Goal: Task Accomplishment & Management: Manage account settings

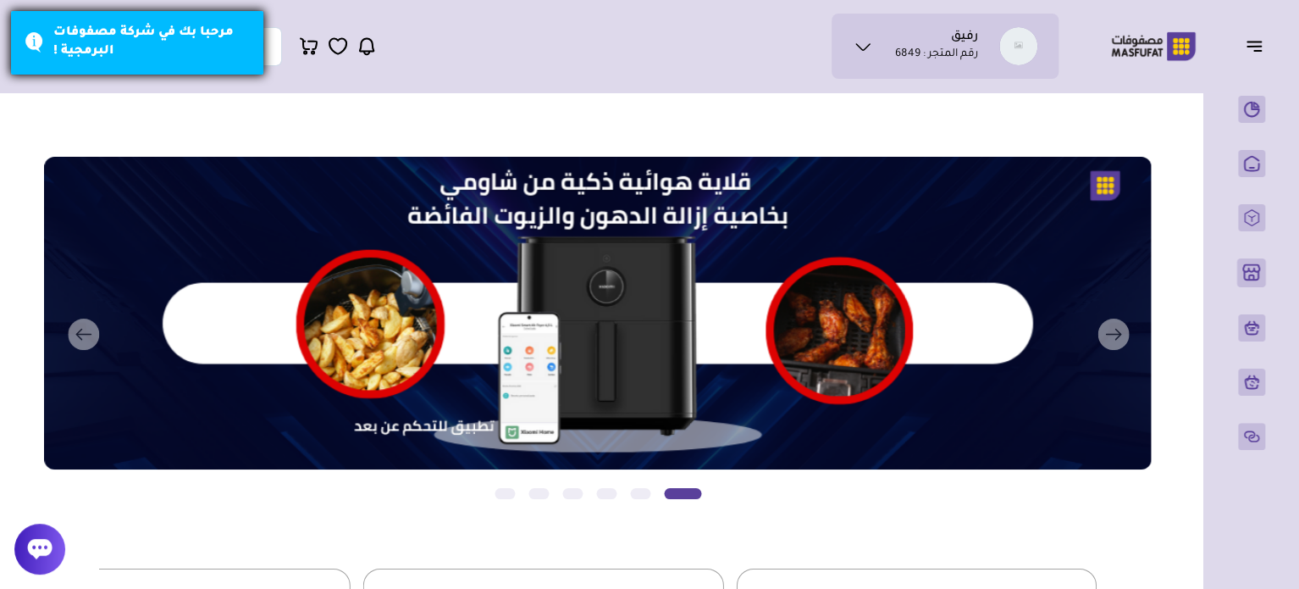
click at [190, 53] on div "مرحبا بك في شركة مصفوفات البرمجية !" at bounding box center [151, 43] width 197 height 38
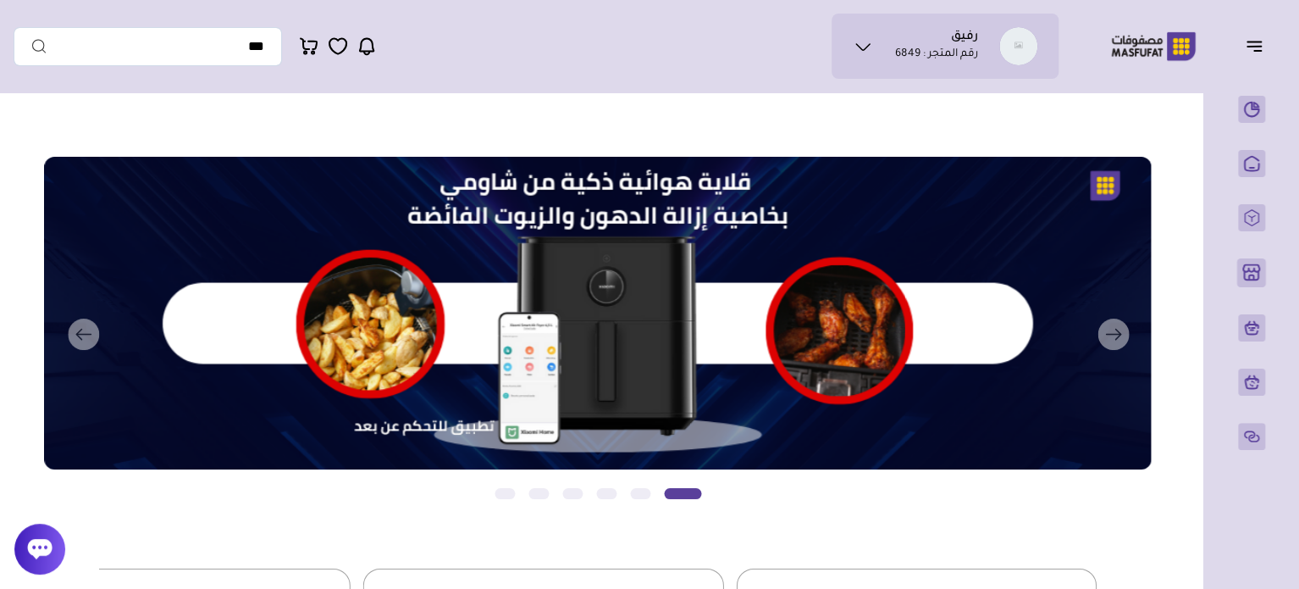
click at [1261, 48] on icon "button" at bounding box center [1254, 46] width 20 height 20
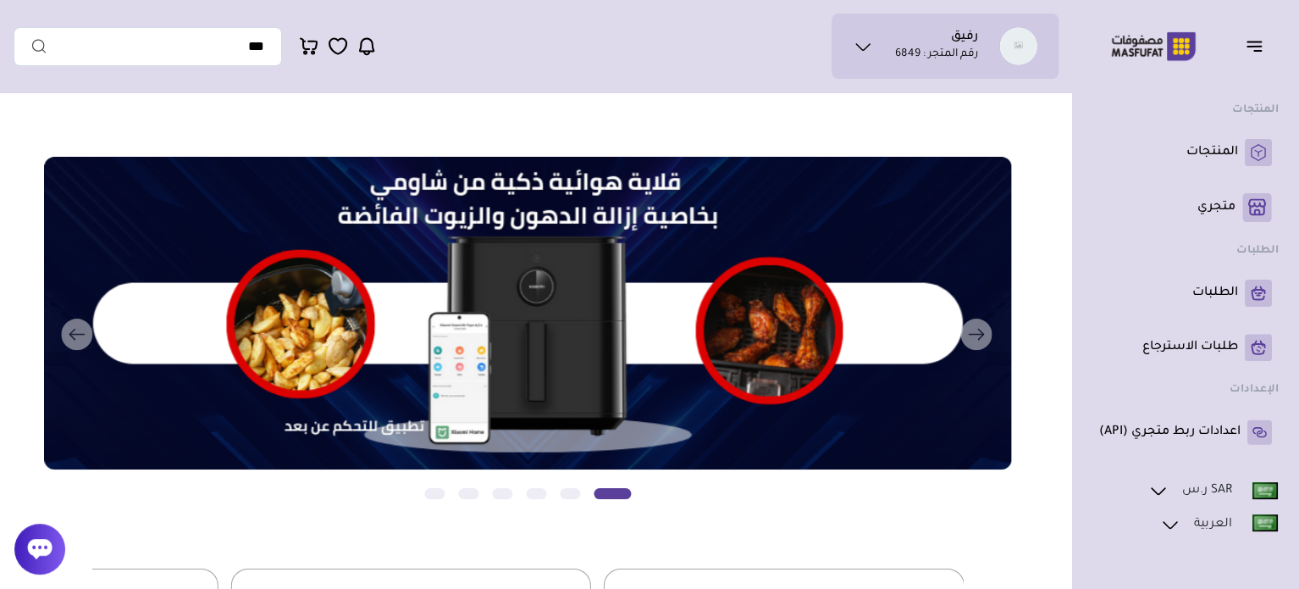
scroll to position [125, 0]
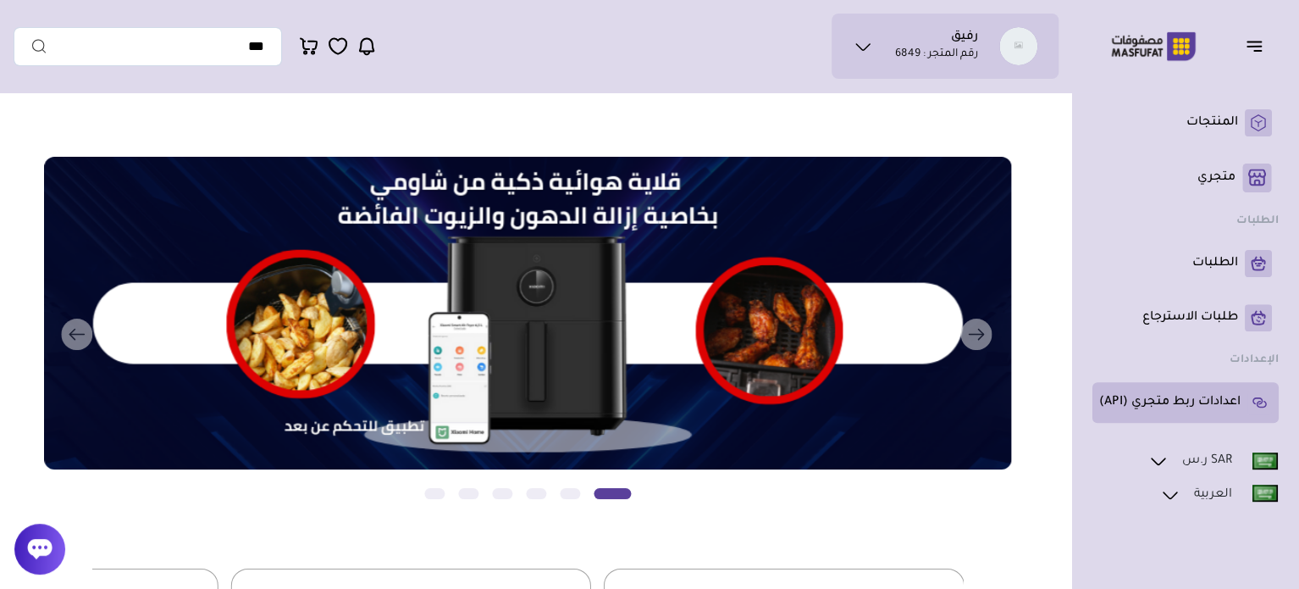
click at [1198, 406] on p "اعدادات ربط متجري (API)" at bounding box center [1169, 402] width 141 height 17
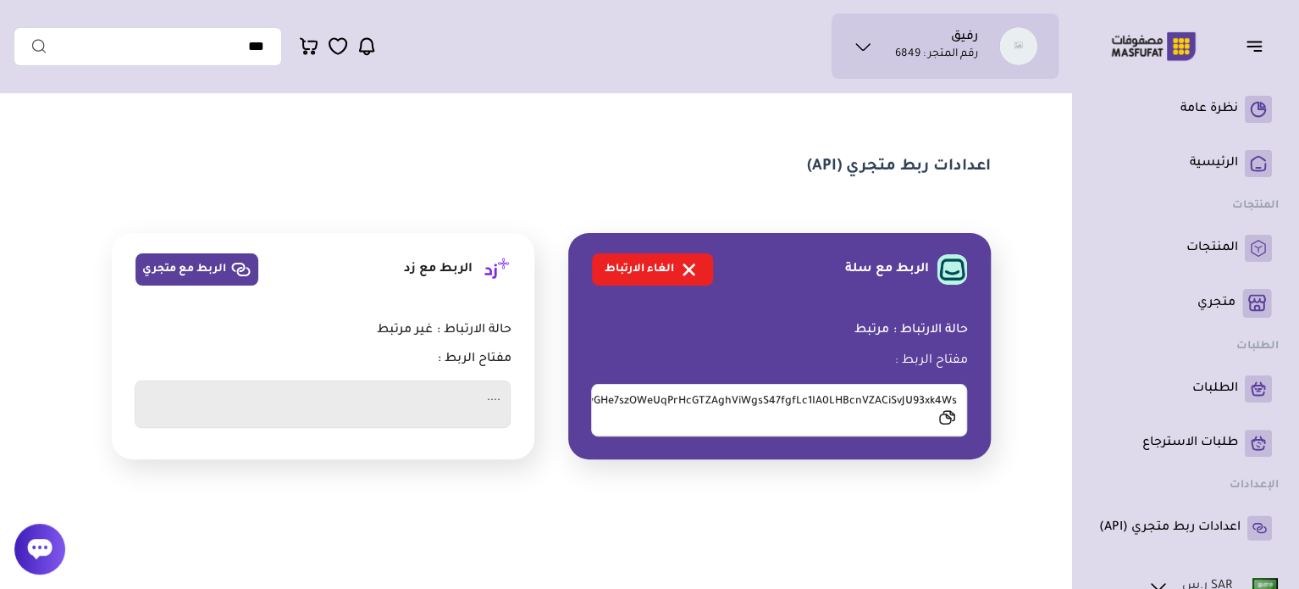
click at [941, 420] on icon at bounding box center [945, 417] width 11 height 9
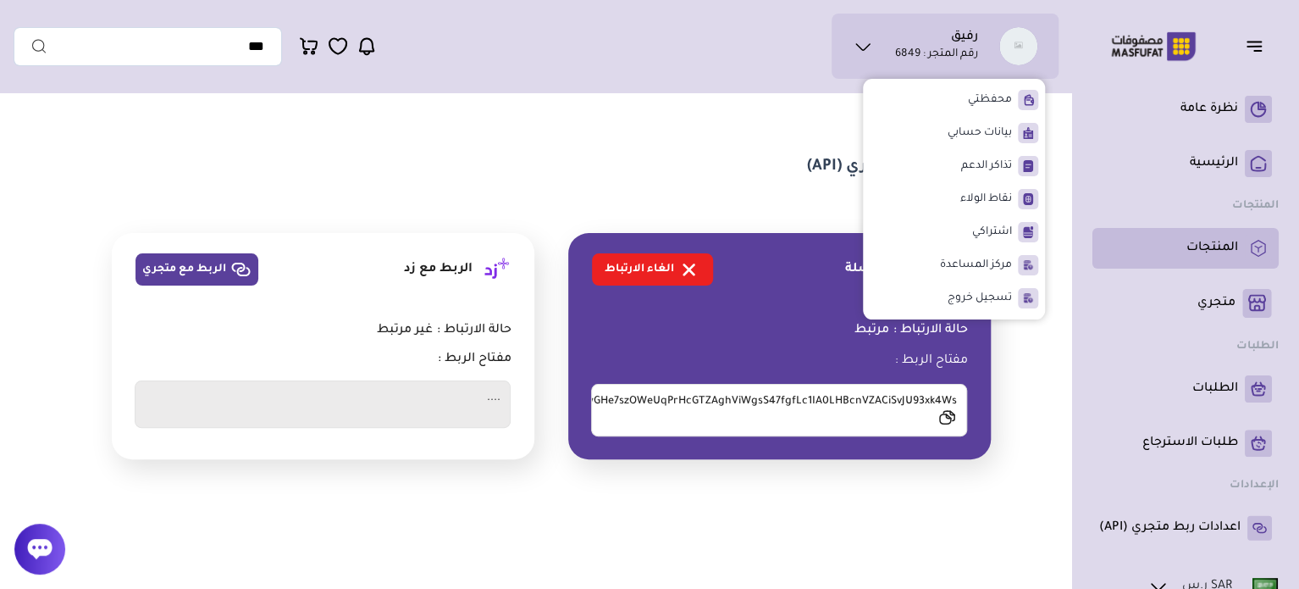
click at [1214, 252] on p "المنتجات" at bounding box center [1213, 248] width 52 height 17
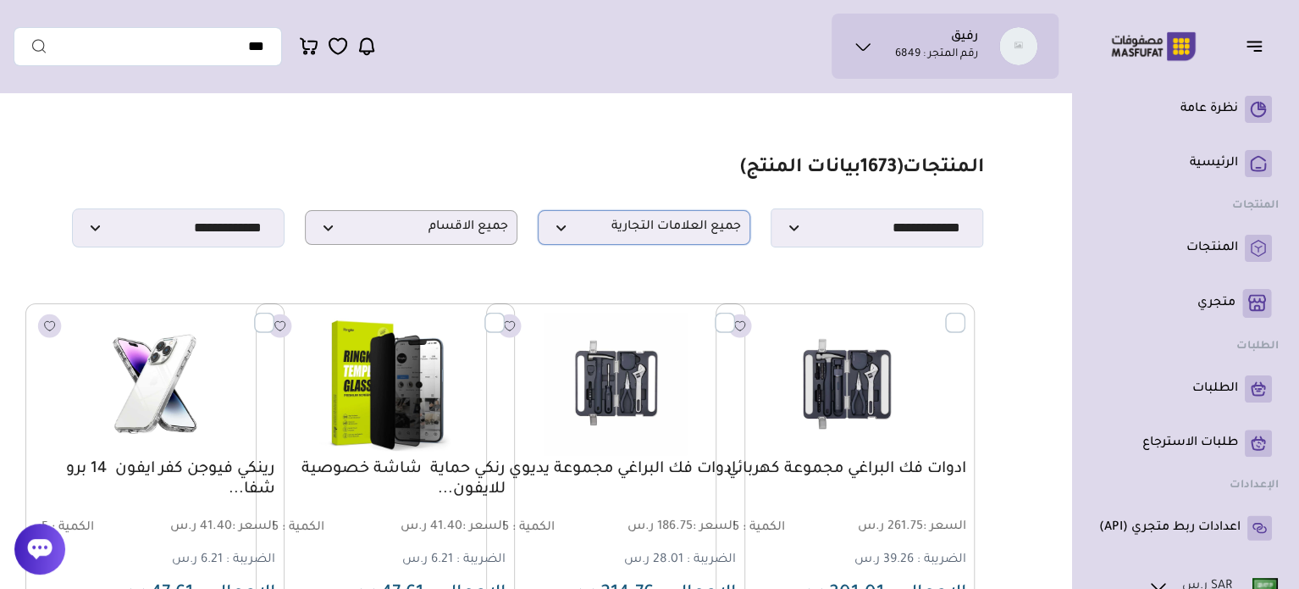
click at [610, 245] on p "جميع العلامات التجارية" at bounding box center [644, 227] width 213 height 35
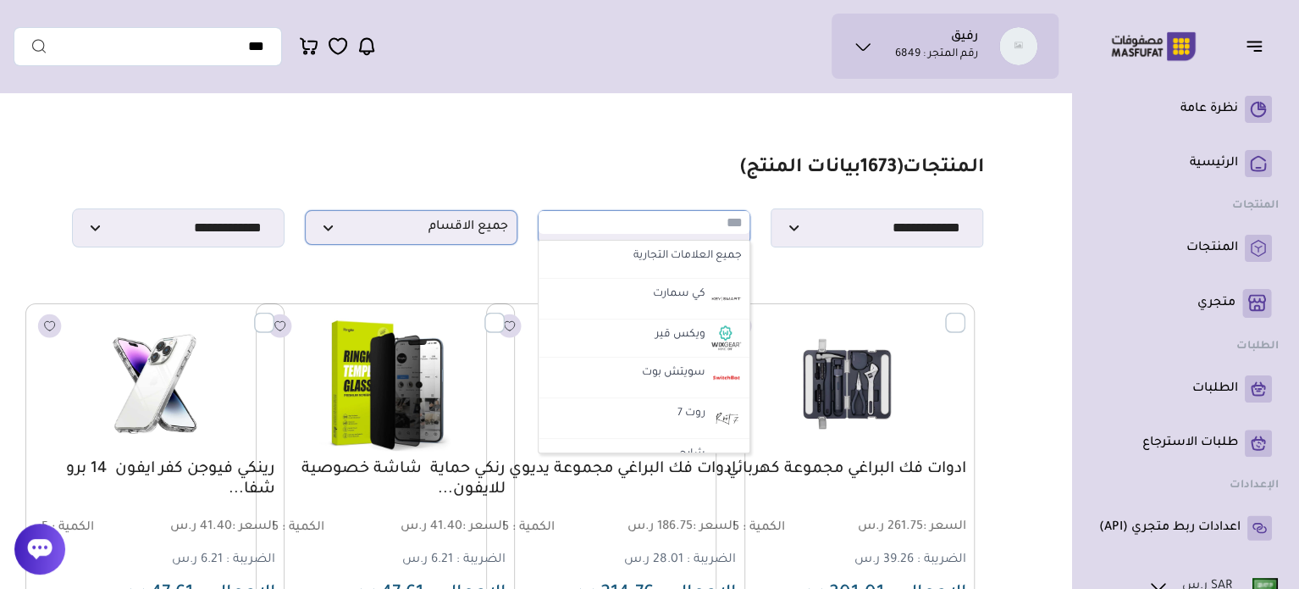
click at [484, 230] on span "جميع الاقسام" at bounding box center [411, 227] width 194 height 16
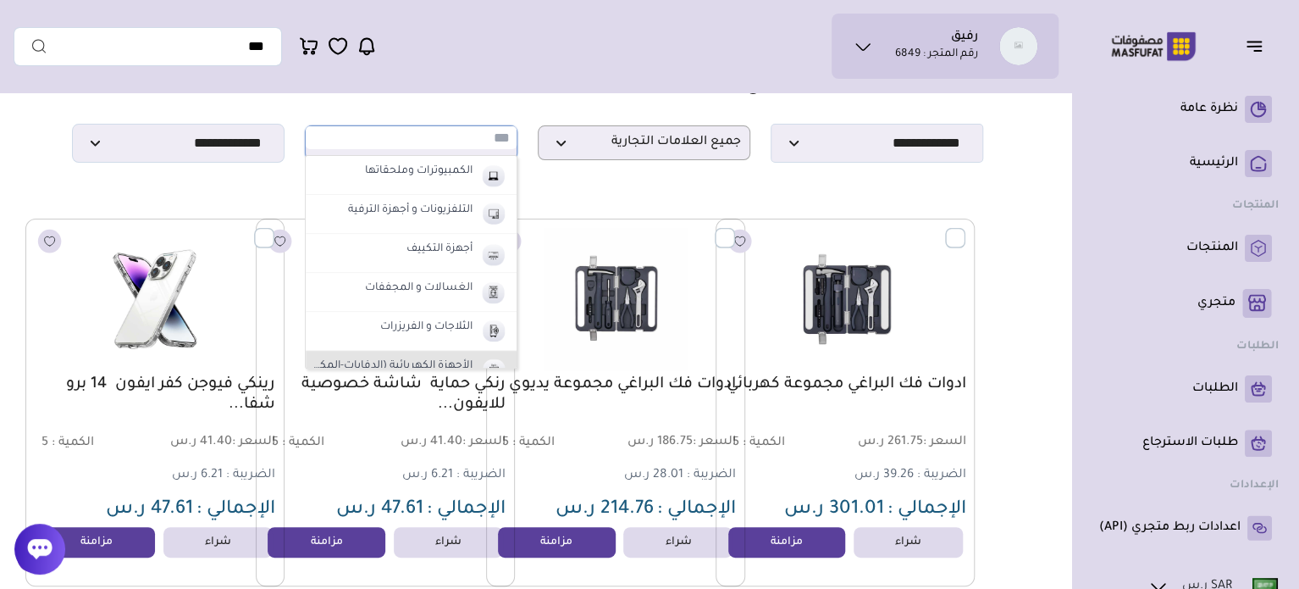
scroll to position [670, 0]
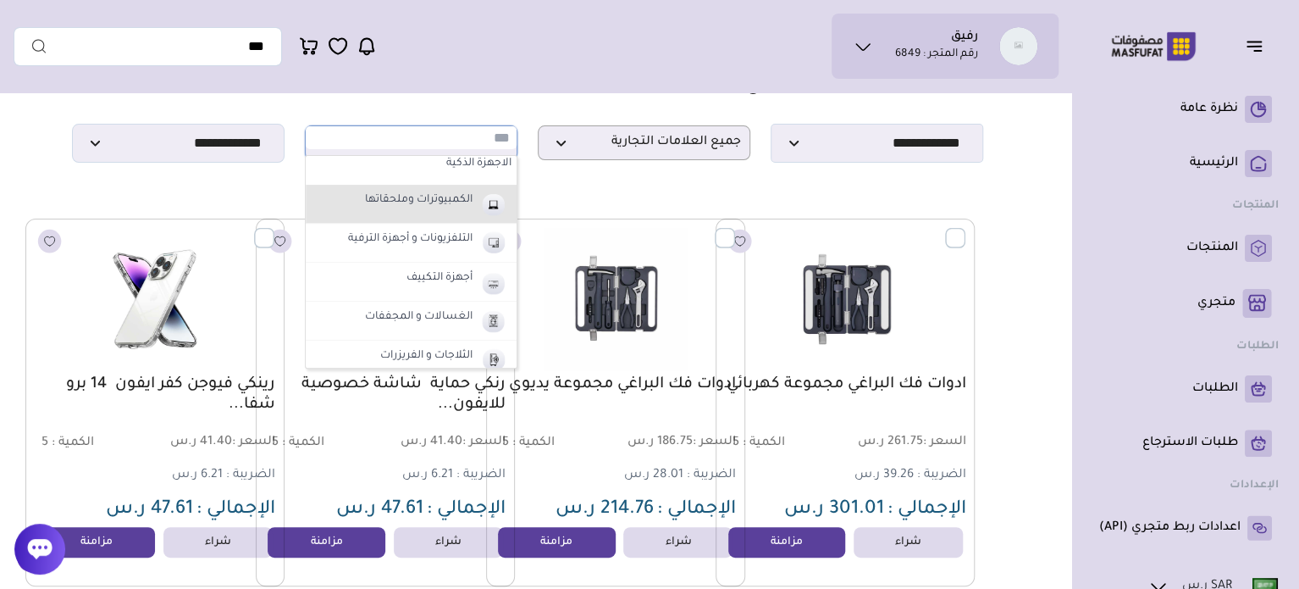
click at [412, 212] on label "الكمبيوترات وملحقاتها" at bounding box center [419, 201] width 113 height 22
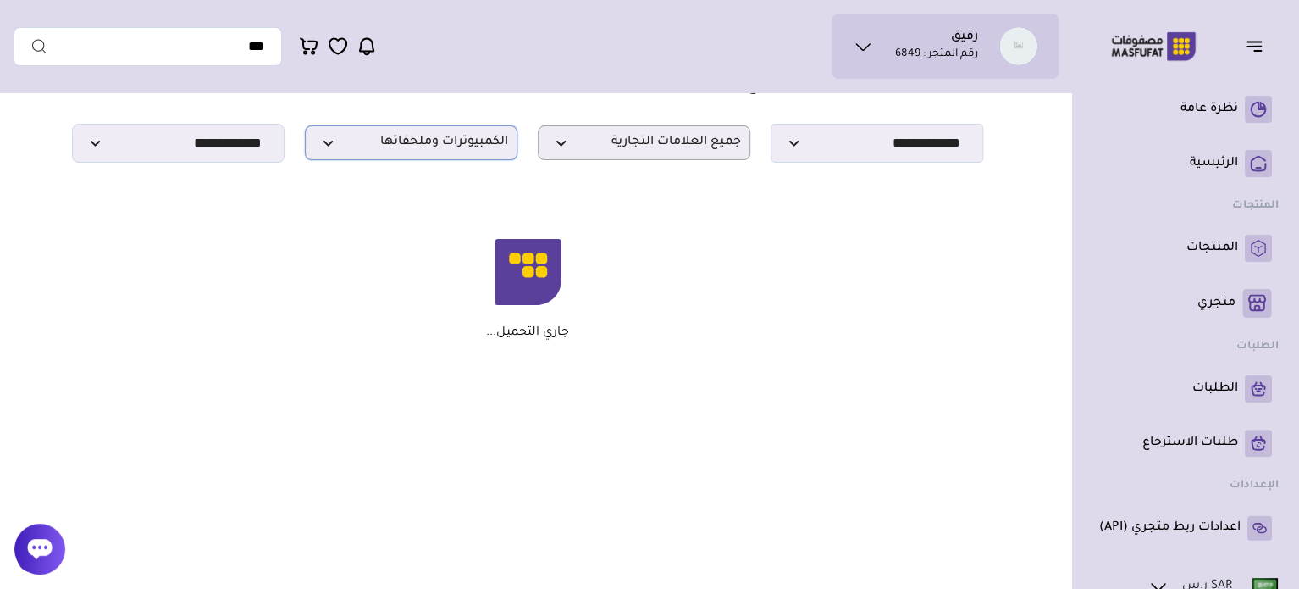
click at [470, 151] on span "الكمبيوترات وملحقاتها" at bounding box center [411, 143] width 194 height 16
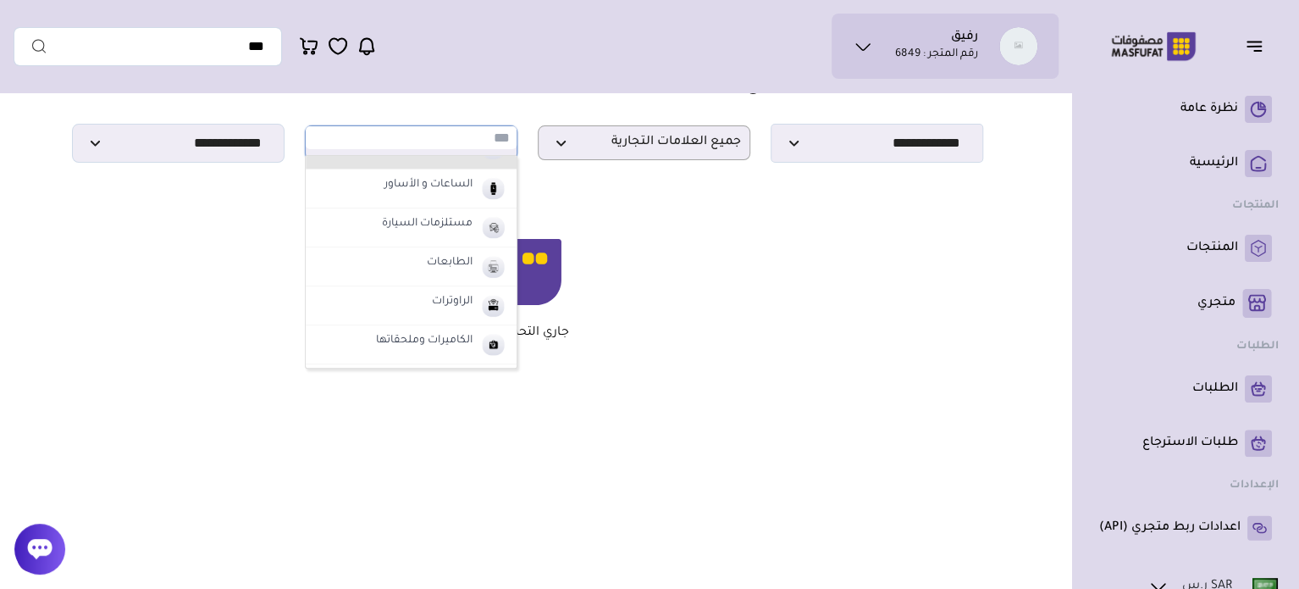
scroll to position [246, 0]
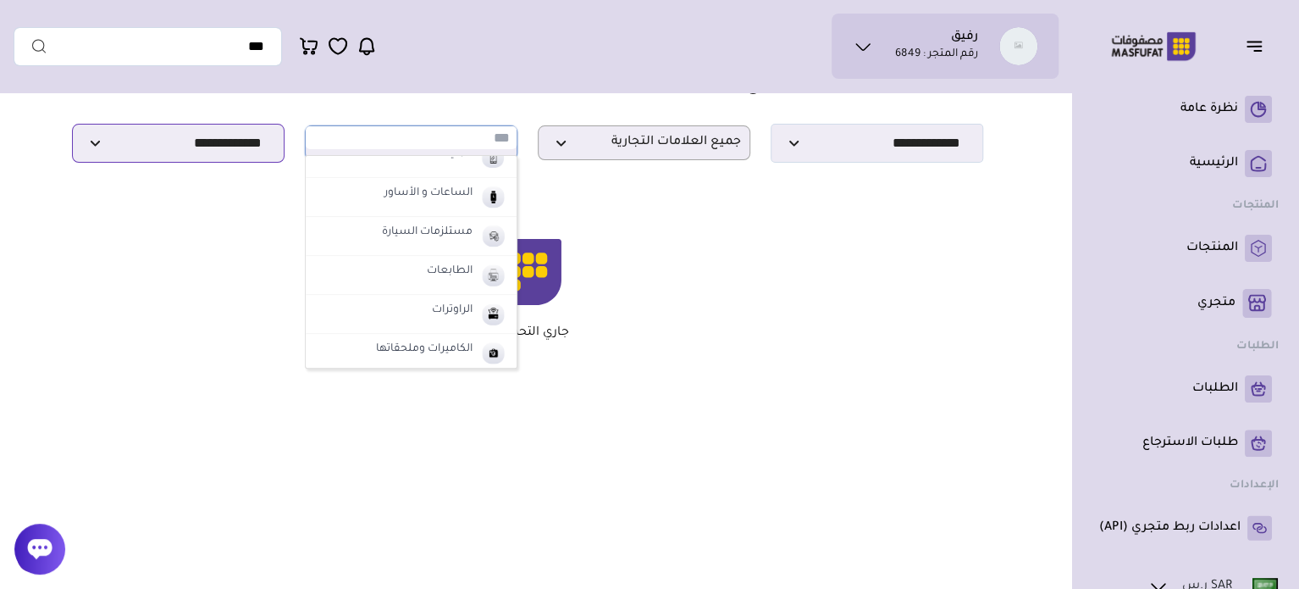
click at [220, 141] on select "**********" at bounding box center [178, 143] width 213 height 39
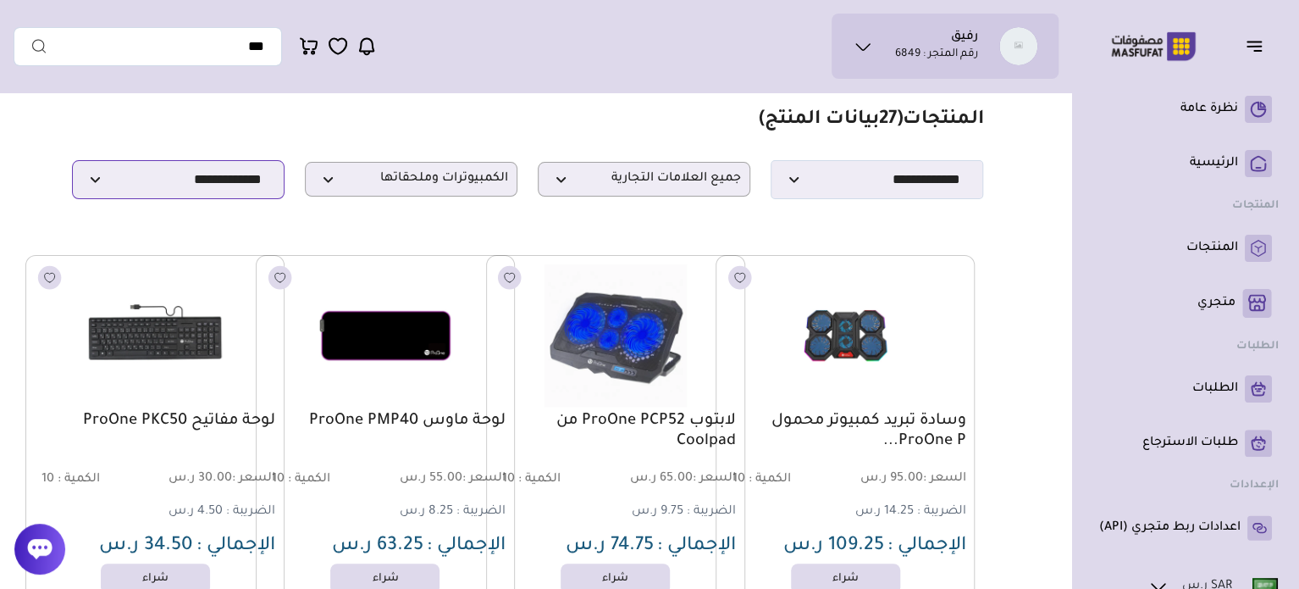
scroll to position [0, 0]
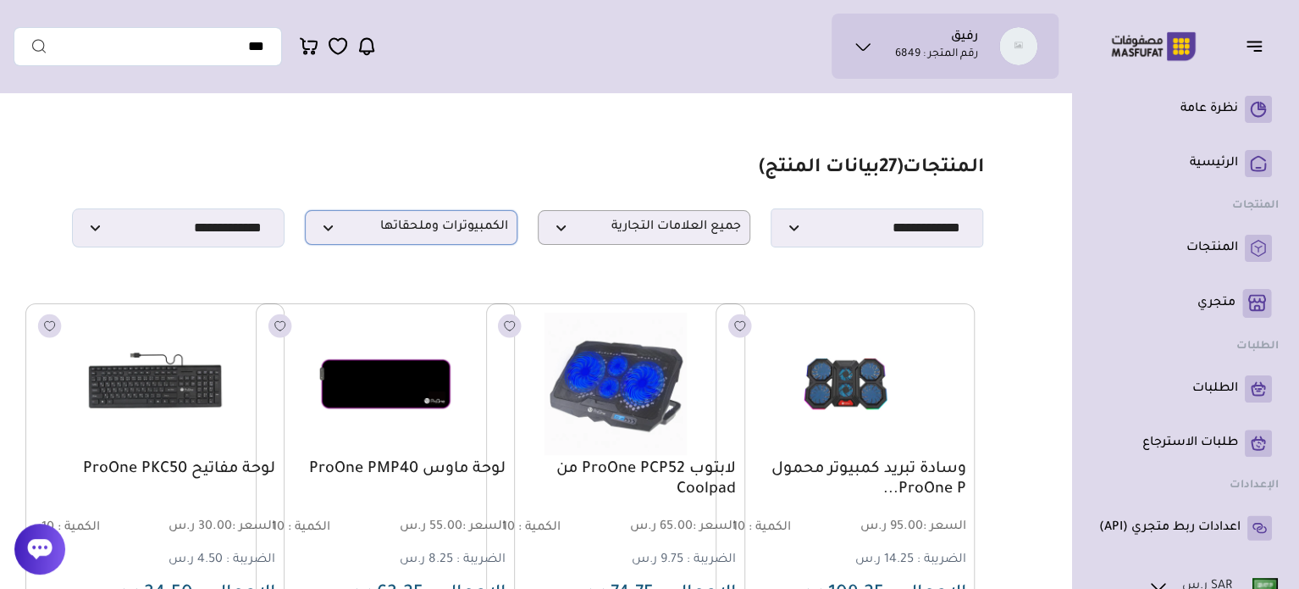
click at [349, 231] on span "الكمبيوترات وملحقاتها" at bounding box center [411, 227] width 194 height 16
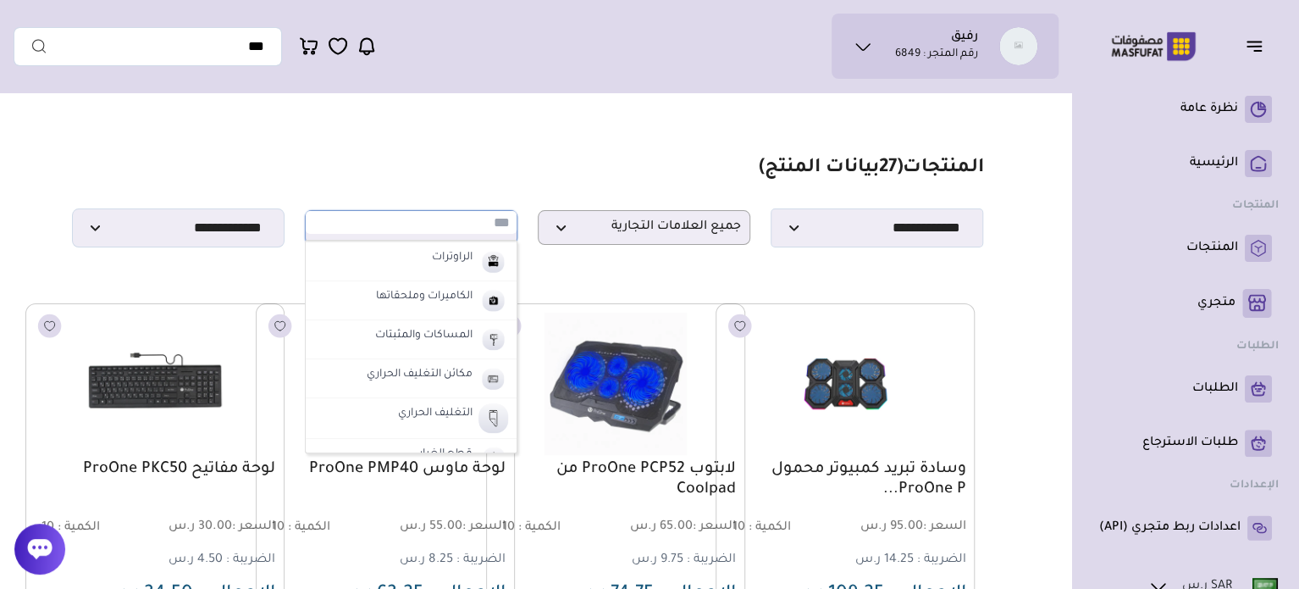
scroll to position [670, 0]
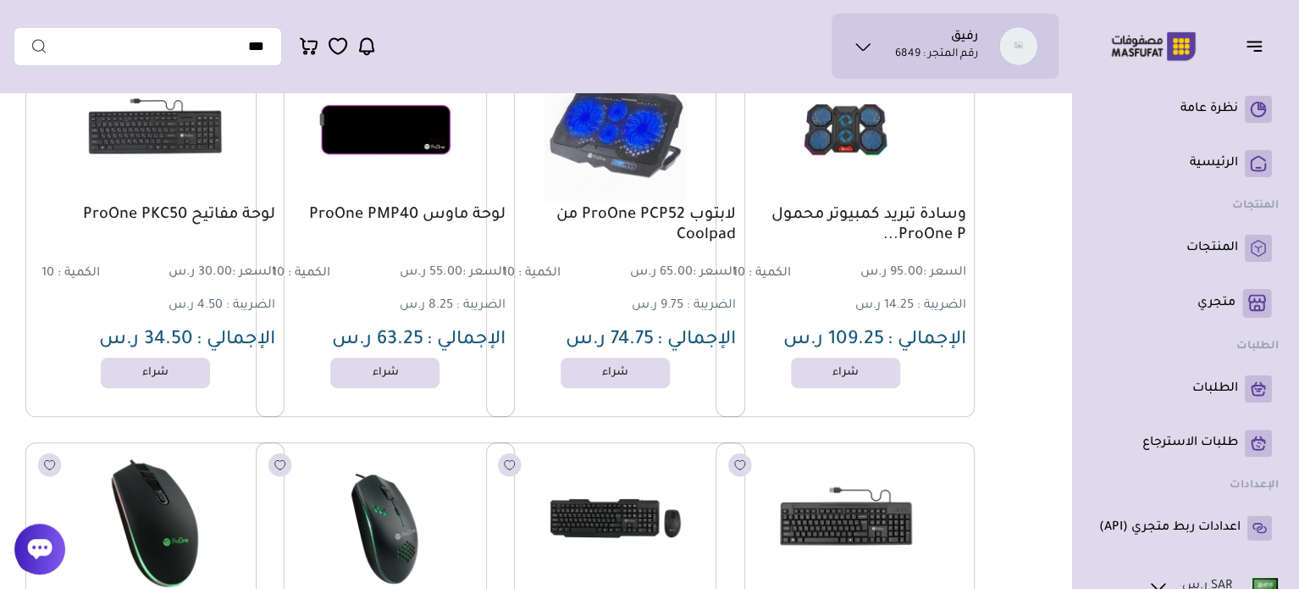
scroll to position [0, 0]
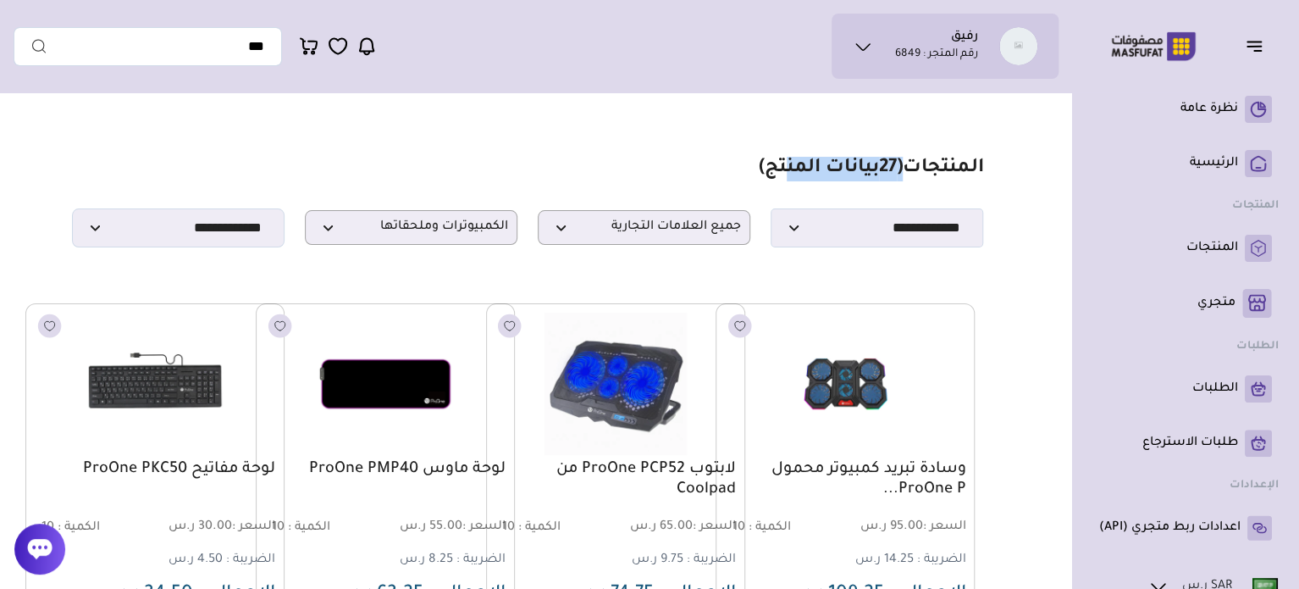
drag, startPoint x: 898, startPoint y: 182, endPoint x: 783, endPoint y: 157, distance: 118.0
click at [783, 157] on h1 "المنتجات ( 27 بيانات المنتج)" at bounding box center [871, 169] width 224 height 25
click at [562, 224] on span "جميع العلامات التجارية" at bounding box center [644, 227] width 194 height 16
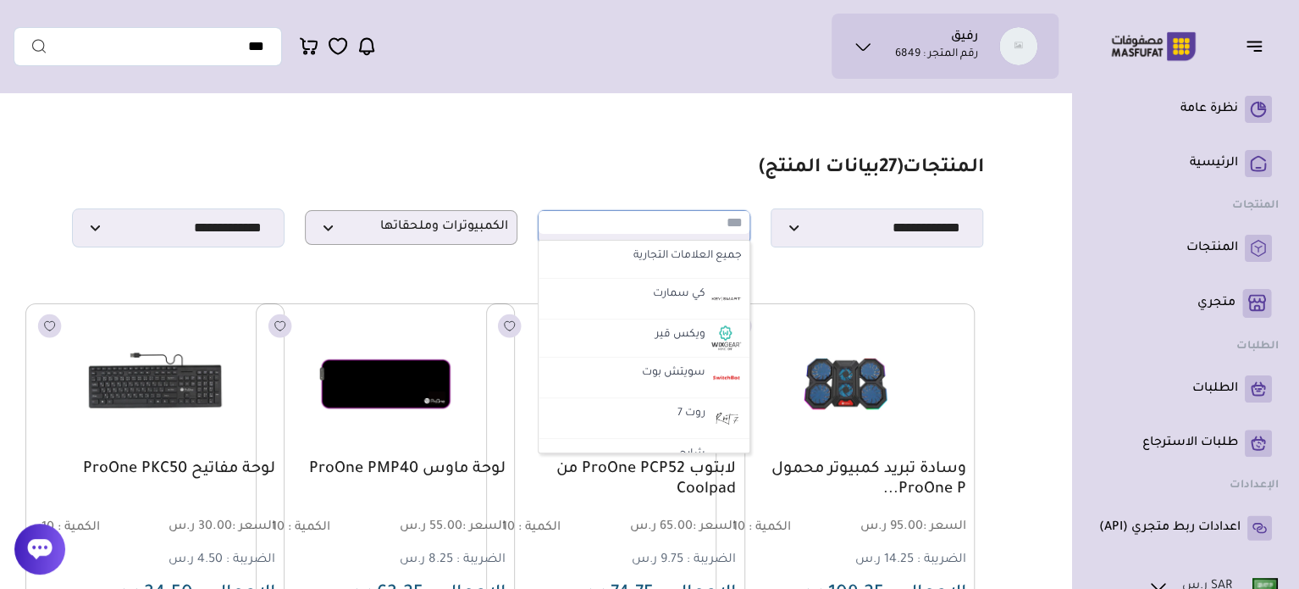
click at [519, 232] on div "**********" at bounding box center [527, 227] width 911 height 39
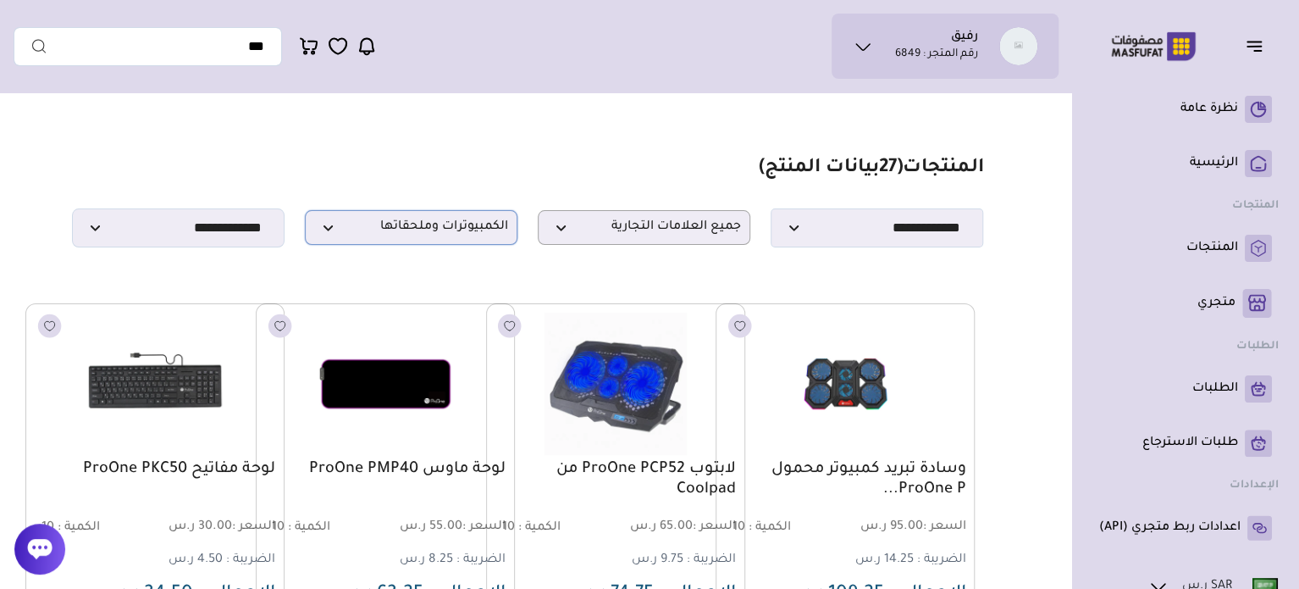
click at [490, 244] on p "الكمبيوترات وملحقاتها" at bounding box center [411, 227] width 213 height 35
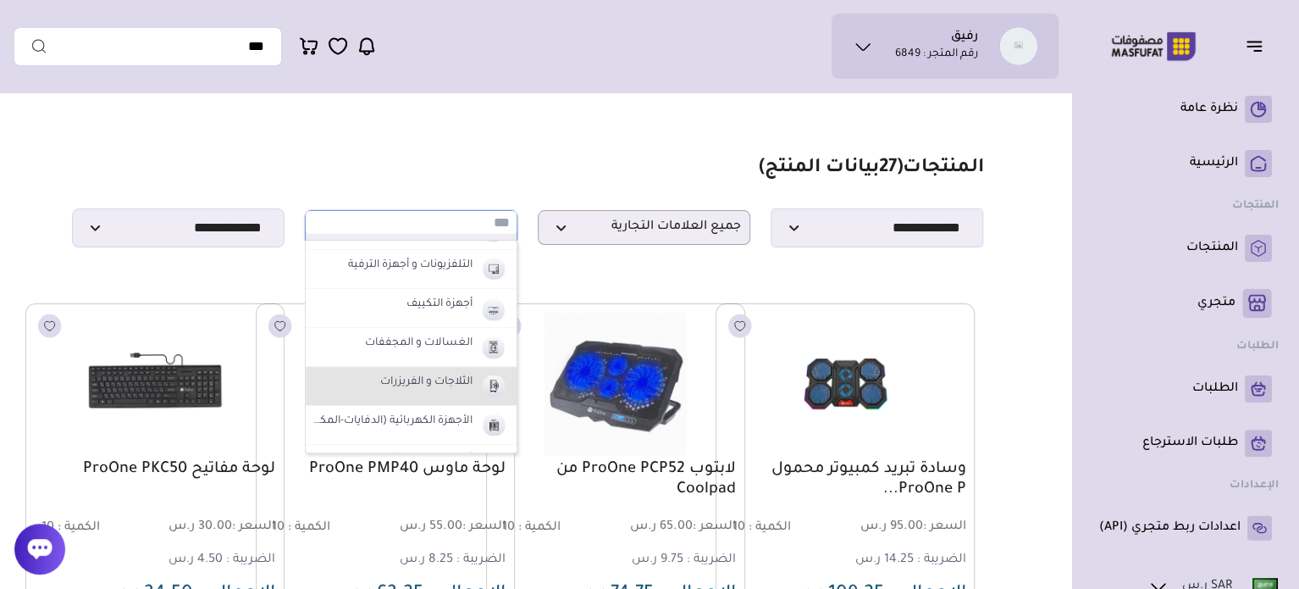
scroll to position [755, 0]
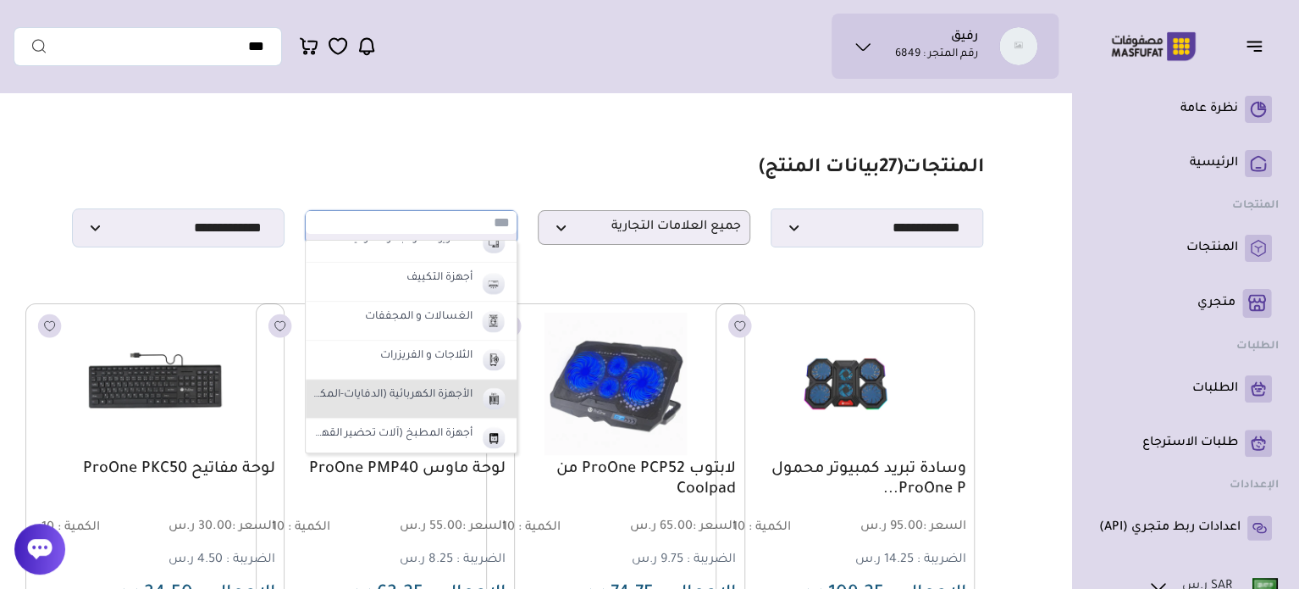
click at [442, 391] on label "الأجهزة الكهربائية (الدفايات-المكانس)" at bounding box center [393, 396] width 164 height 22
select select "**"
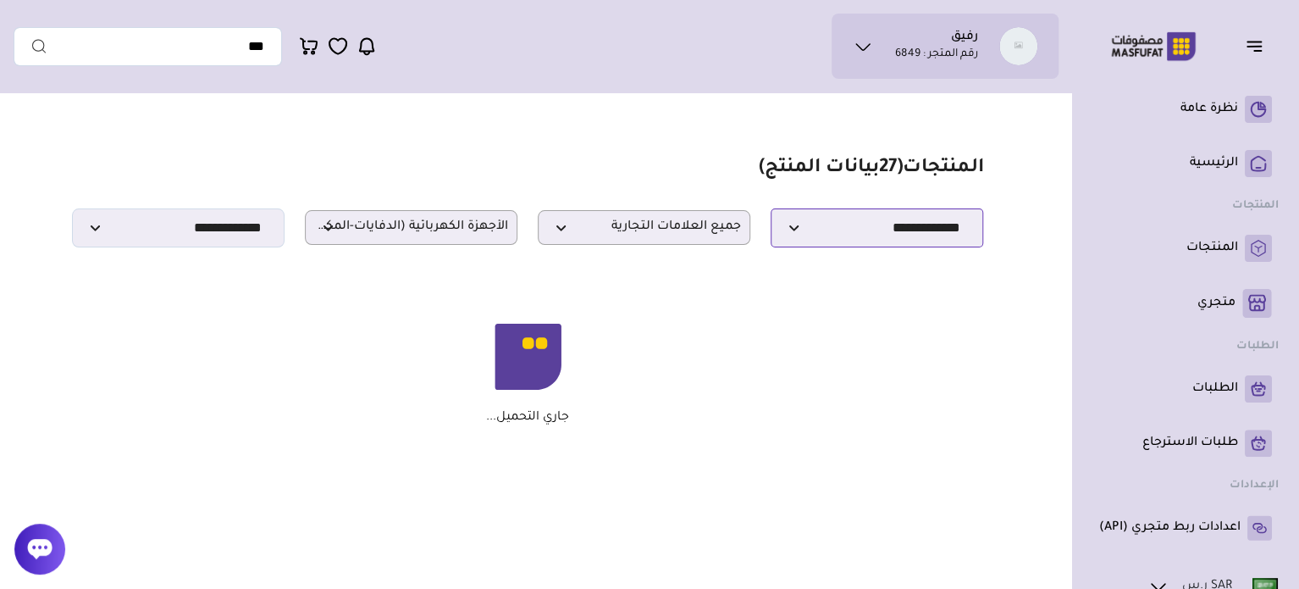
click at [833, 233] on select "**********" at bounding box center [877, 227] width 213 height 39
select select "*"
click at [771, 213] on select "**********" at bounding box center [877, 227] width 213 height 39
click at [683, 232] on span "جميع العلامات التجارية" at bounding box center [644, 227] width 194 height 16
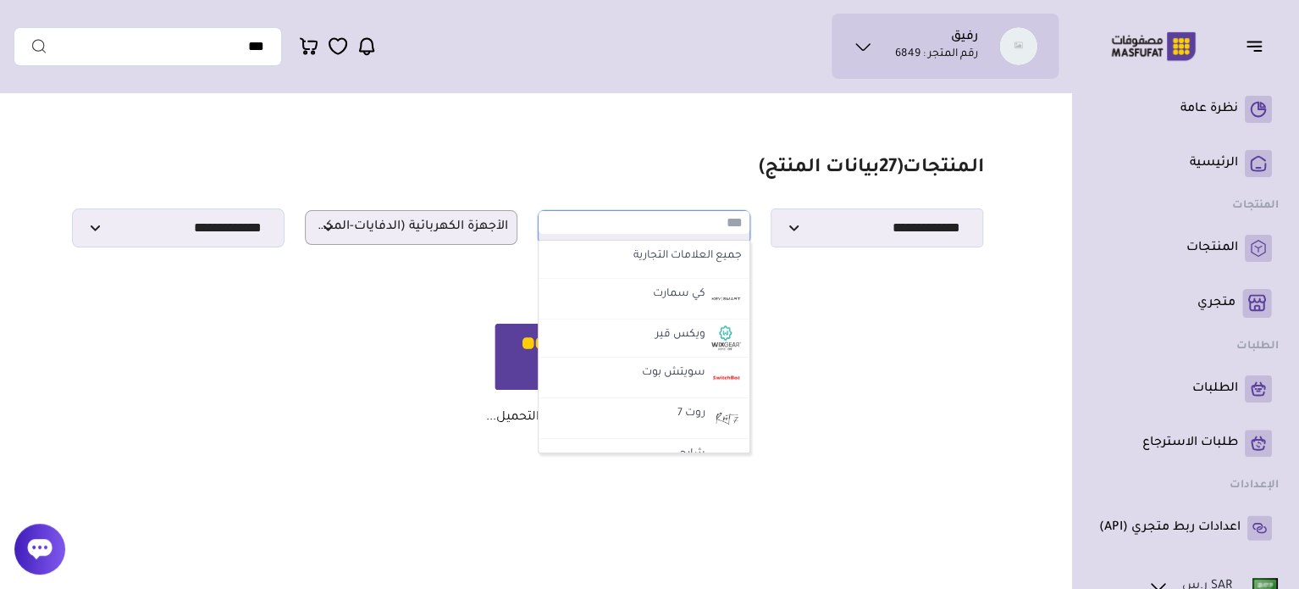
click at [642, 185] on section "**********" at bounding box center [527, 202] width 911 height 91
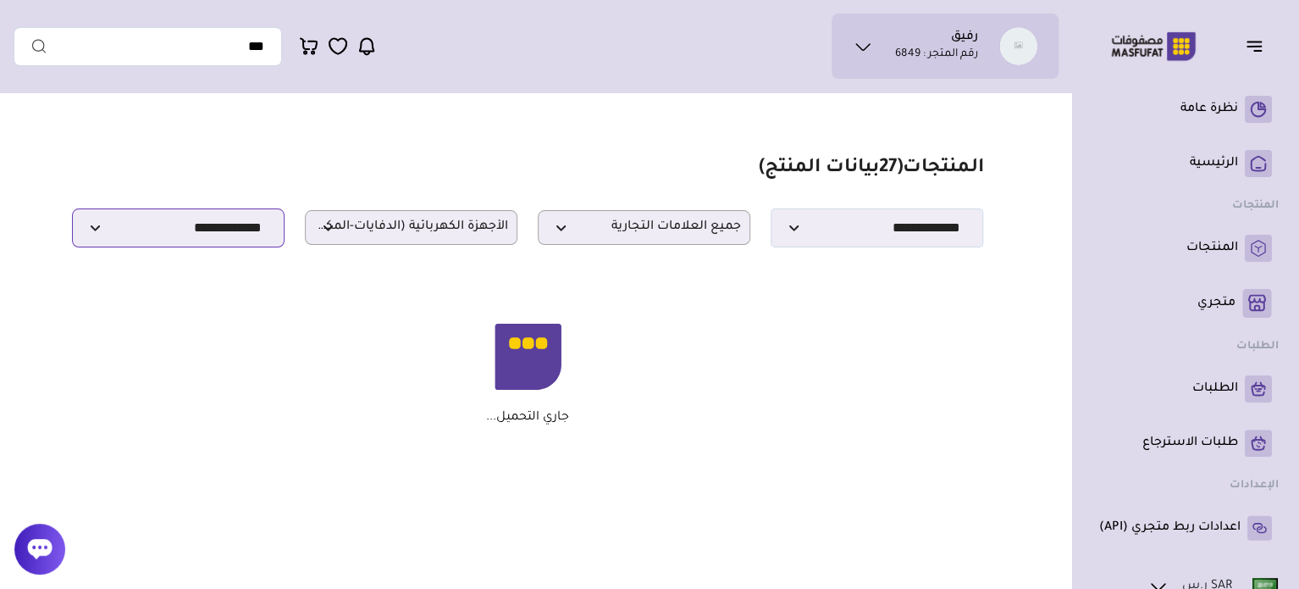
click at [219, 246] on select "**********" at bounding box center [178, 227] width 213 height 39
select select "******"
click at [72, 213] on select "**********" at bounding box center [178, 227] width 213 height 39
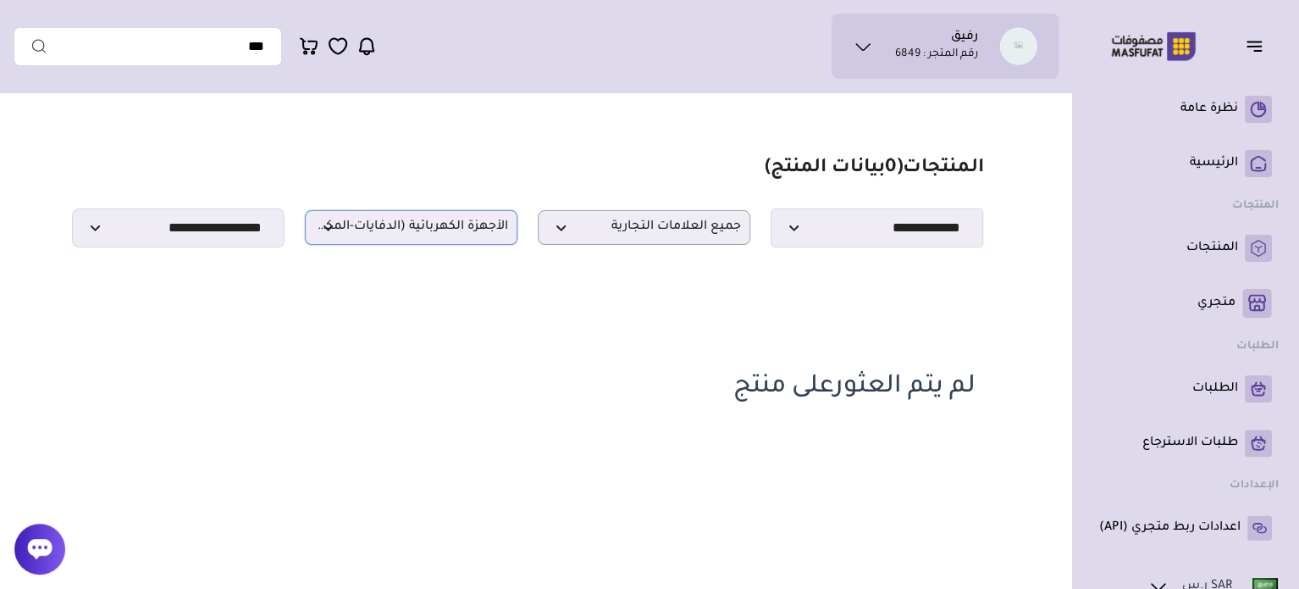
click at [429, 219] on p "الأجهزة الكهربائية (الدفايات-المكانس)" at bounding box center [411, 227] width 213 height 35
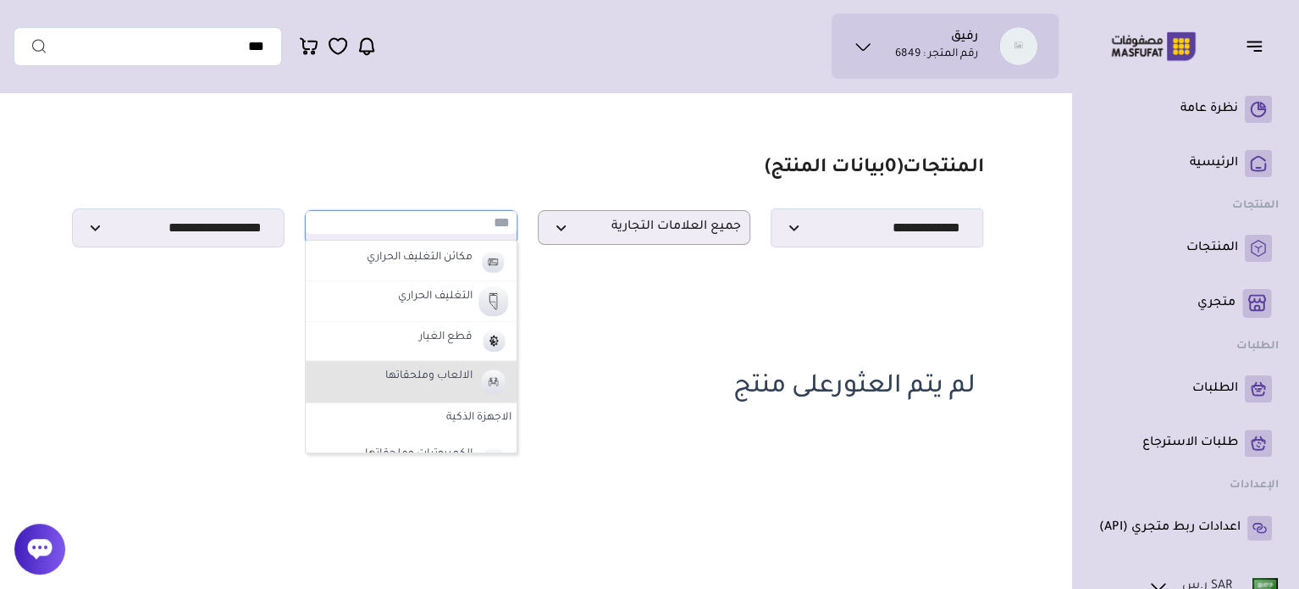
scroll to position [585, 0]
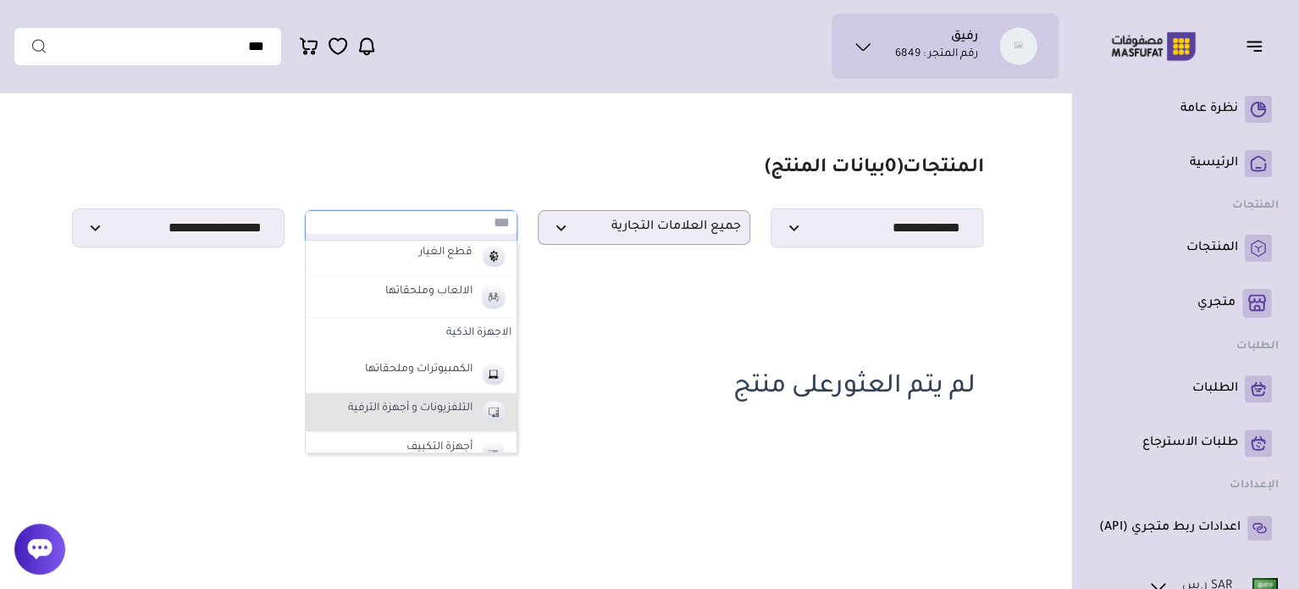
click at [457, 405] on label "التلفزيونات و أجهزة الترفية" at bounding box center [411, 409] width 130 height 22
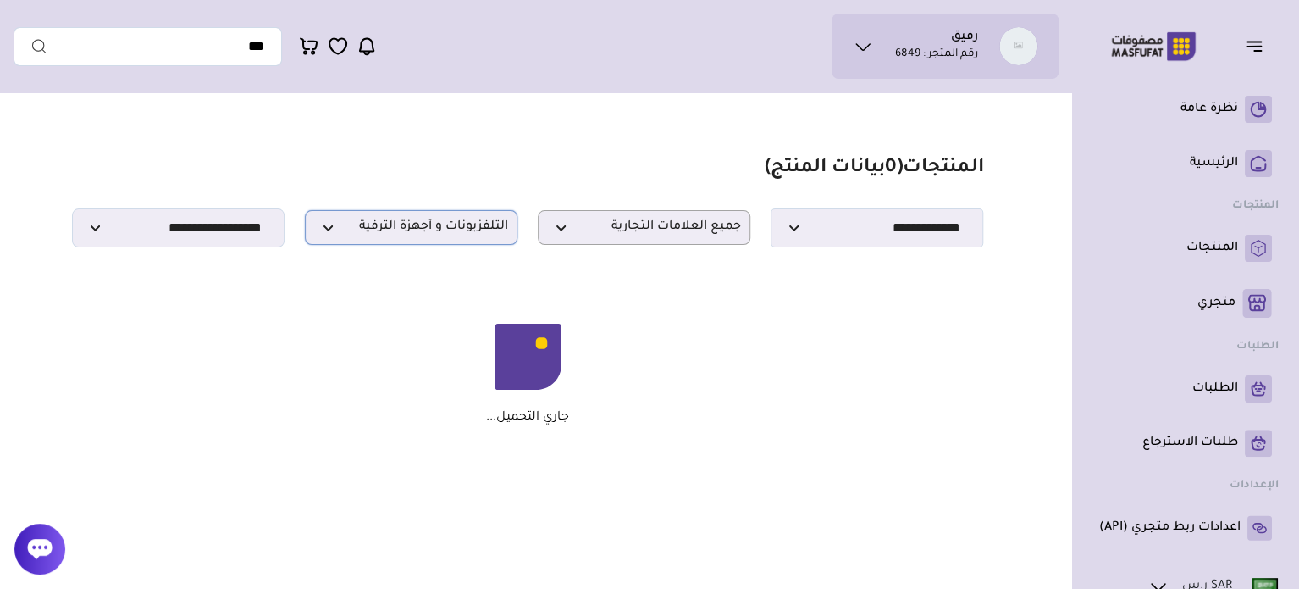
click at [485, 230] on span "التلفزيونات و أجهزة الترفية" at bounding box center [411, 227] width 194 height 16
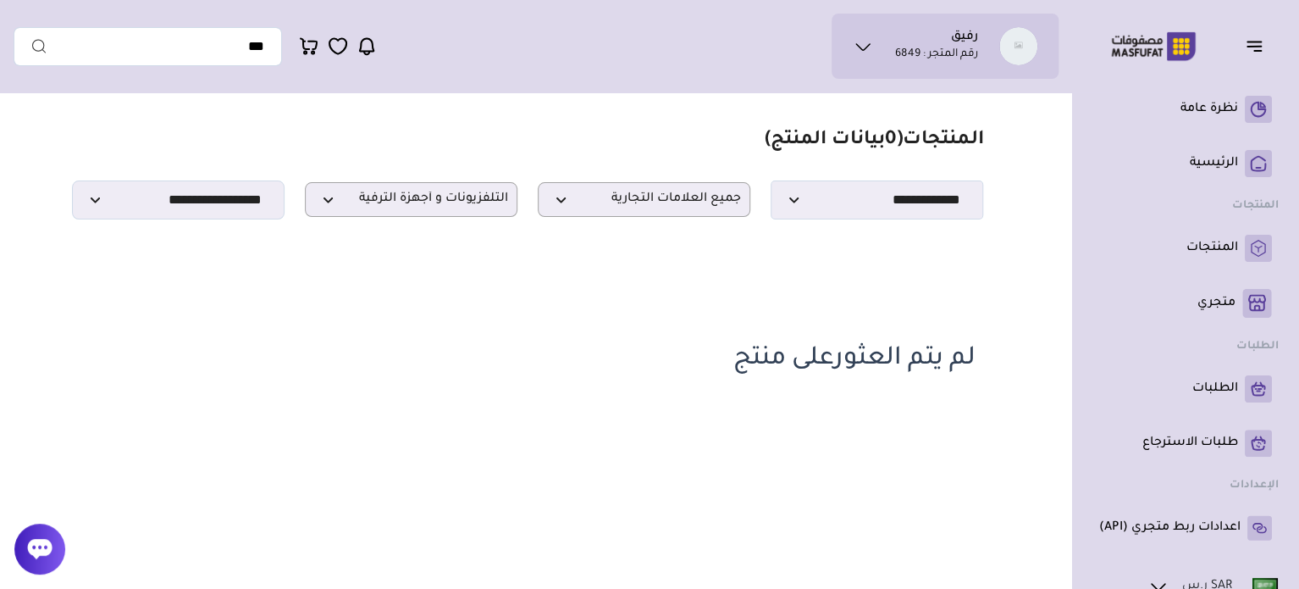
scroll to position [0, 0]
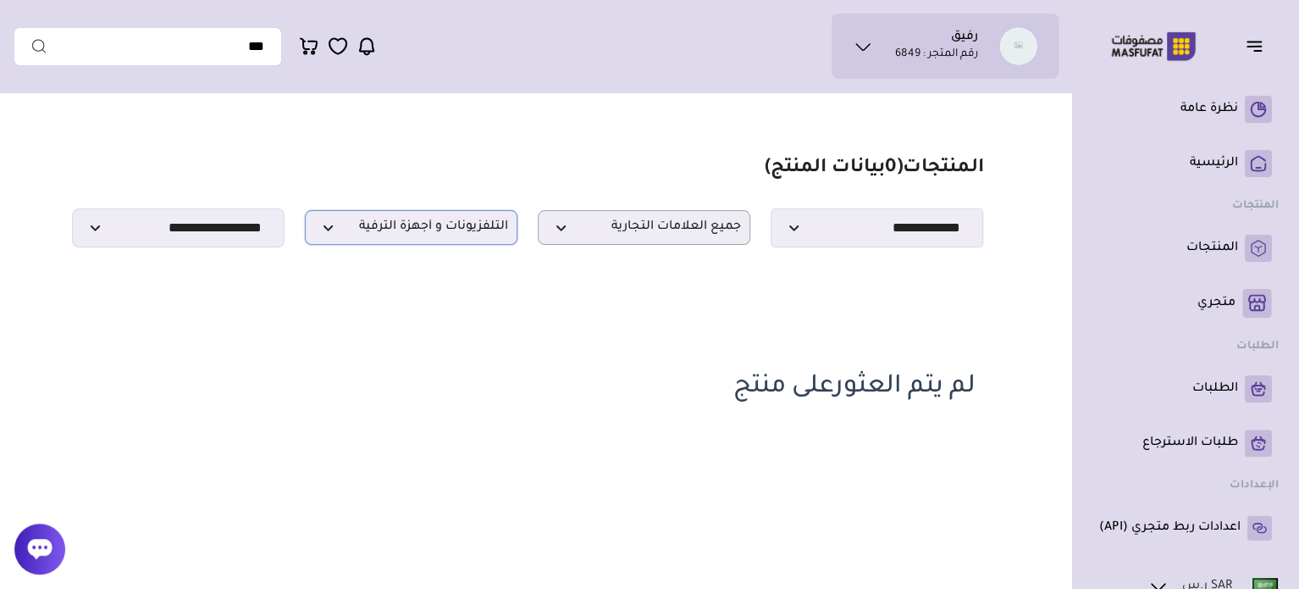
click at [380, 235] on span "التلفزيونات و أجهزة الترفية" at bounding box center [411, 227] width 194 height 16
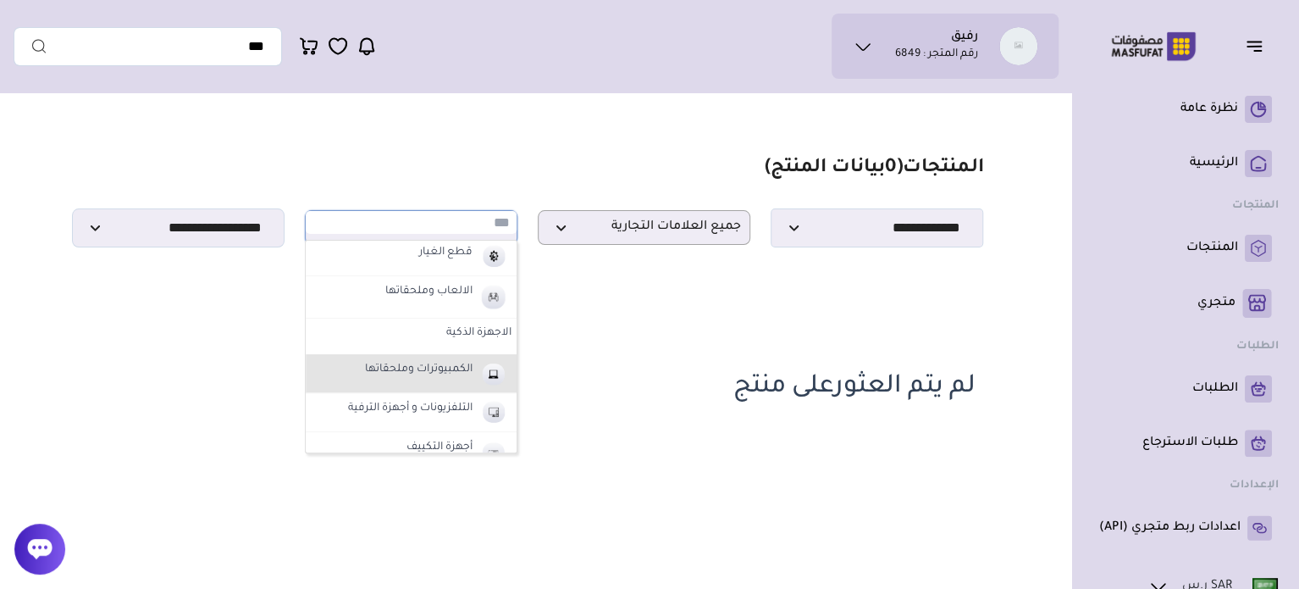
click at [420, 365] on label "الكمبيوترات وملحقاتها" at bounding box center [419, 370] width 113 height 22
select select "**"
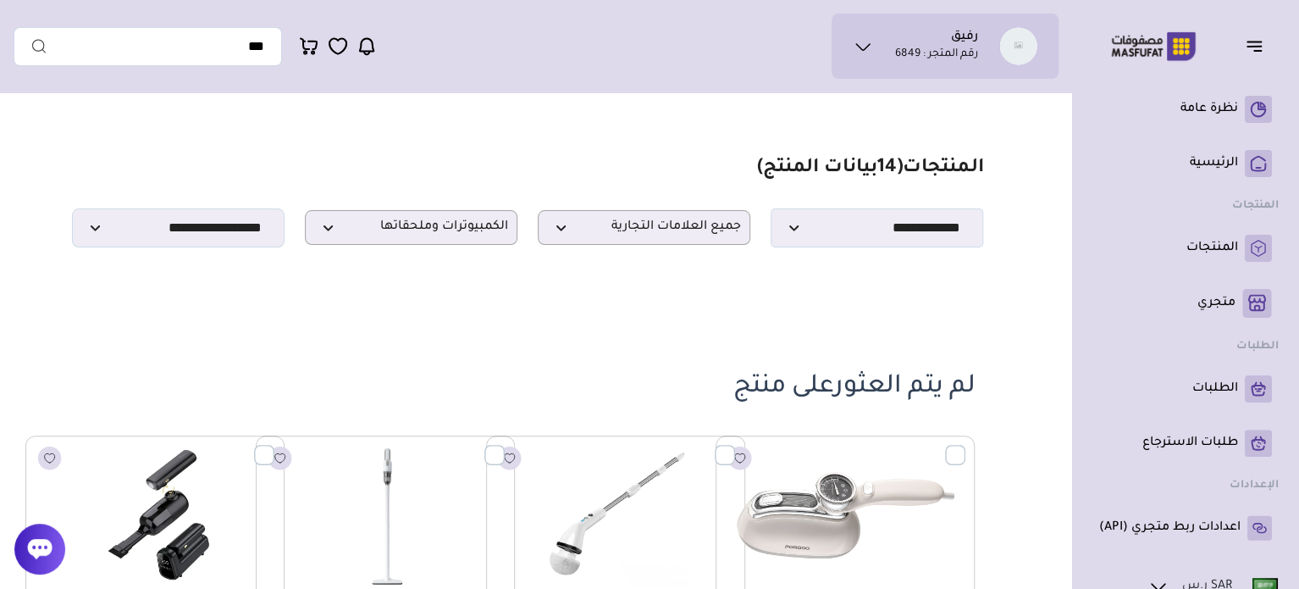
click at [868, 50] on icon at bounding box center [863, 46] width 20 height 20
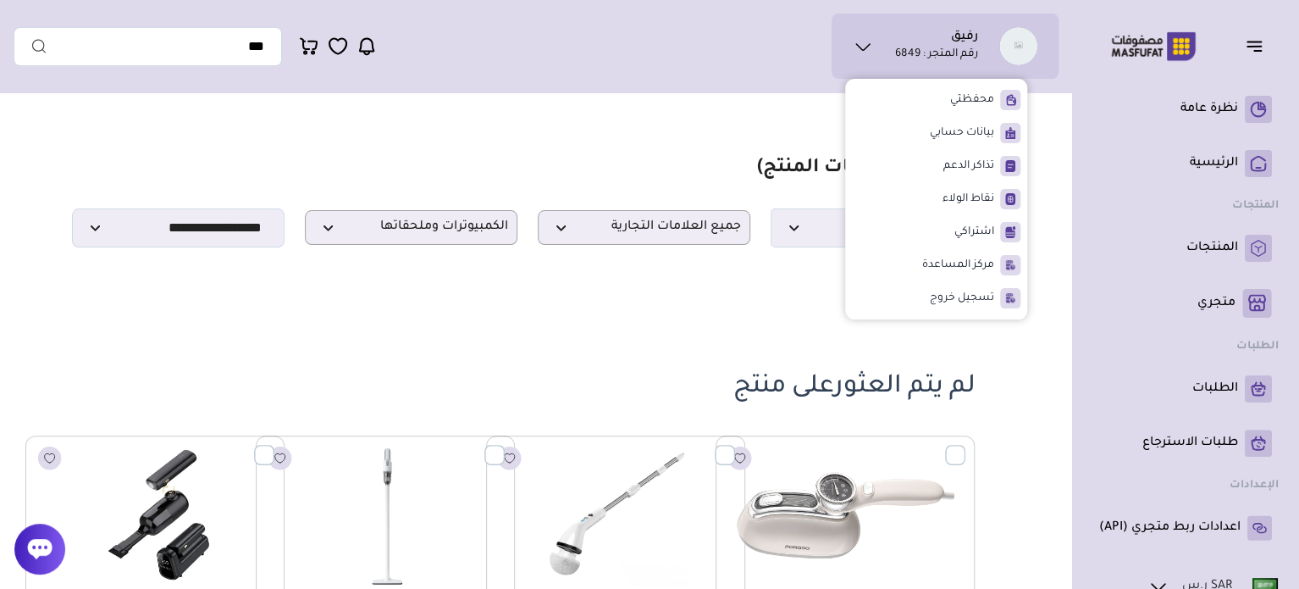
click at [866, 50] on icon at bounding box center [863, 46] width 20 height 20
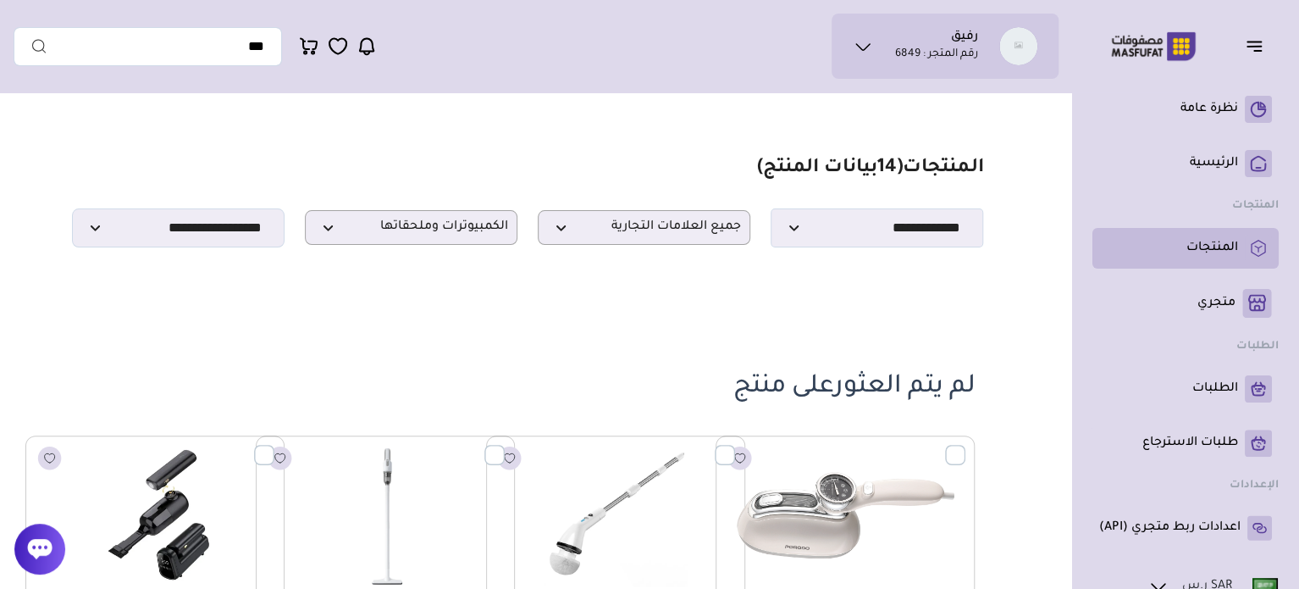
click at [1217, 256] on p "المنتجات" at bounding box center [1213, 248] width 52 height 17
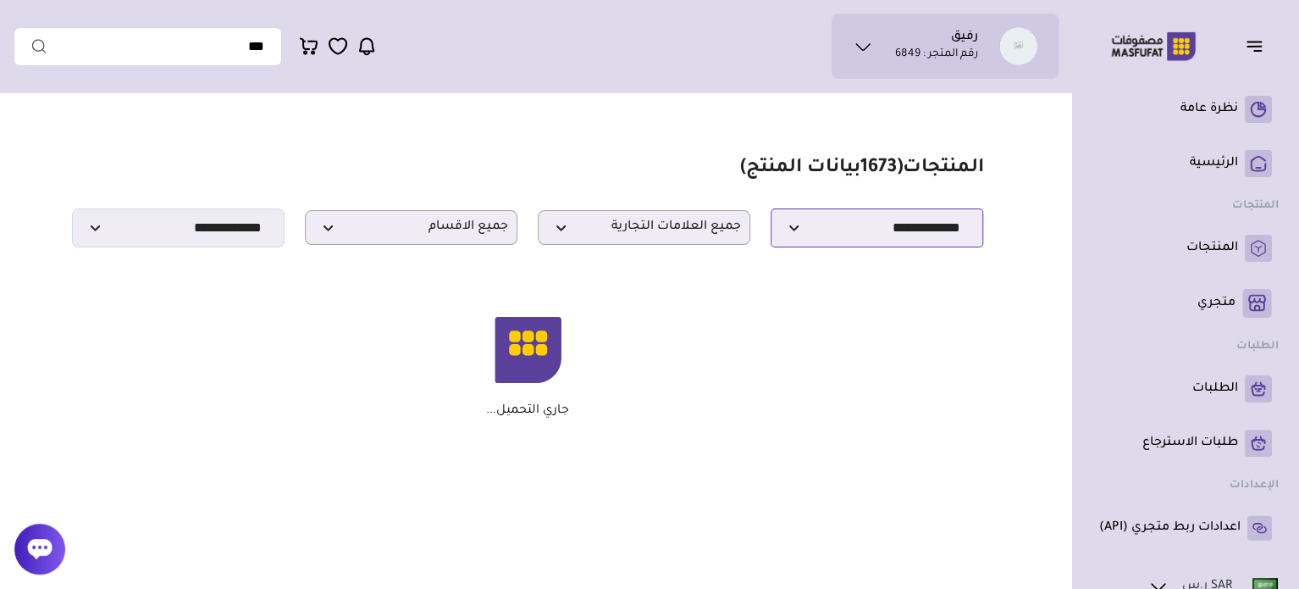
drag, startPoint x: 902, startPoint y: 228, endPoint x: 758, endPoint y: 236, distance: 144.2
click at [901, 228] on select "**********" at bounding box center [877, 227] width 213 height 39
click at [672, 235] on span "جميع العلامات التجارية" at bounding box center [644, 227] width 194 height 16
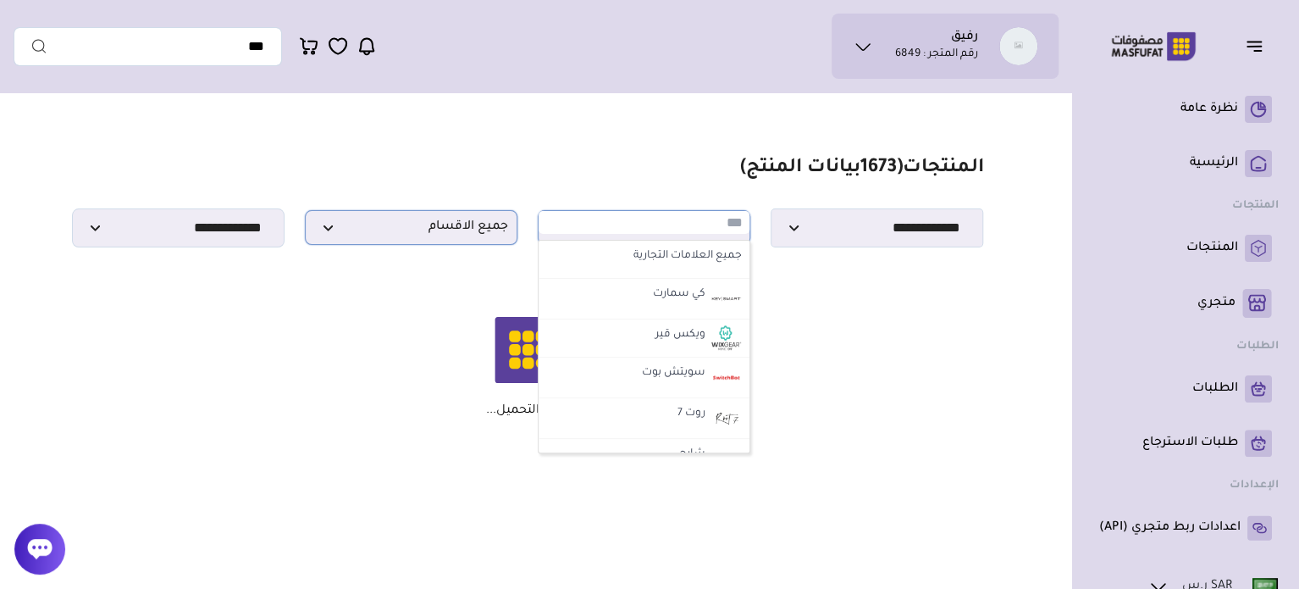
click at [471, 245] on p "جميع الاقسام" at bounding box center [411, 227] width 213 height 35
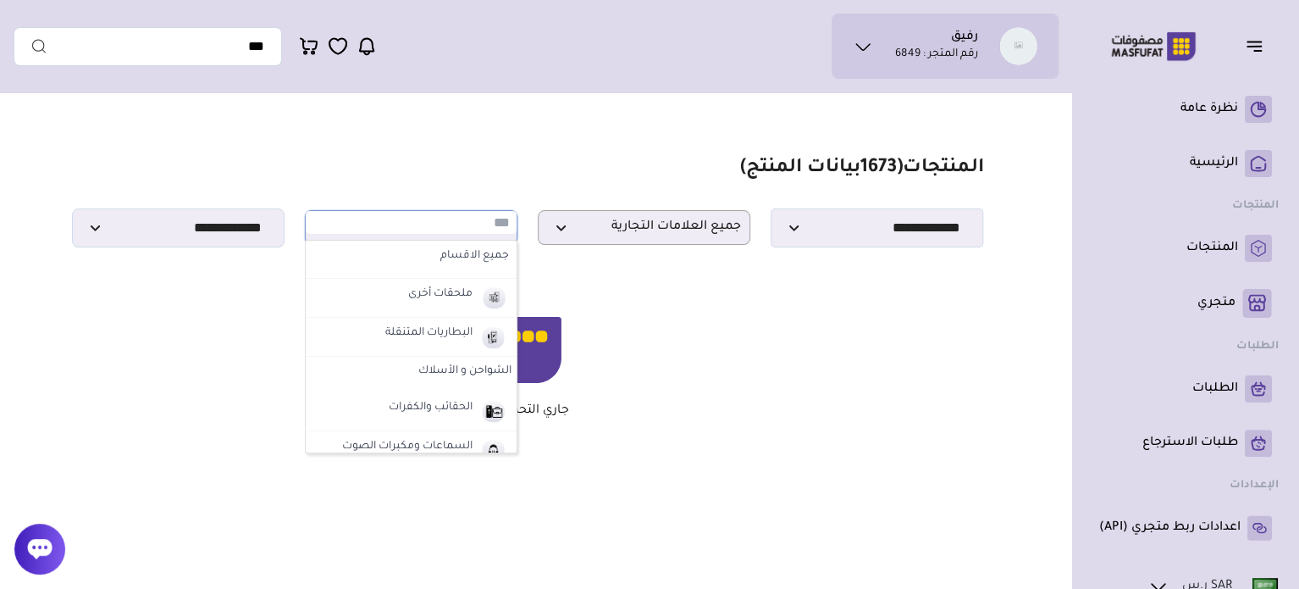
click at [221, 213] on section "**********" at bounding box center [527, 202] width 911 height 91
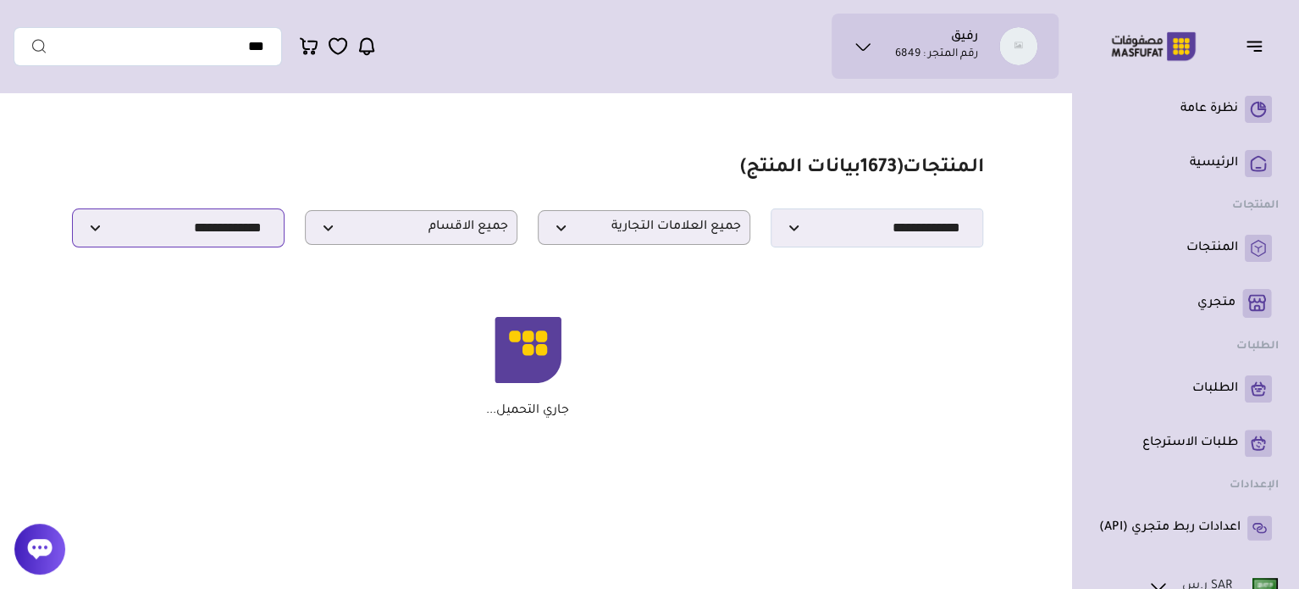
click at [208, 232] on select "**********" at bounding box center [178, 227] width 213 height 39
select select "******"
click at [72, 213] on select "**********" at bounding box center [178, 227] width 213 height 39
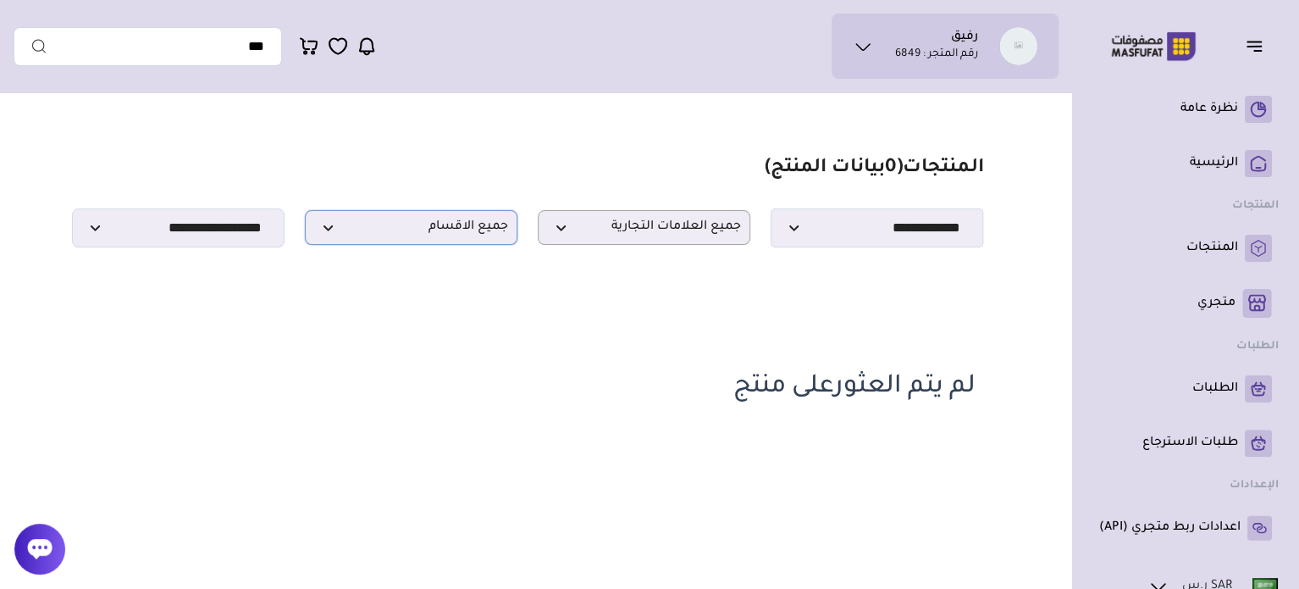
click at [381, 235] on span "جميع الاقسام" at bounding box center [411, 227] width 194 height 16
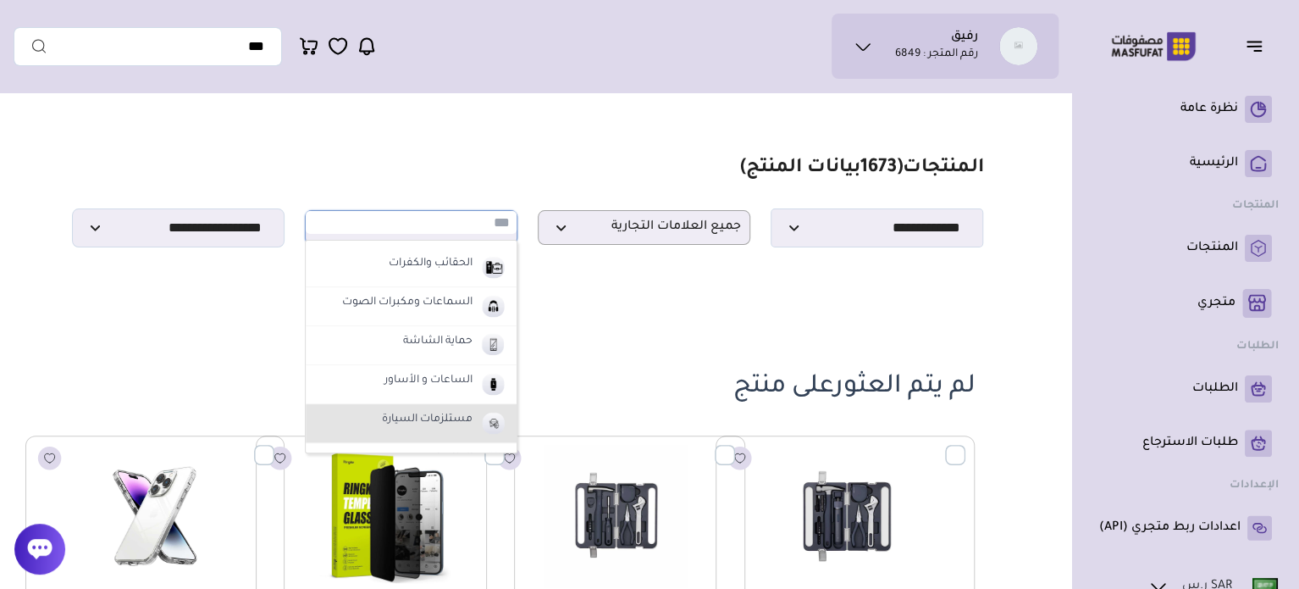
scroll to position [169, 0]
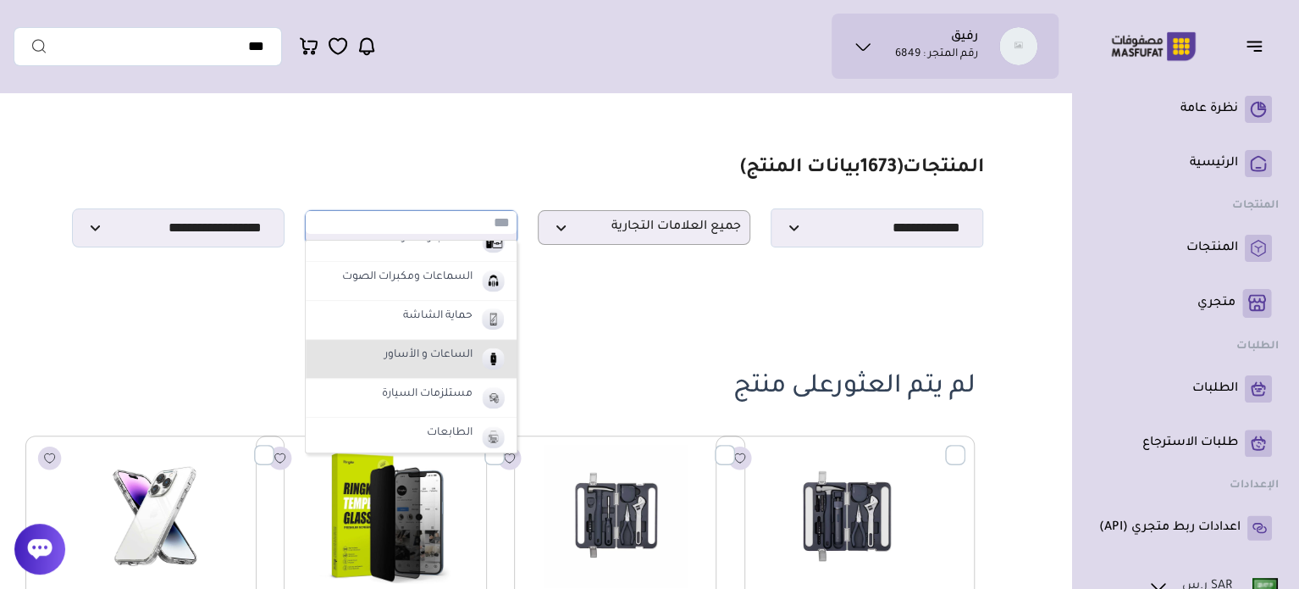
click at [430, 368] on li "الساعات و الأساور" at bounding box center [411, 359] width 211 height 39
select select "*"
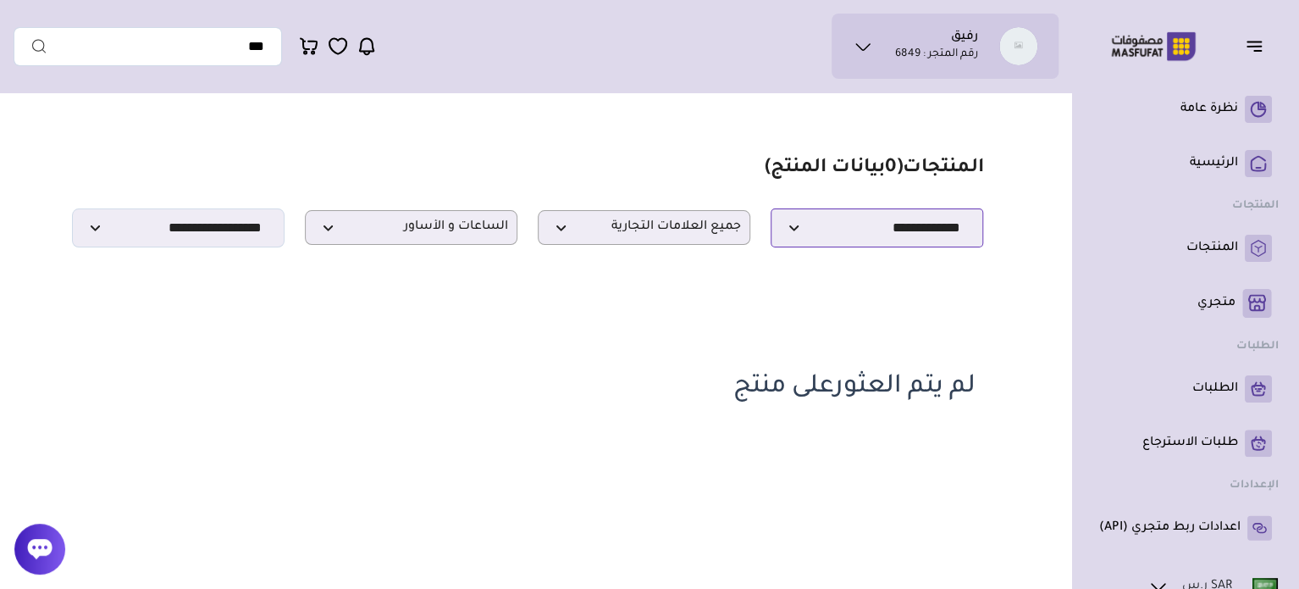
click at [827, 230] on select "**********" at bounding box center [877, 227] width 213 height 39
select select "*"
click at [771, 213] on select "**********" at bounding box center [877, 227] width 213 height 39
drag, startPoint x: 684, startPoint y: 390, endPoint x: 881, endPoint y: 365, distance: 198.0
click at [1032, 386] on section "مزامنة ( 0 ) تحديد الكل إلغاء التحديد المنتجات (" at bounding box center [528, 283] width 1028 height 365
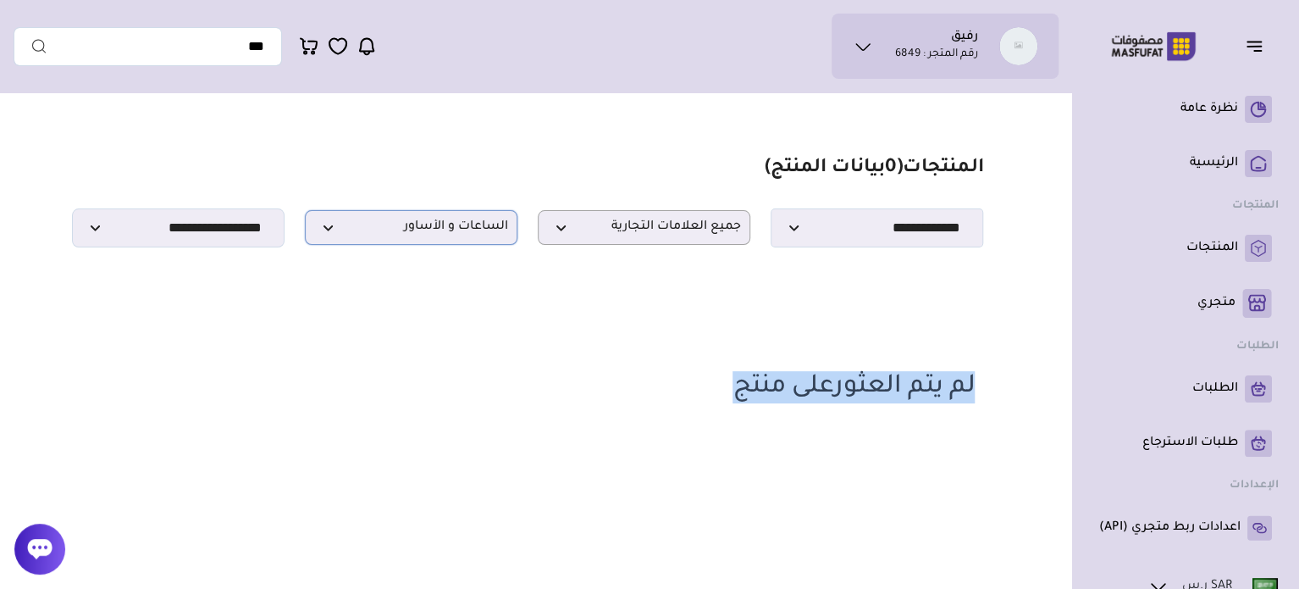
click at [385, 244] on p "الساعات و الأساور" at bounding box center [411, 227] width 213 height 35
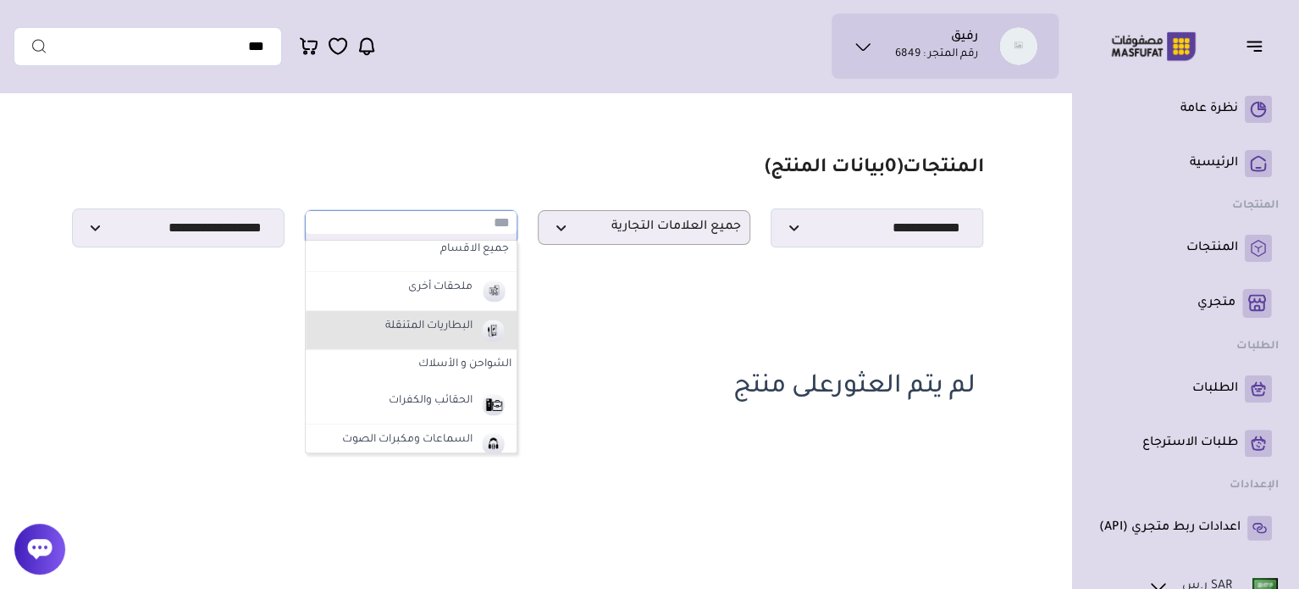
scroll to position [0, 0]
click at [463, 329] on label "البطاريات المتنقلة" at bounding box center [429, 334] width 92 height 22
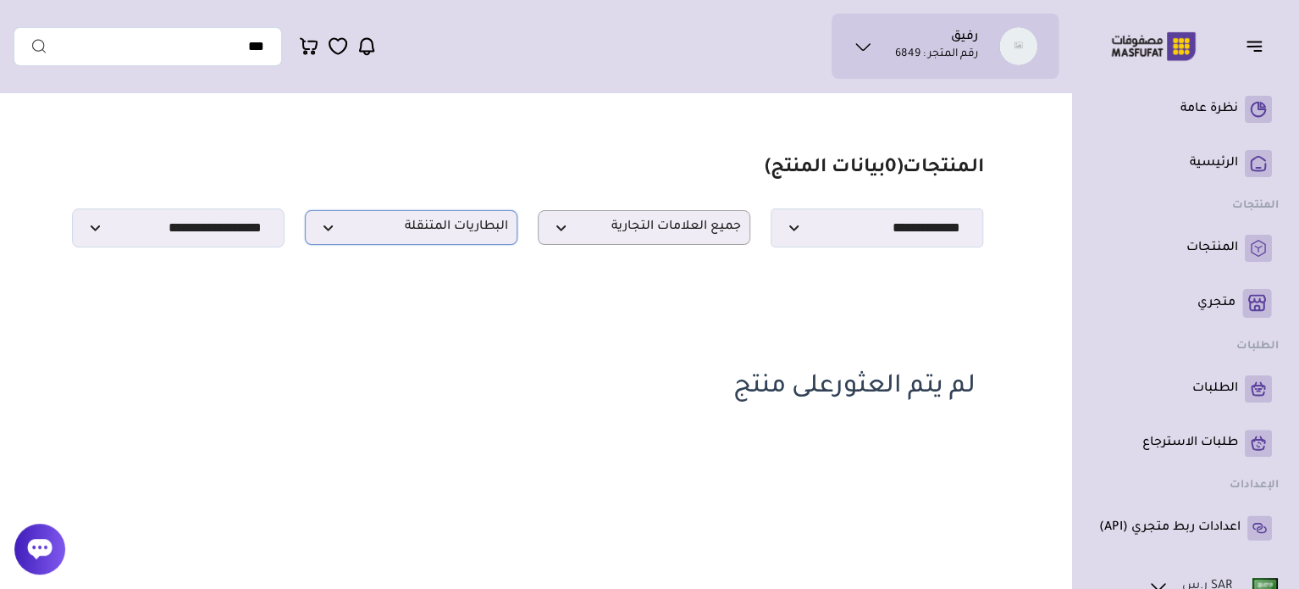
click at [457, 235] on span "البطاريات المتنقلة" at bounding box center [411, 227] width 194 height 16
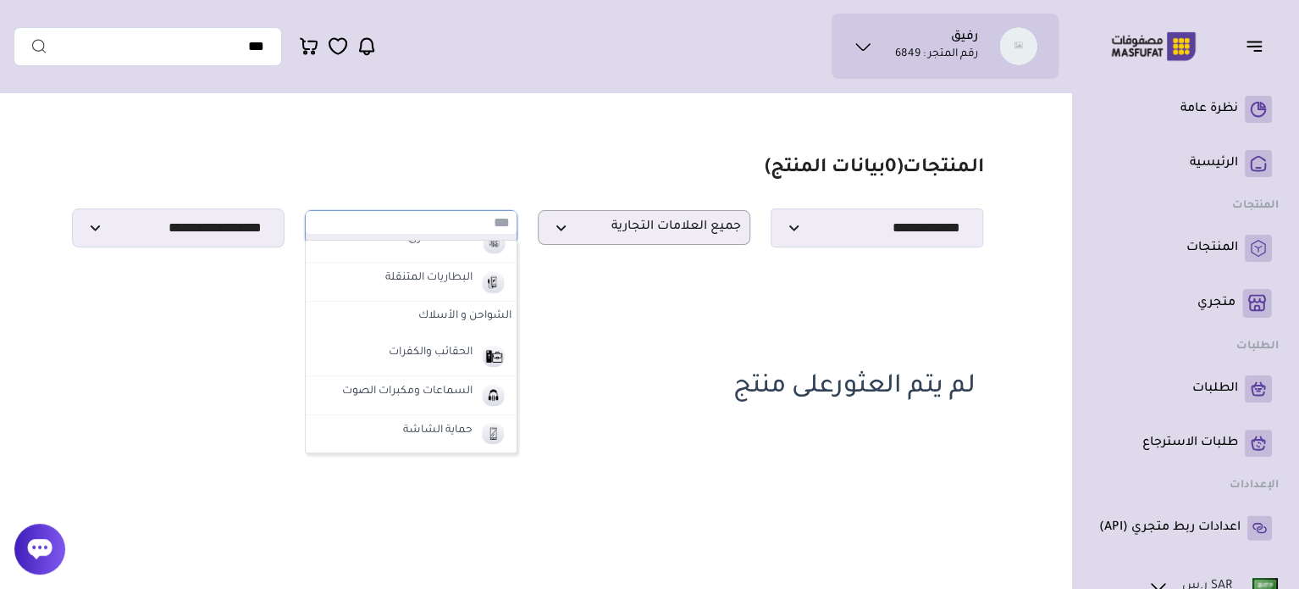
scroll to position [85, 0]
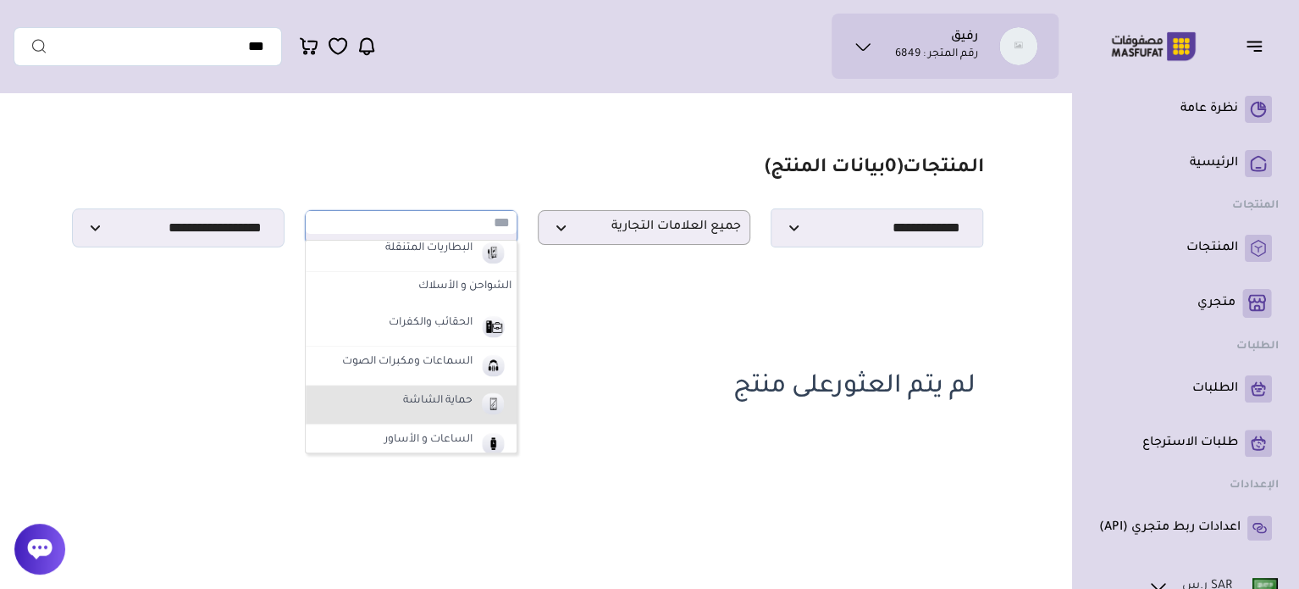
click at [461, 393] on label "حماية الشاشة" at bounding box center [438, 401] width 75 height 22
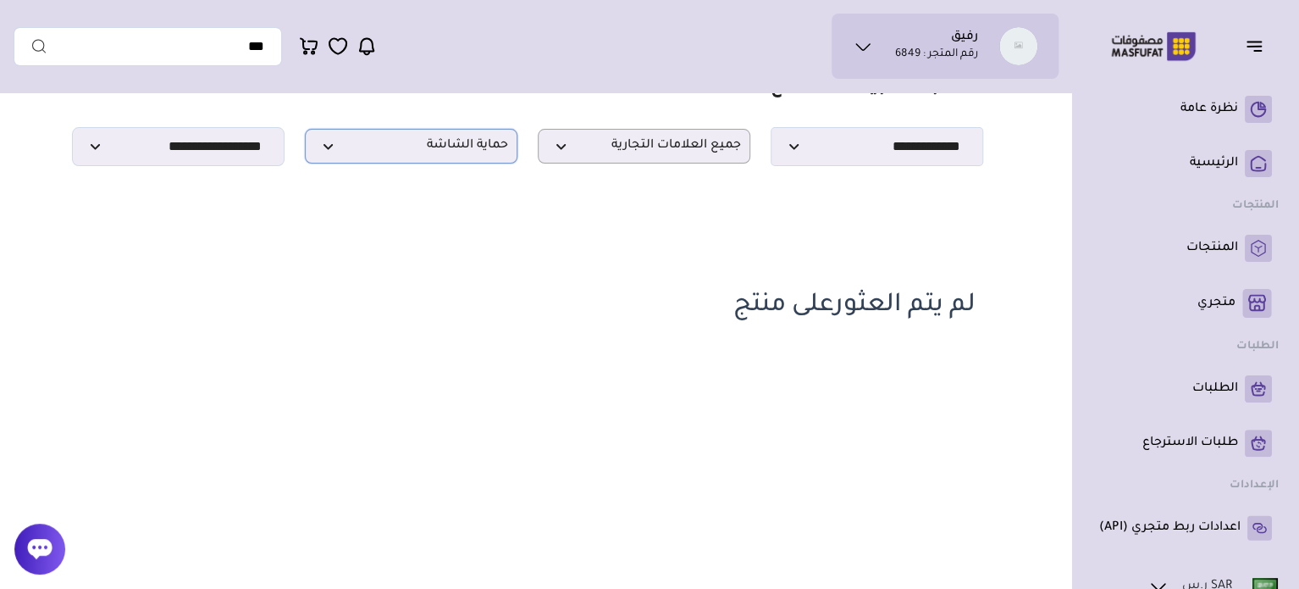
scroll to position [0, 0]
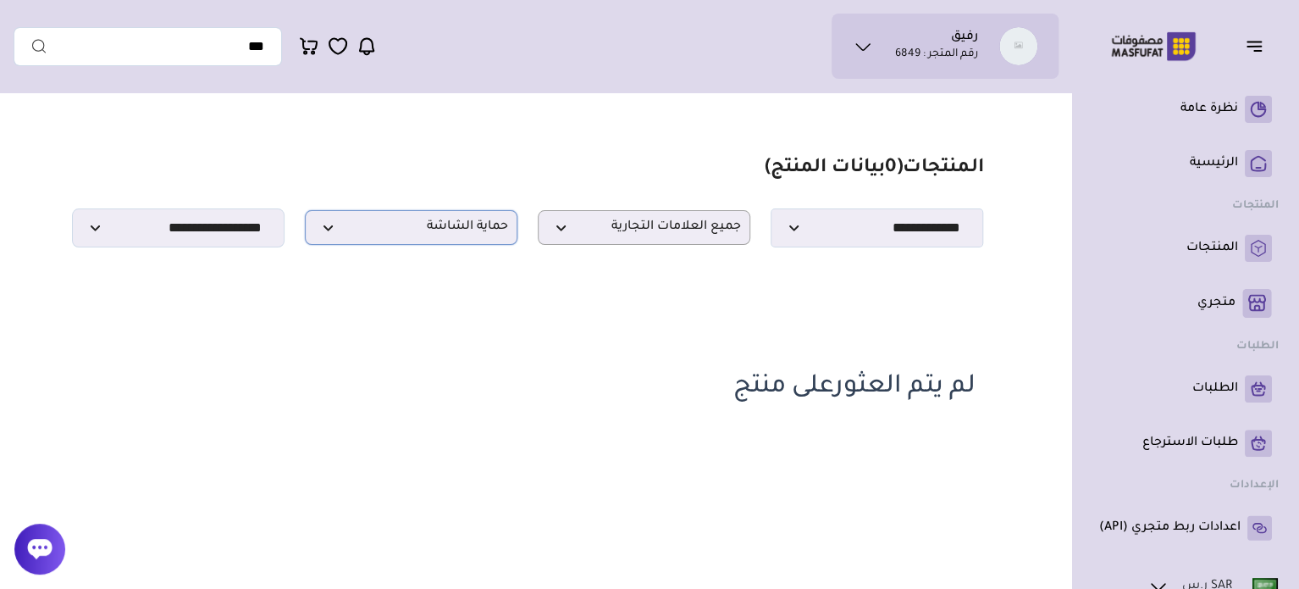
click at [426, 230] on span "حماية الشاشة" at bounding box center [411, 227] width 194 height 16
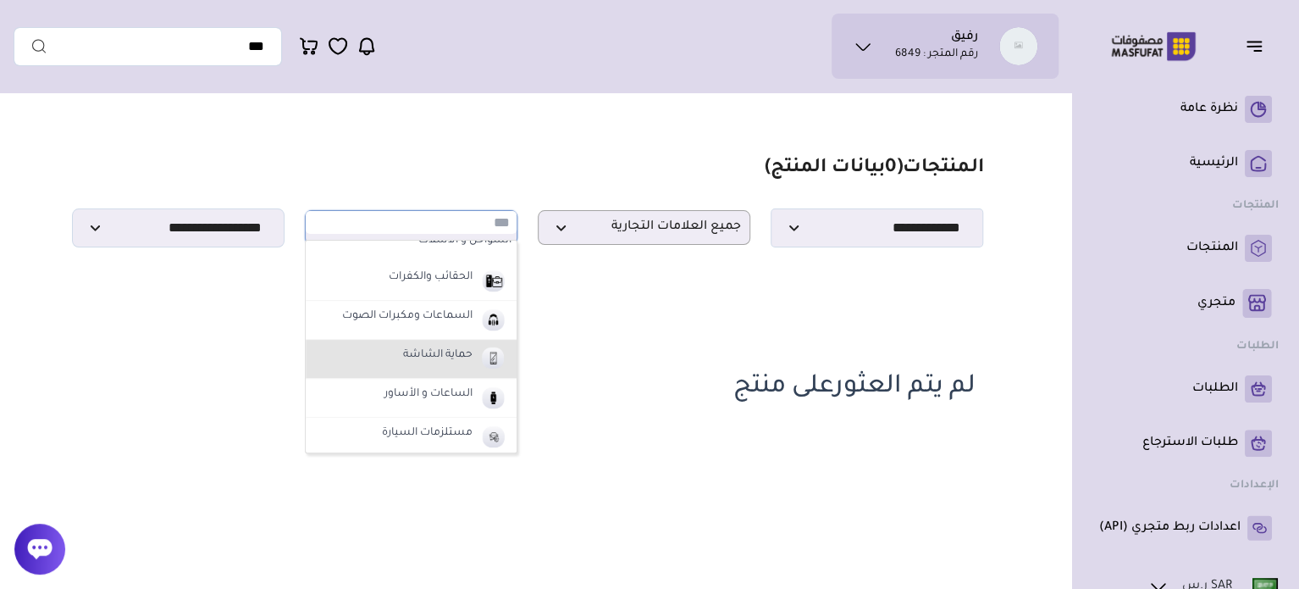
scroll to position [169, 0]
click at [456, 369] on li "الساعات و الأساور" at bounding box center [411, 359] width 211 height 39
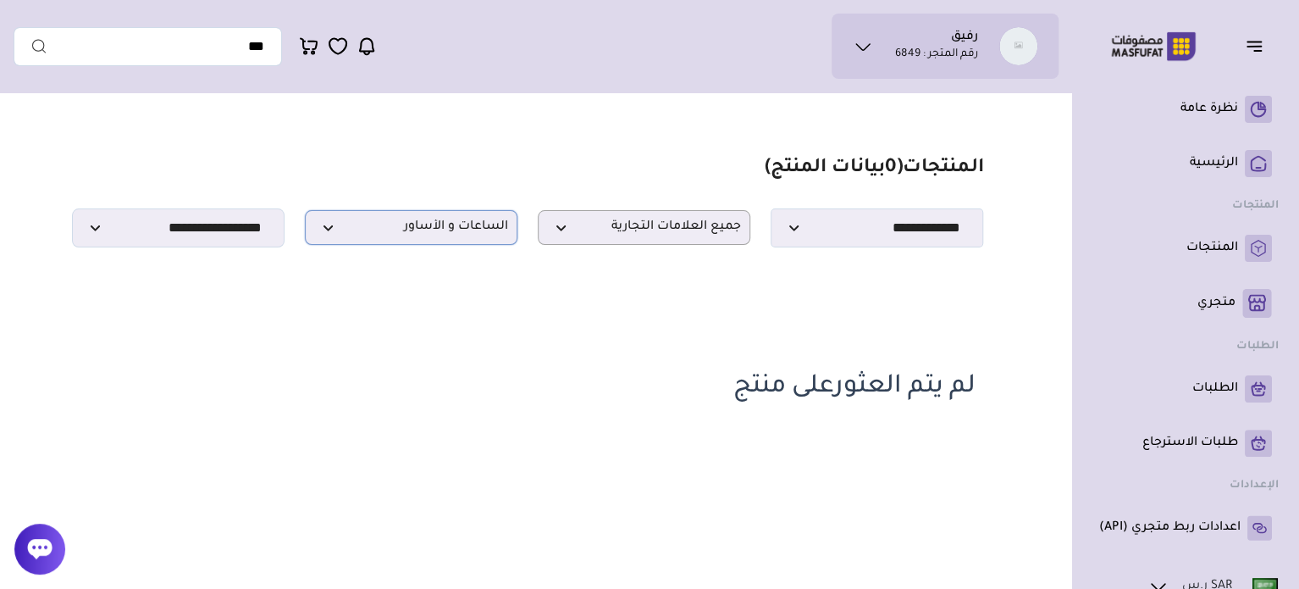
click at [440, 235] on span "الساعات و الأساور" at bounding box center [411, 227] width 194 height 16
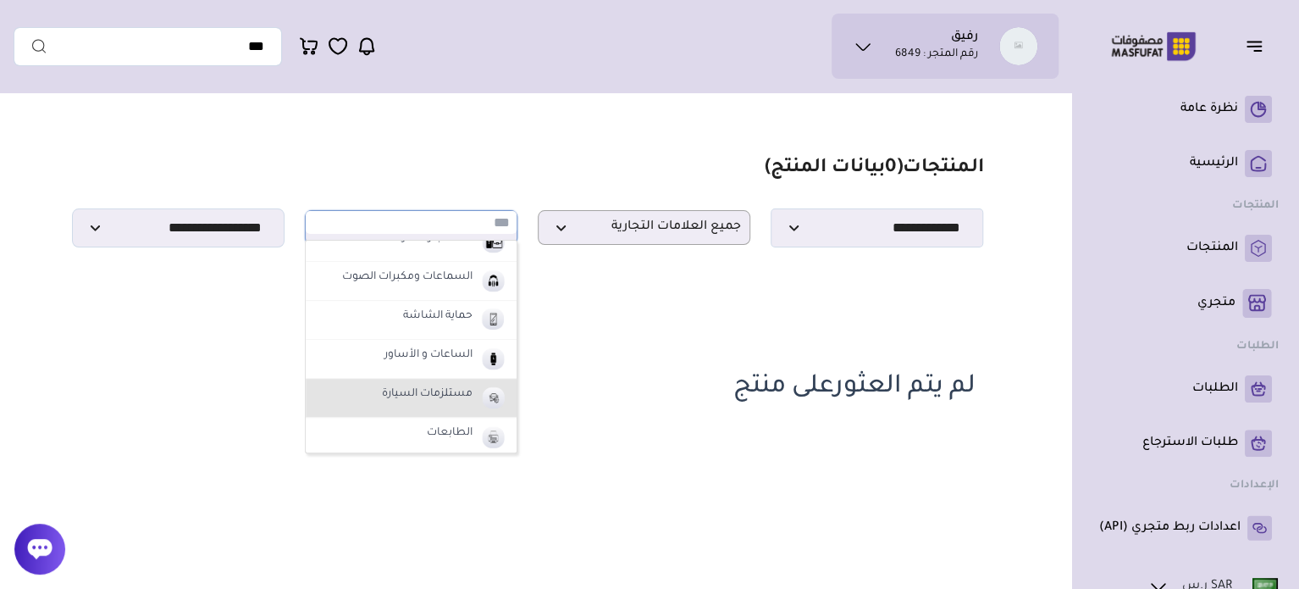
click at [449, 415] on li "مستلزمات السيارة" at bounding box center [411, 398] width 211 height 39
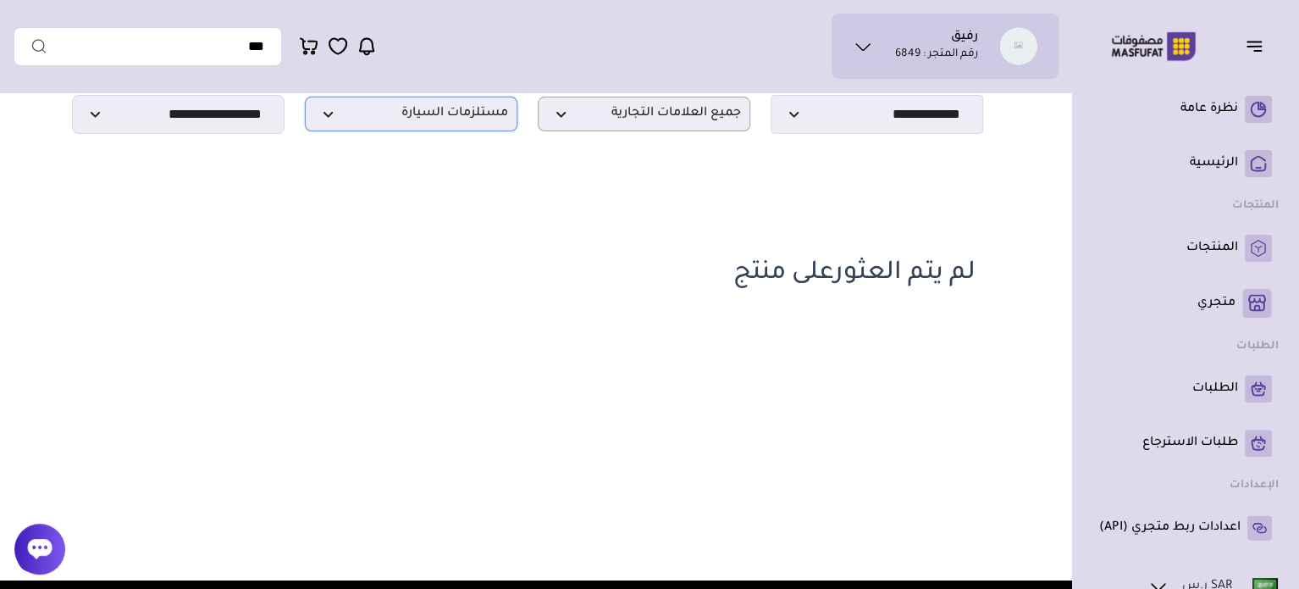
scroll to position [85, 0]
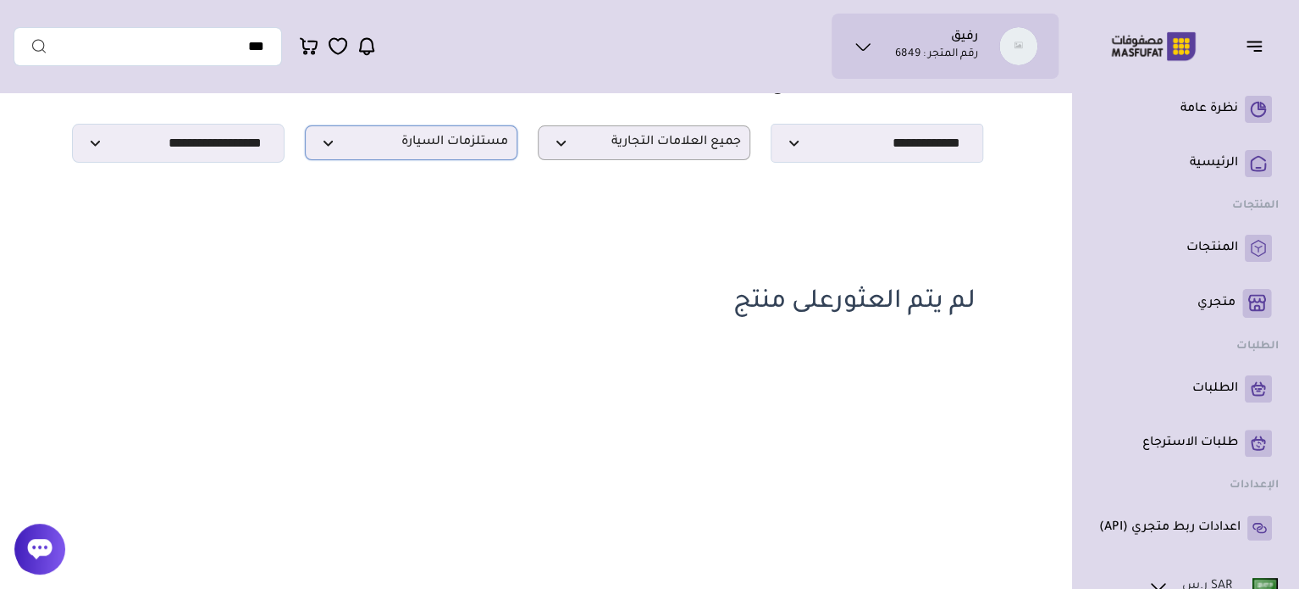
drag, startPoint x: 413, startPoint y: 149, endPoint x: 413, endPoint y: 193, distance: 44.0
click at [413, 151] on span "مستلزمات السيارة" at bounding box center [411, 143] width 194 height 16
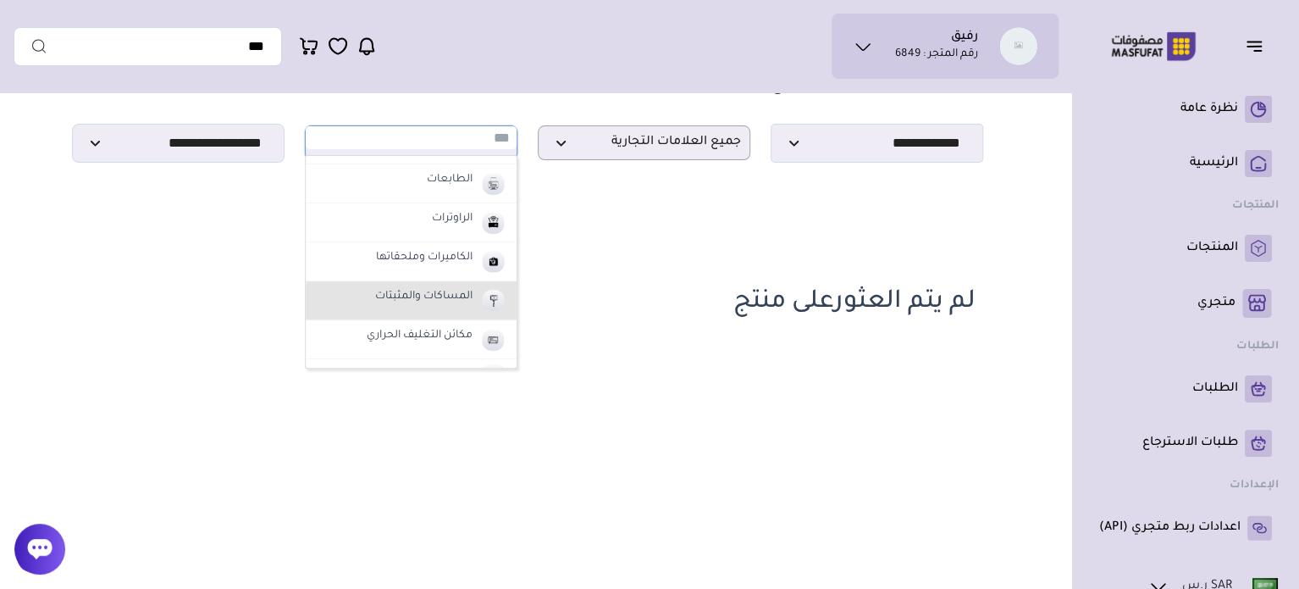
scroll to position [339, 0]
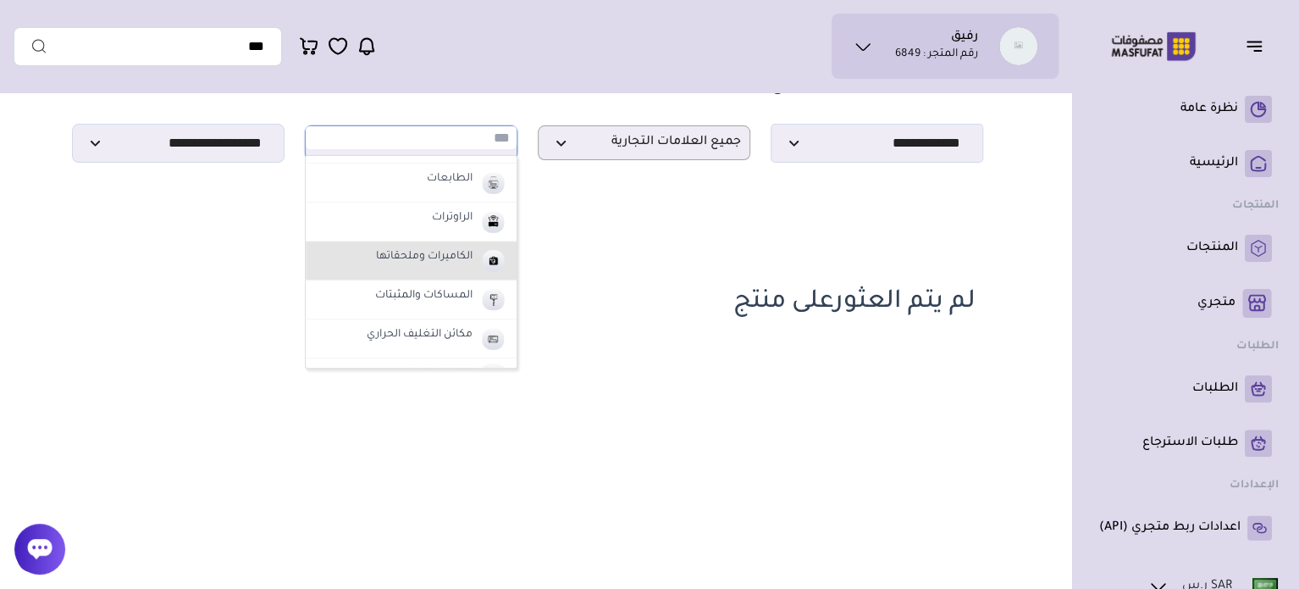
click at [433, 257] on label "الكاميرات وملحقاتها" at bounding box center [425, 257] width 102 height 22
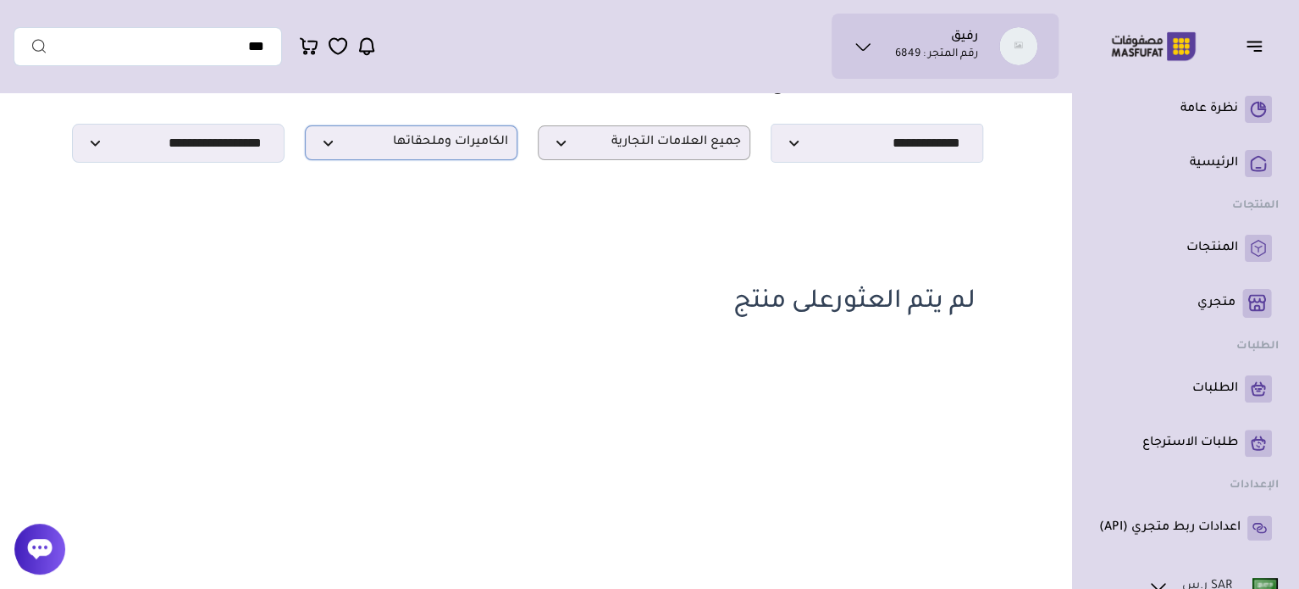
click at [417, 151] on span "الكاميرات وملحقاتها" at bounding box center [411, 143] width 194 height 16
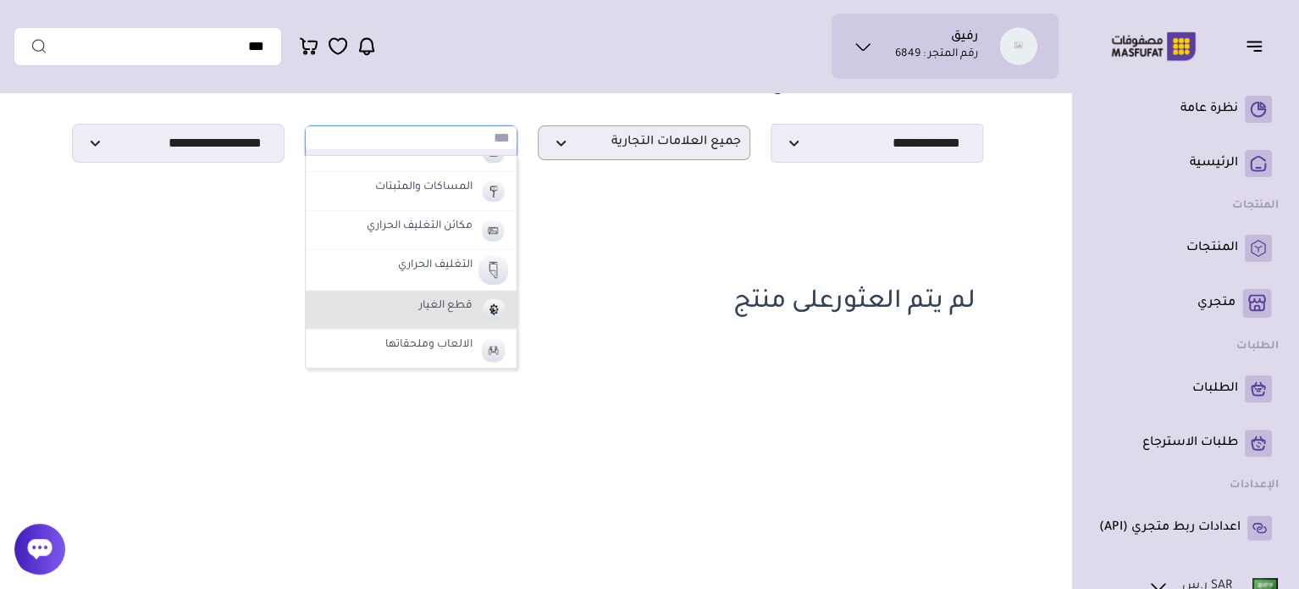
scroll to position [508, 0]
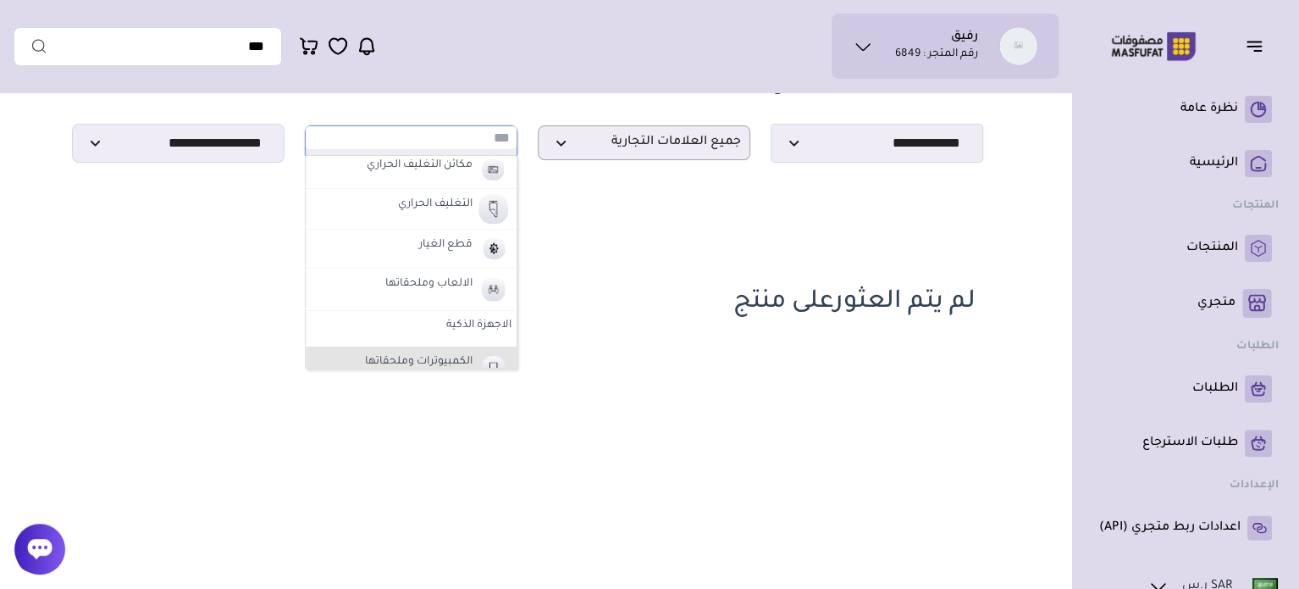
click at [441, 350] on li "الكمبيوترات وملحقاتها" at bounding box center [411, 365] width 211 height 39
select select "**"
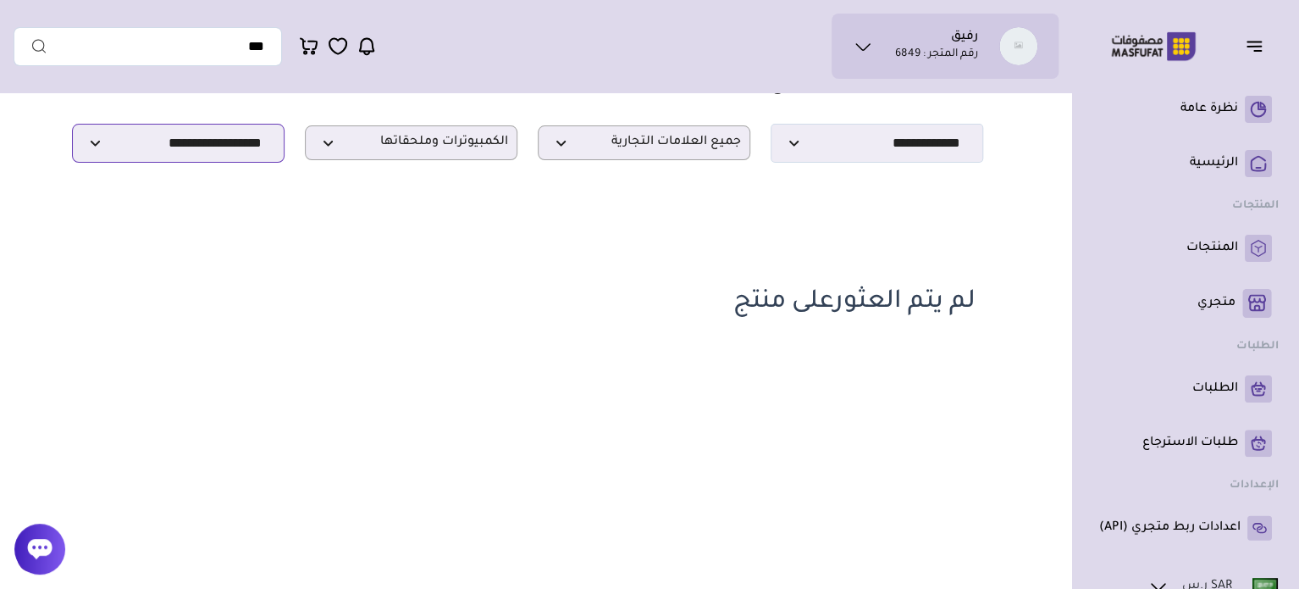
click at [211, 152] on select "**********" at bounding box center [178, 143] width 213 height 39
select select
click at [72, 129] on select "**********" at bounding box center [178, 143] width 213 height 39
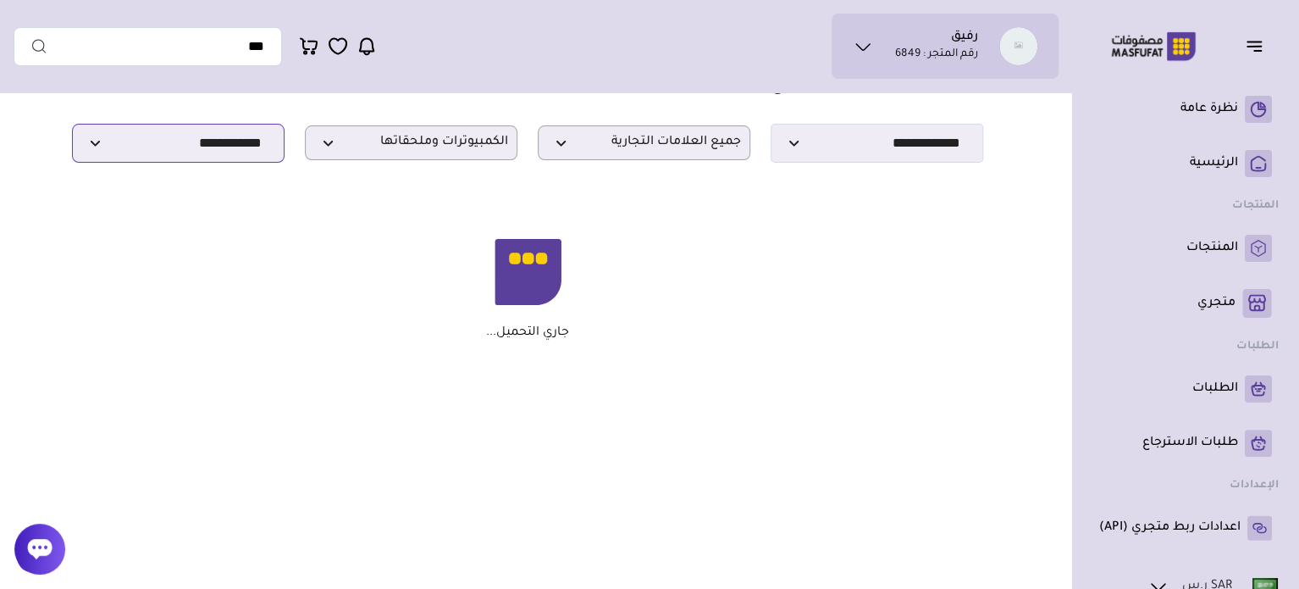
click at [235, 146] on select "**********" at bounding box center [178, 143] width 213 height 39
click at [450, 189] on section "مزامنة ( 0 ) تحديد الكل إلغاء التحديد المنتجات (" at bounding box center [528, 216] width 1028 height 401
click at [654, 151] on span "جميع العلامات التجارية" at bounding box center [644, 143] width 194 height 16
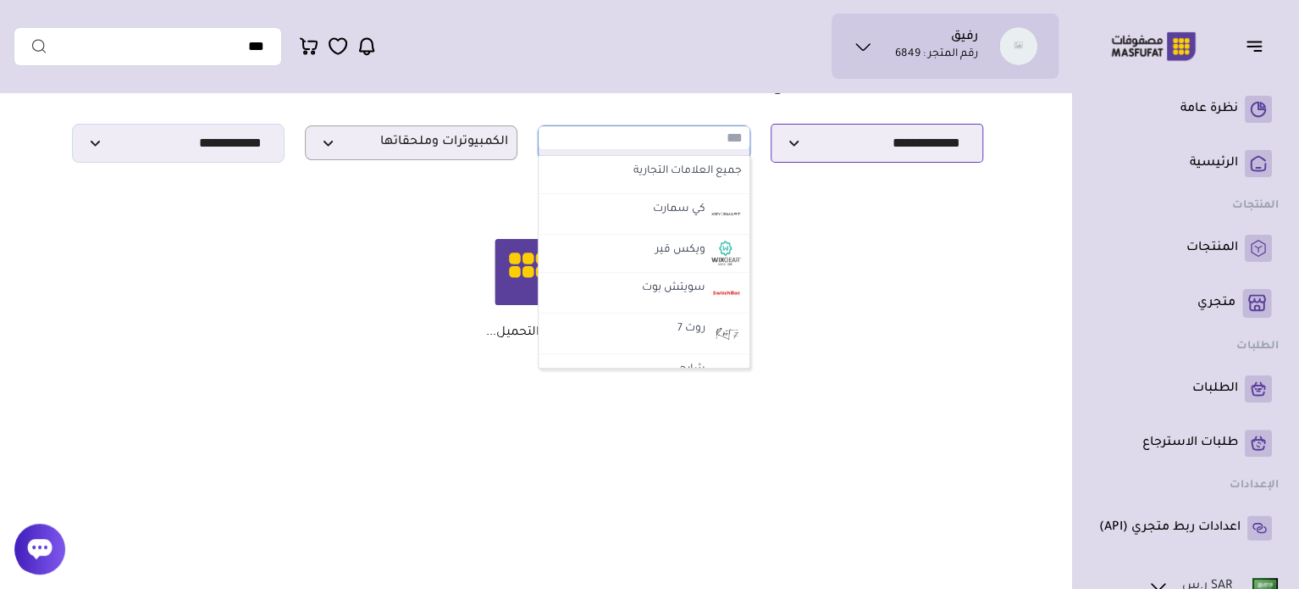
click at [800, 142] on select "**********" at bounding box center [877, 143] width 213 height 39
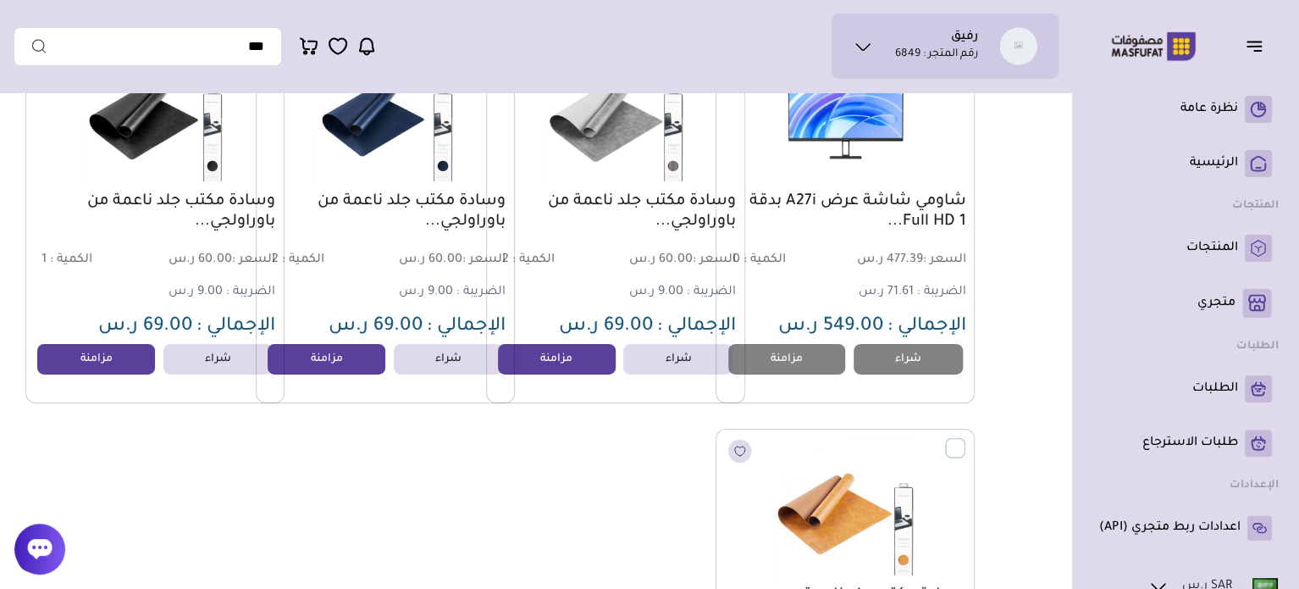
scroll to position [2879, 0]
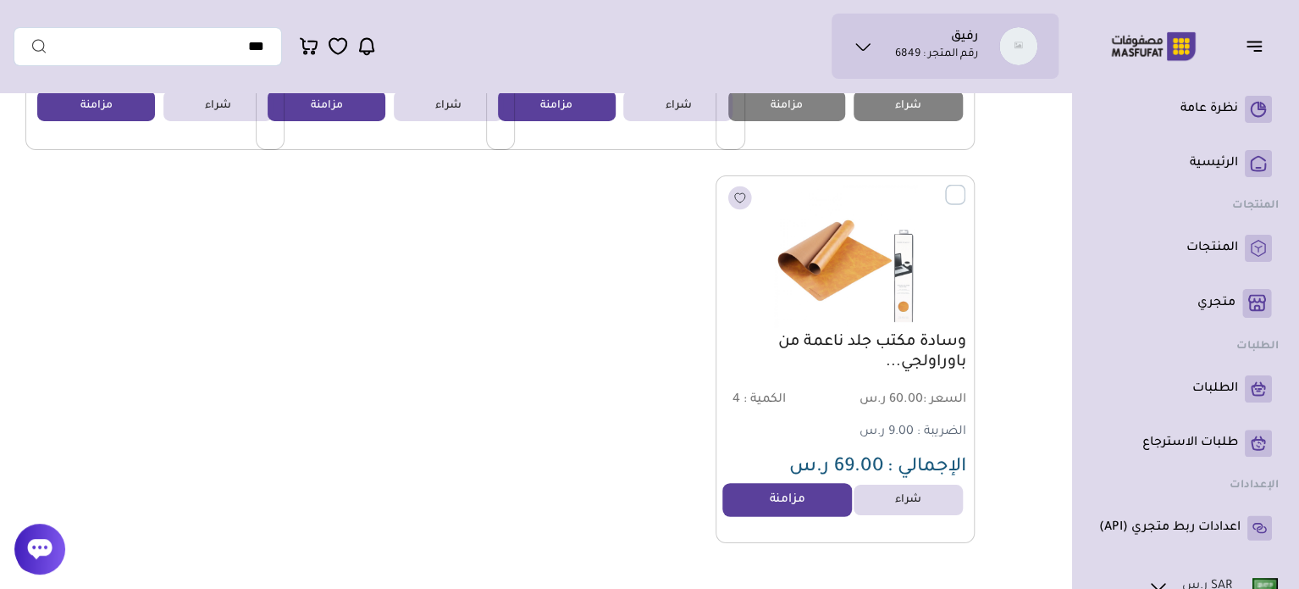
click at [780, 510] on link "مزامنة" at bounding box center [786, 500] width 129 height 34
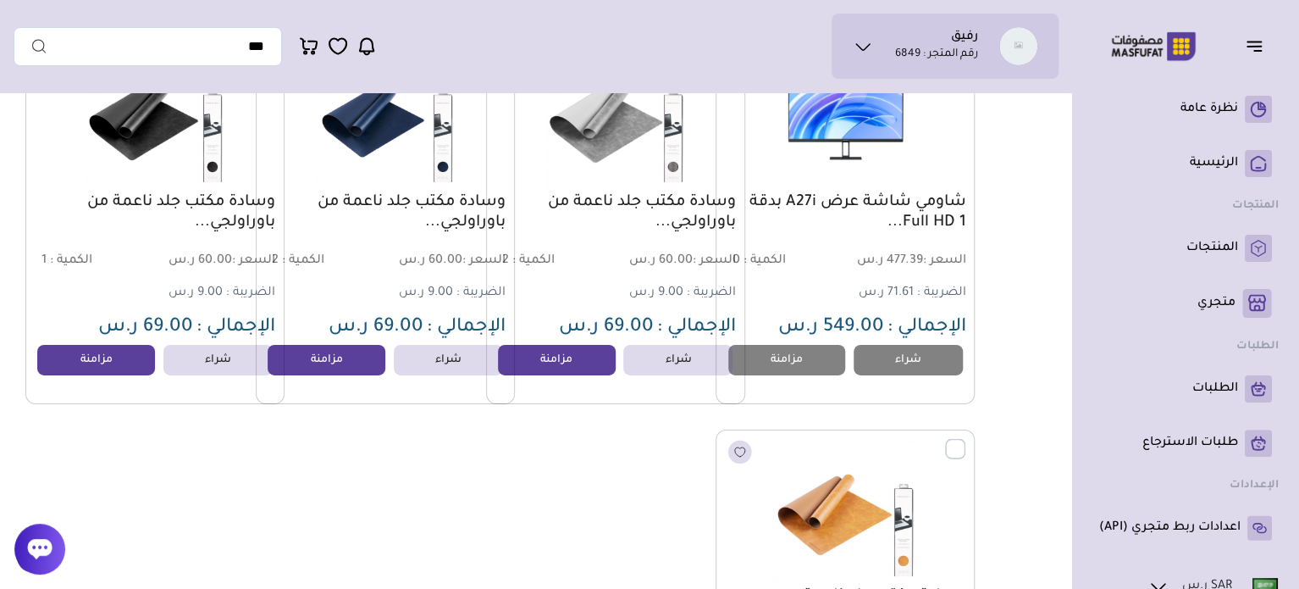
click at [1252, 31] on button "button" at bounding box center [1259, 46] width 53 height 32
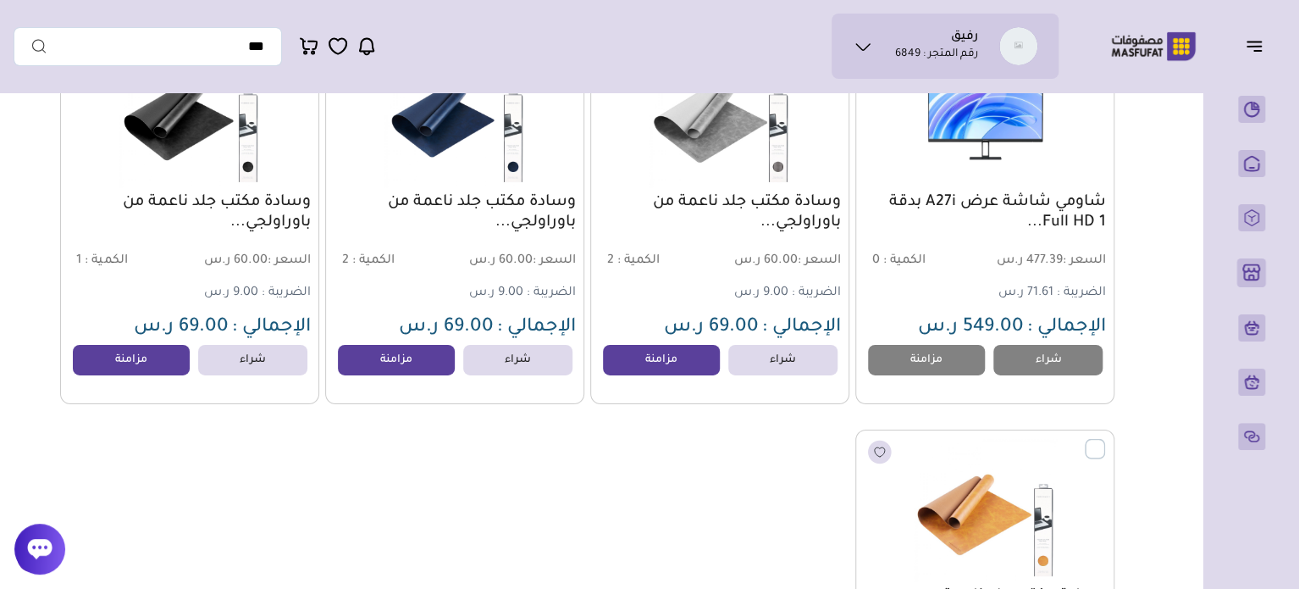
click at [1248, 52] on icon "button" at bounding box center [1254, 46] width 20 height 20
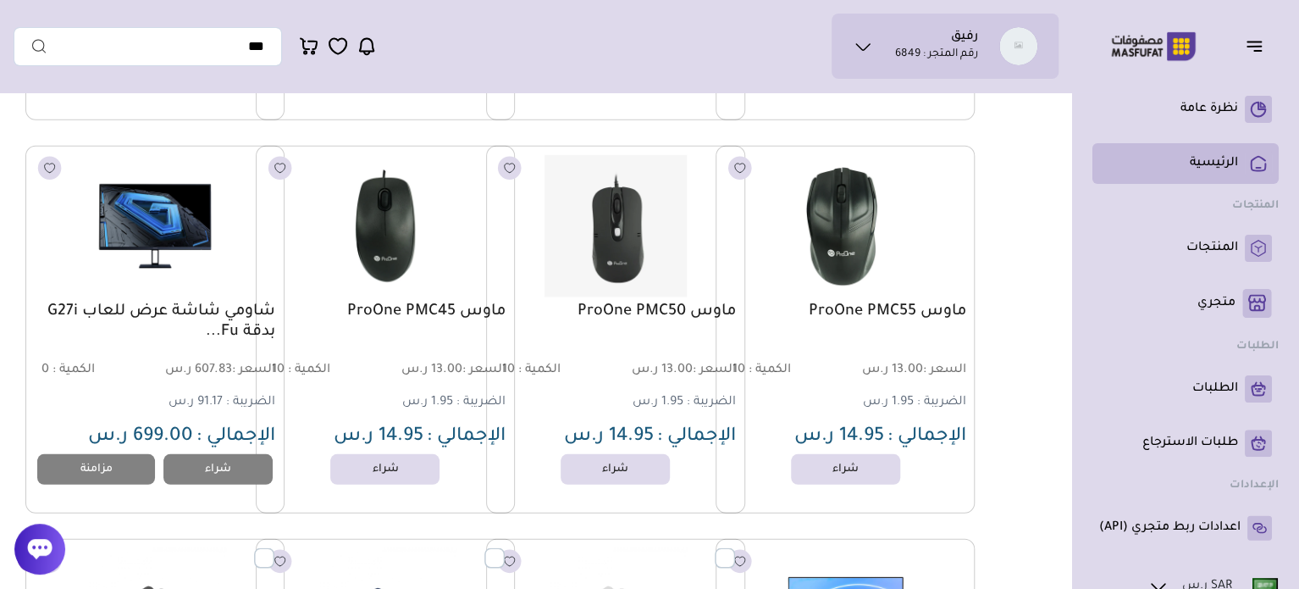
scroll to position [2117, 0]
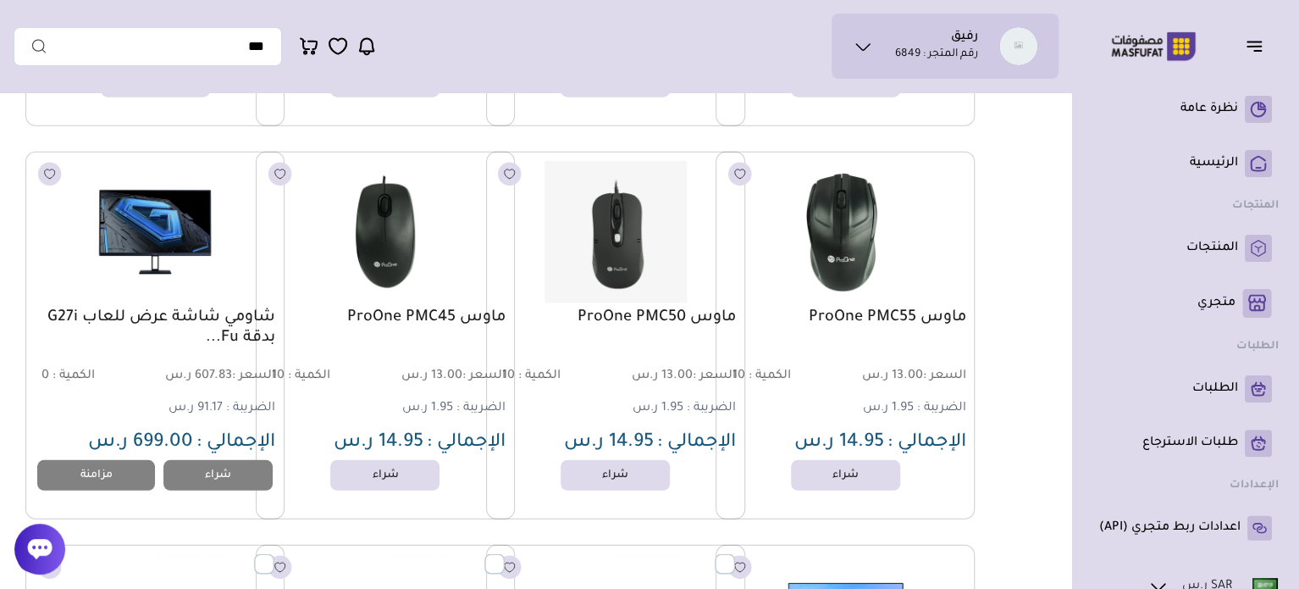
click at [877, 36] on ul "رفيق رقم المتجر : 6849" at bounding box center [945, 46] width 200 height 38
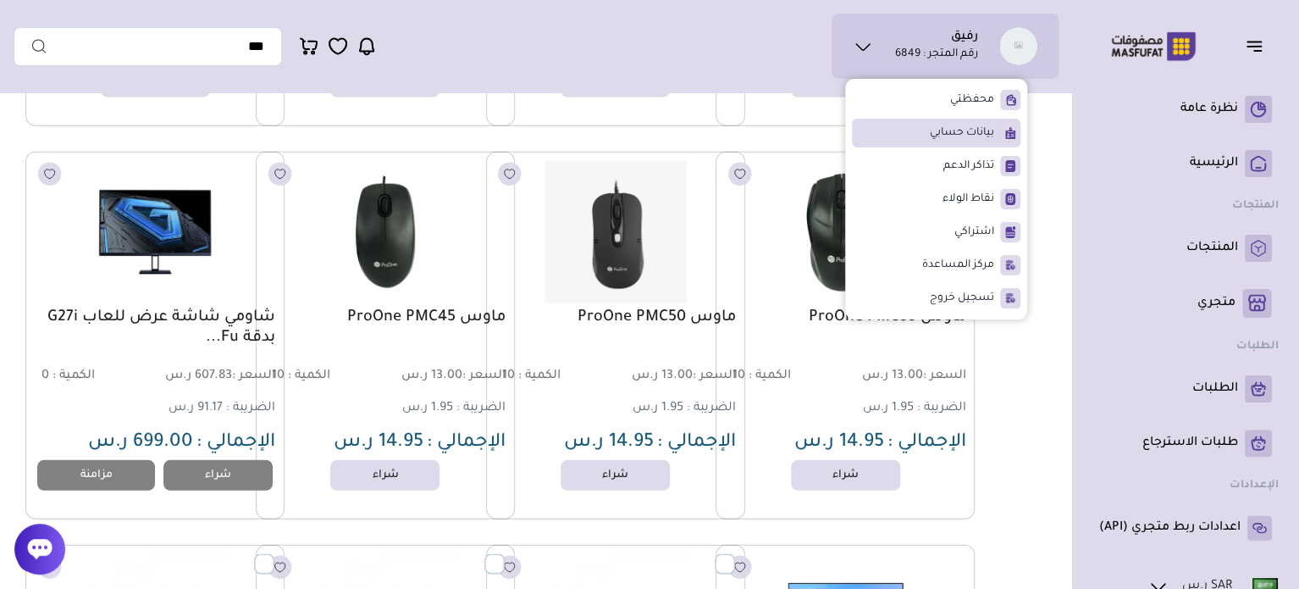
click at [978, 142] on li "بيانات حسابي" at bounding box center [936, 133] width 169 height 29
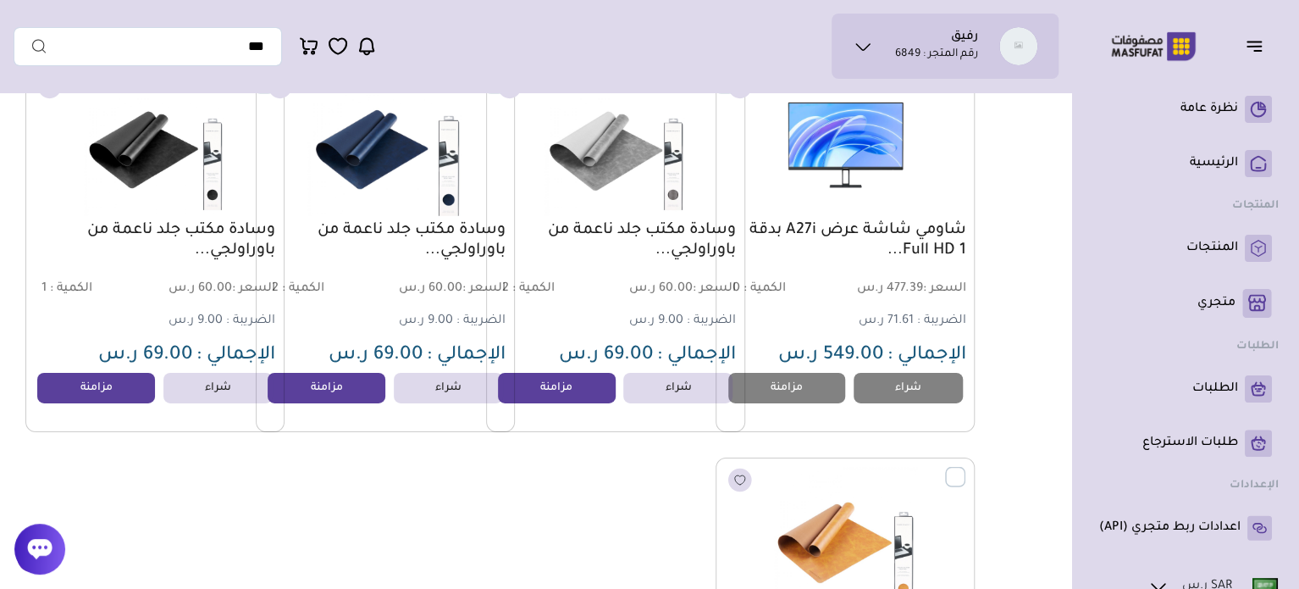
scroll to position [2625, 0]
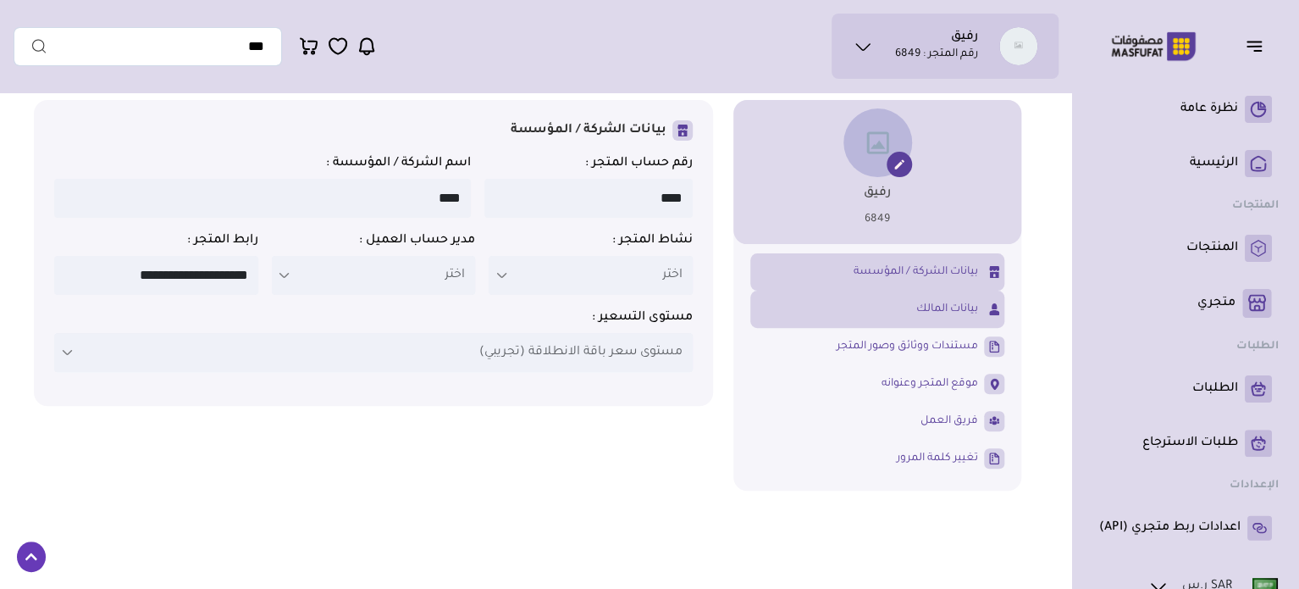
scroll to position [85, 0]
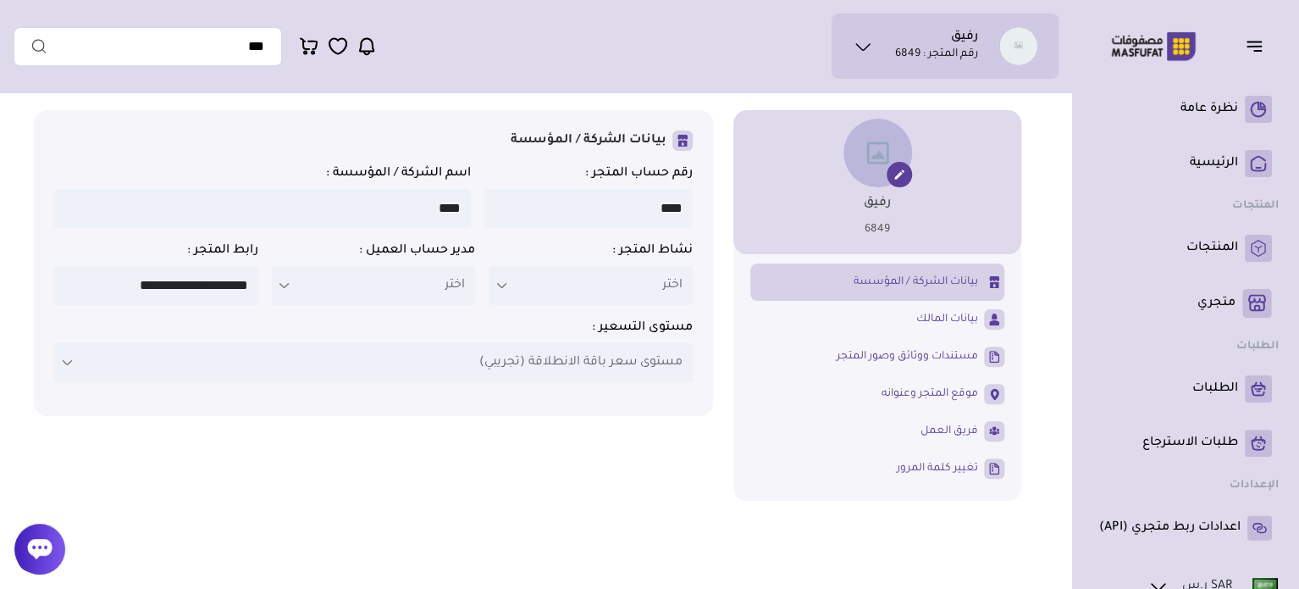
click at [535, 365] on span "مستوى سعر باقة الانطلاقة (تجريبي)" at bounding box center [580, 362] width 203 height 20
click at [623, 373] on span "مستوى سعر باقة الانطلاقة (تجريبي)" at bounding box center [580, 362] width 203 height 20
click at [45, 385] on div "**********" at bounding box center [373, 263] width 679 height 306
click at [898, 401] on span "موقع المتجر وعنوانه" at bounding box center [930, 393] width 97 height 15
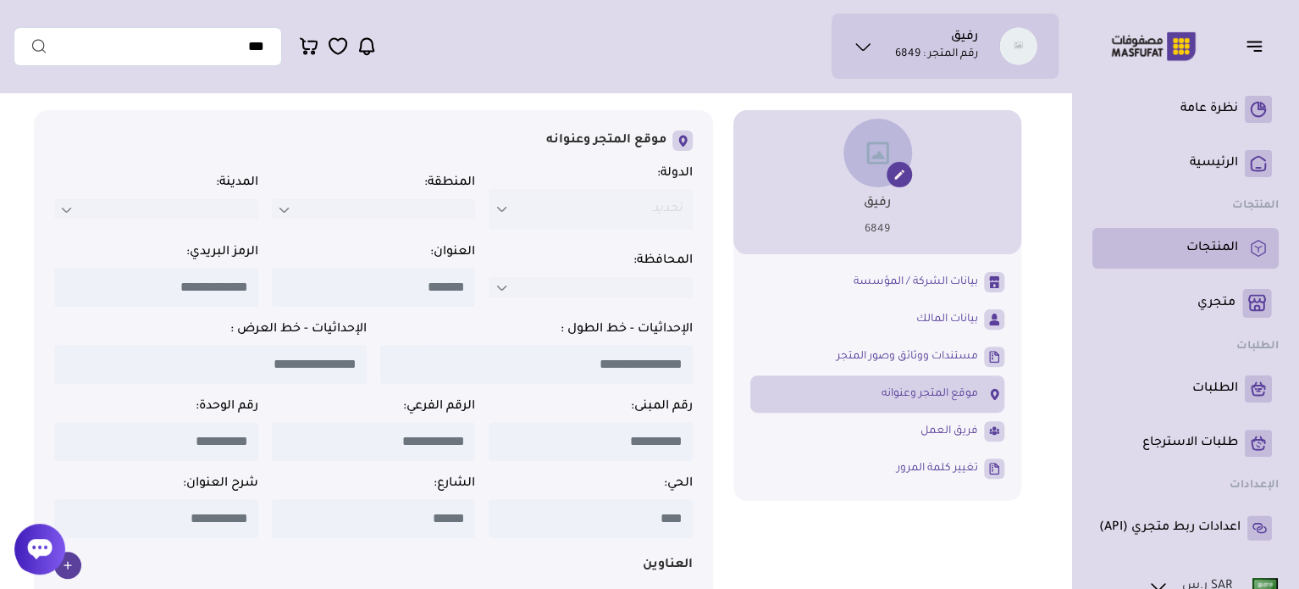
click at [1215, 260] on link "المنتجات" at bounding box center [1185, 248] width 173 height 27
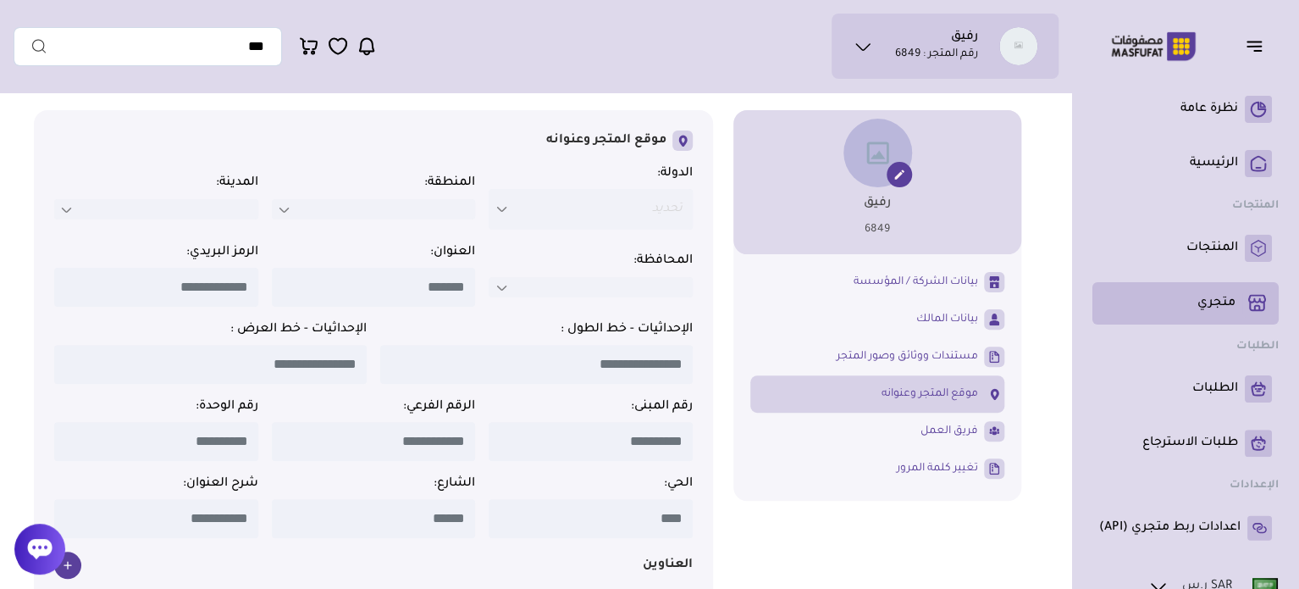
click at [1205, 313] on link "متجري ( 0 )" at bounding box center [1185, 303] width 173 height 29
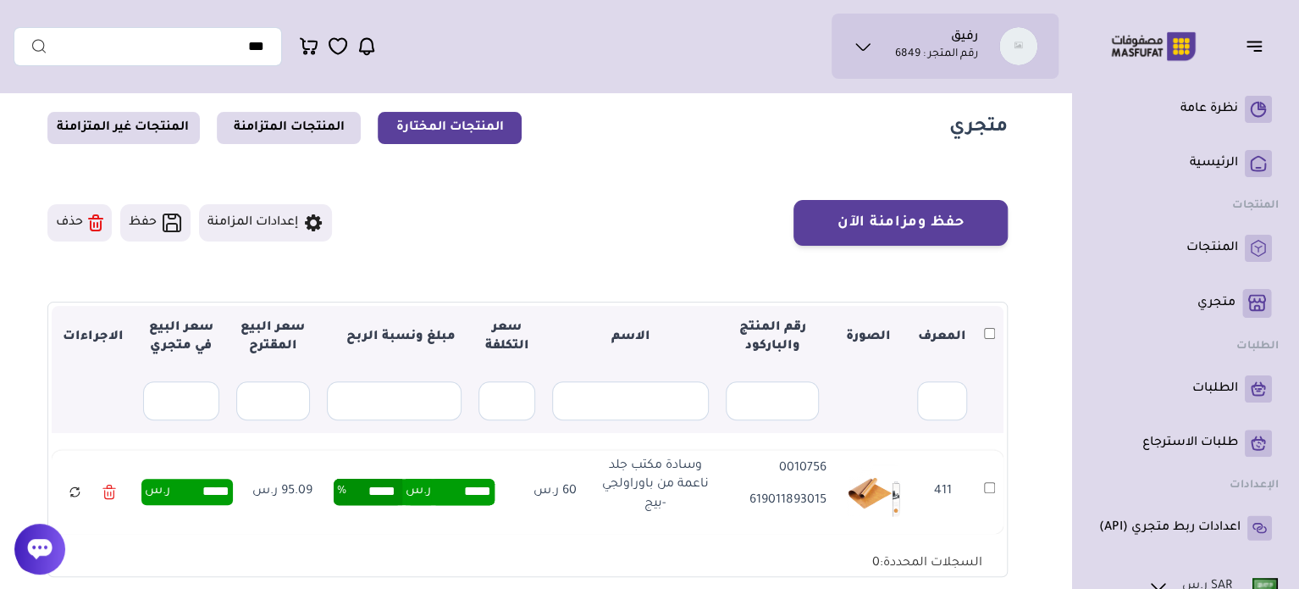
scroll to position [85, 0]
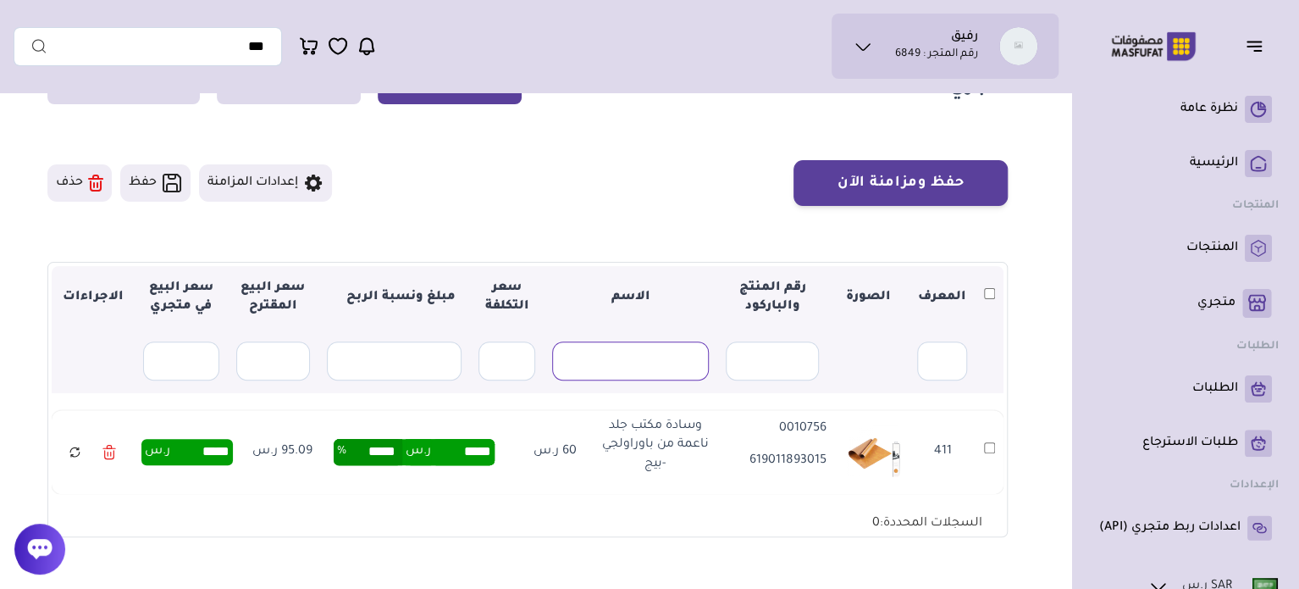
click at [639, 368] on input "text" at bounding box center [630, 360] width 156 height 39
click at [943, 346] on input "text" at bounding box center [942, 360] width 50 height 39
click at [459, 454] on input "*****" at bounding box center [463, 451] width 64 height 25
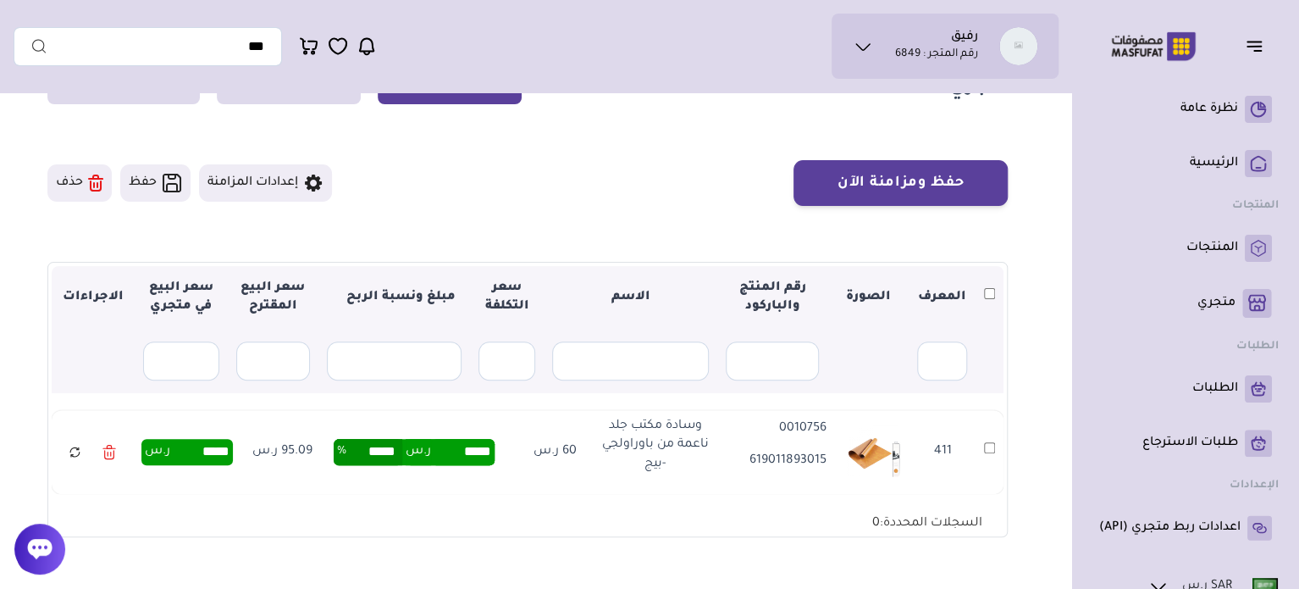
click at [473, 457] on input "*****" at bounding box center [463, 451] width 64 height 25
click at [523, 349] on input "text" at bounding box center [508, 360] width 58 height 39
click at [481, 450] on input "*****" at bounding box center [463, 451] width 64 height 25
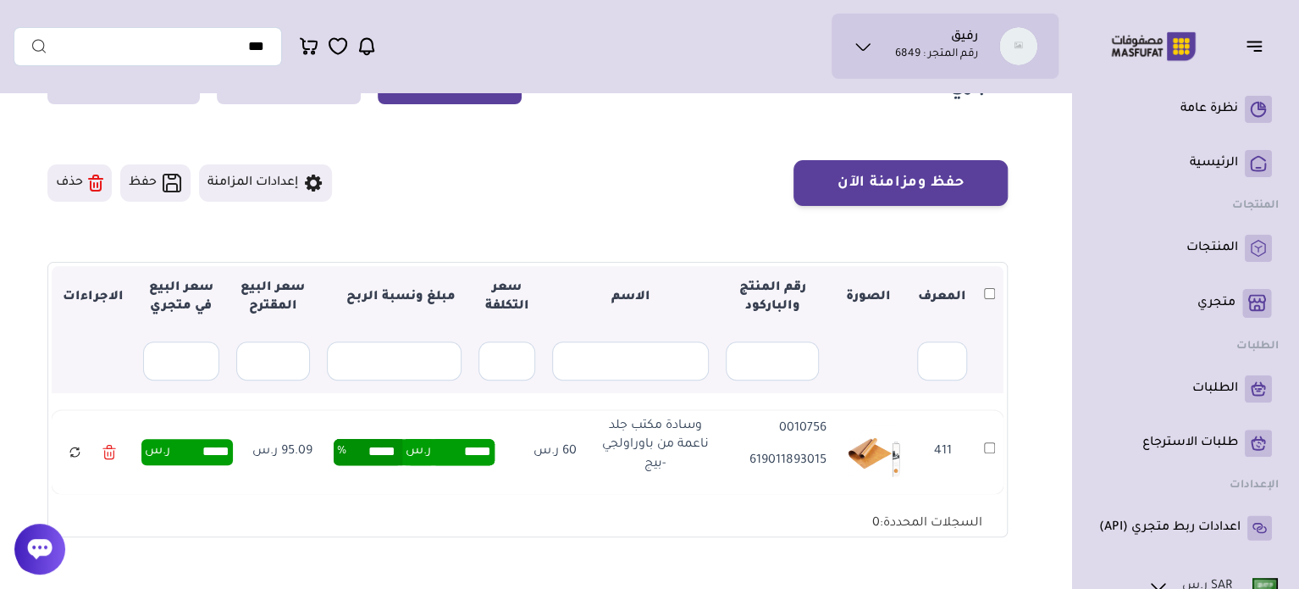
click at [481, 450] on input "*****" at bounding box center [463, 451] width 64 height 25
click at [429, 367] on input "text" at bounding box center [394, 360] width 135 height 39
click at [1223, 228] on li "المنتجات" at bounding box center [1186, 248] width 186 height 41
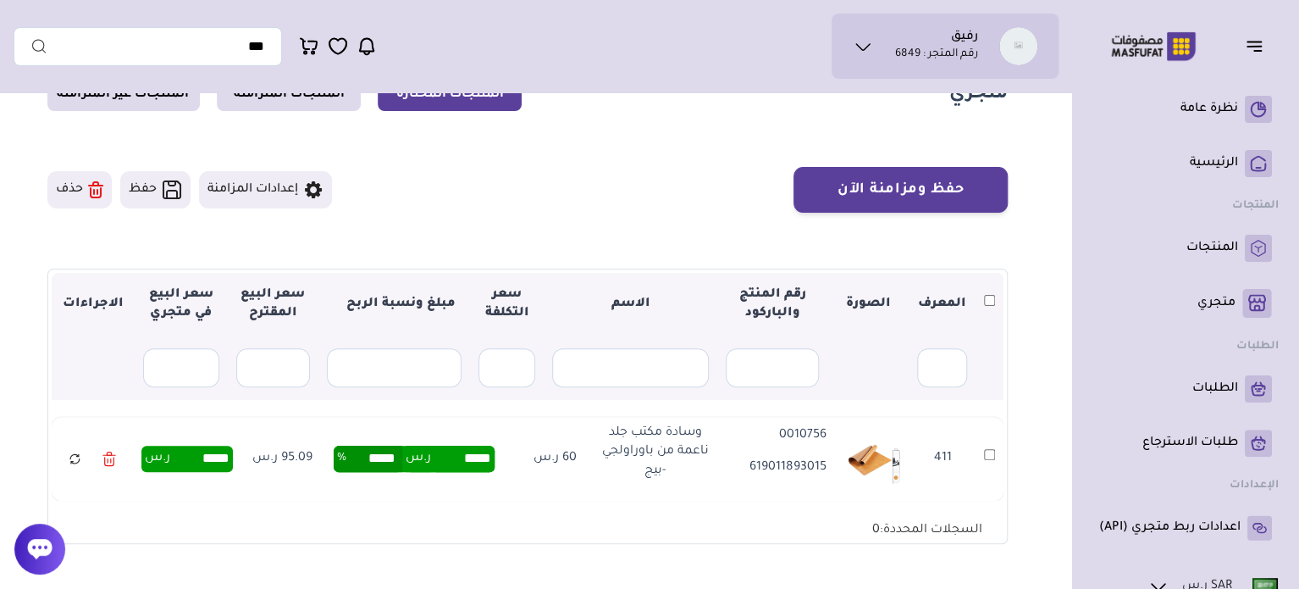
scroll to position [169, 0]
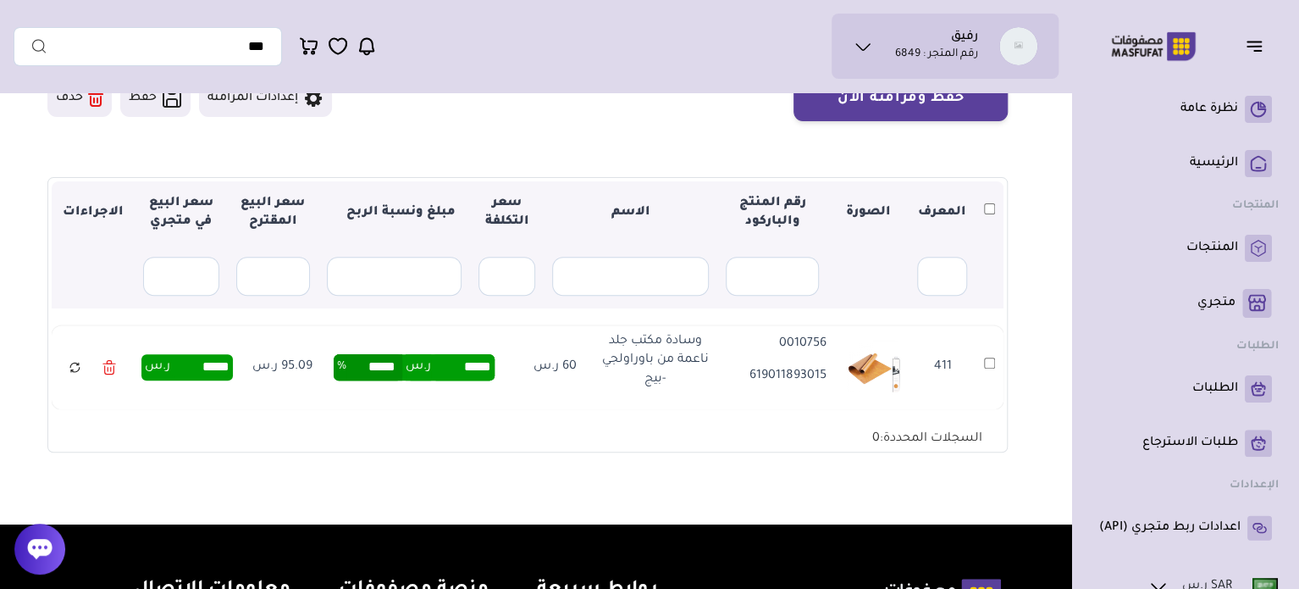
drag, startPoint x: 308, startPoint y: 365, endPoint x: 237, endPoint y: 378, distance: 72.3
click at [244, 375] on td "95.09 ر.س" at bounding box center [282, 367] width 82 height 84
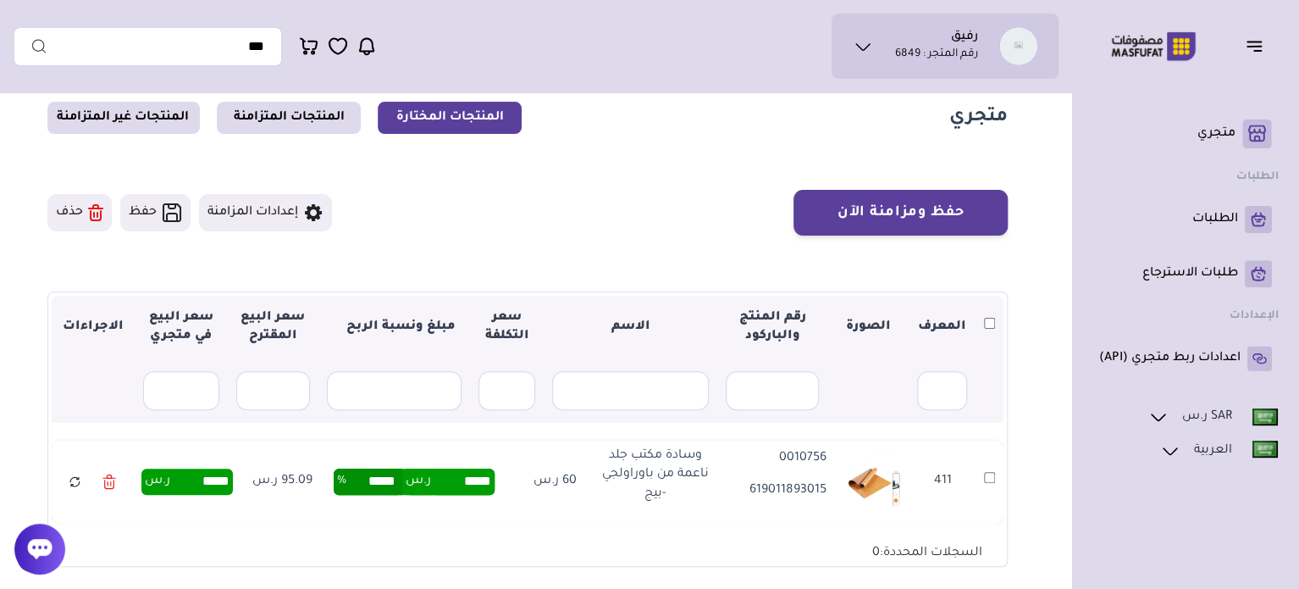
scroll to position [85, 0]
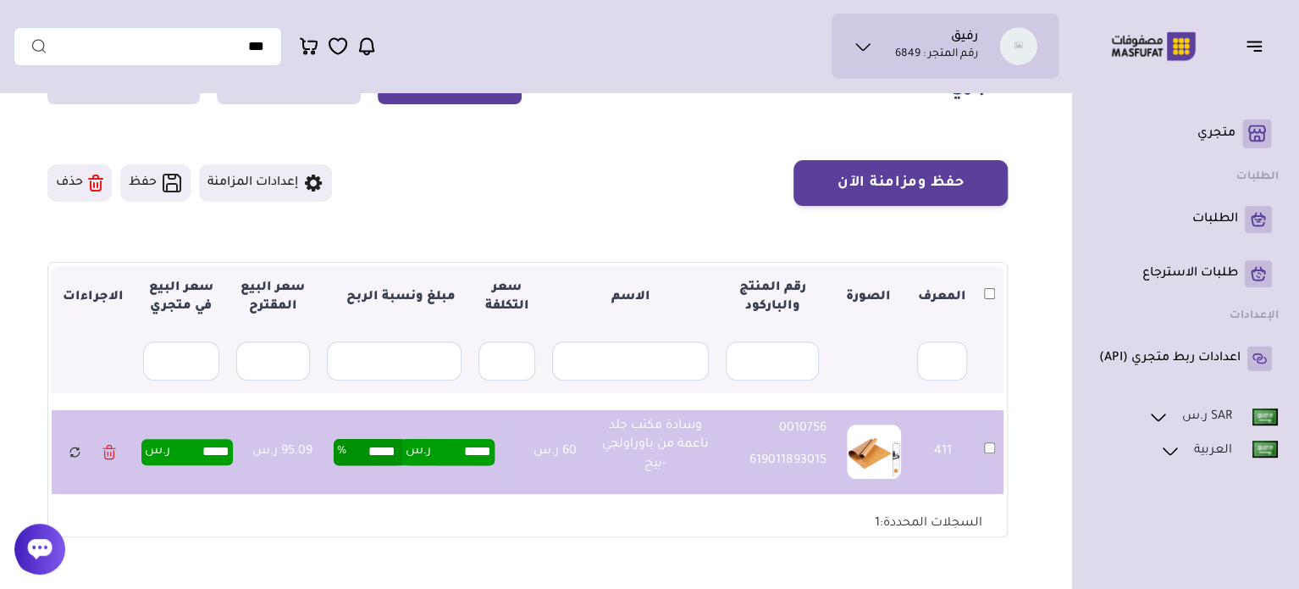
click at [1005, 440] on section "▼ المعرف الصورة رقم المنتج والباركود الاسم سعر التكلفة مبلغ ونسبة الربح سعر الب…" at bounding box center [527, 400] width 960 height 276
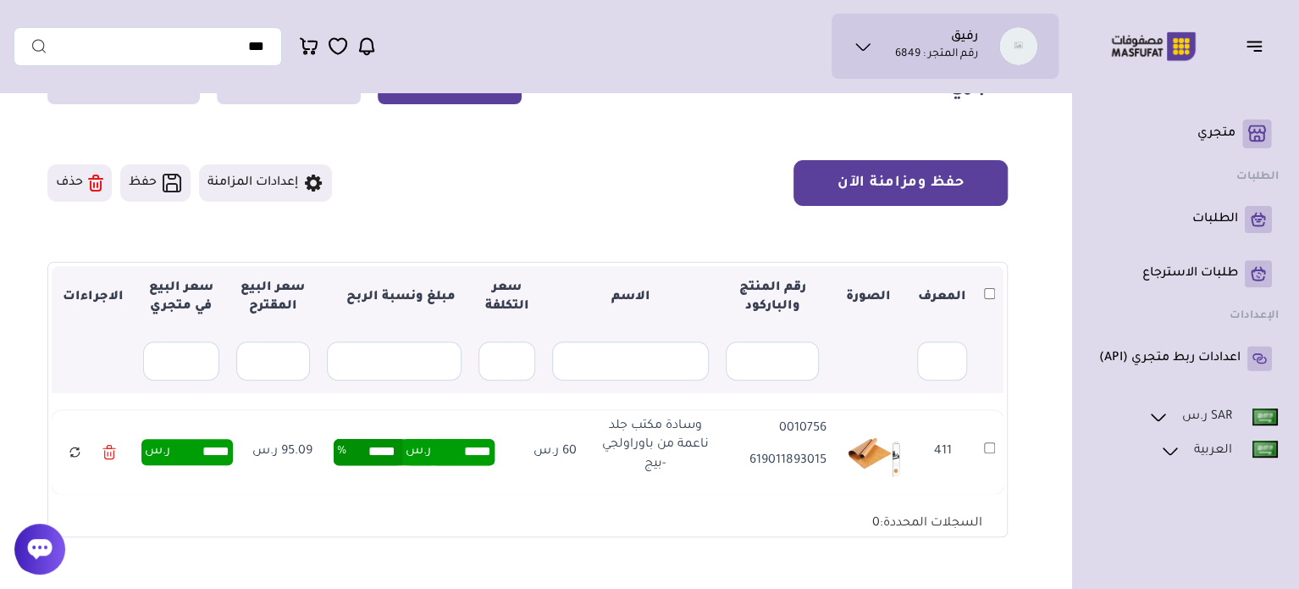
click at [957, 177] on button "حفظ ومزامنة الآن" at bounding box center [901, 183] width 214 height 46
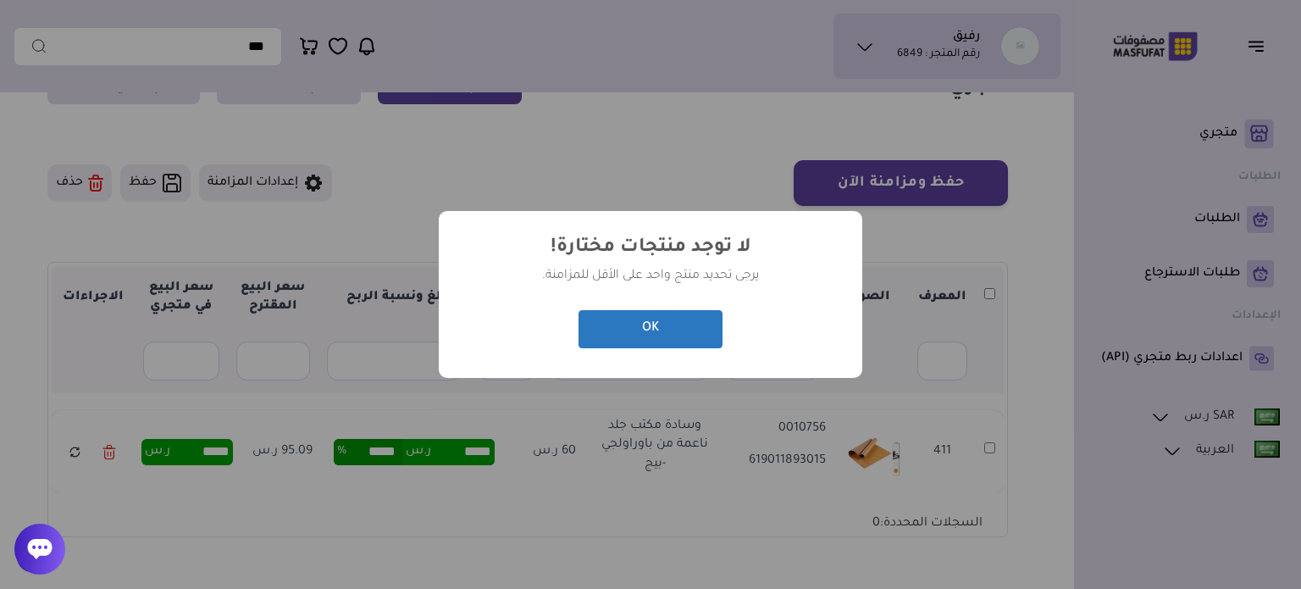
click at [703, 322] on button "OK" at bounding box center [650, 329] width 144 height 38
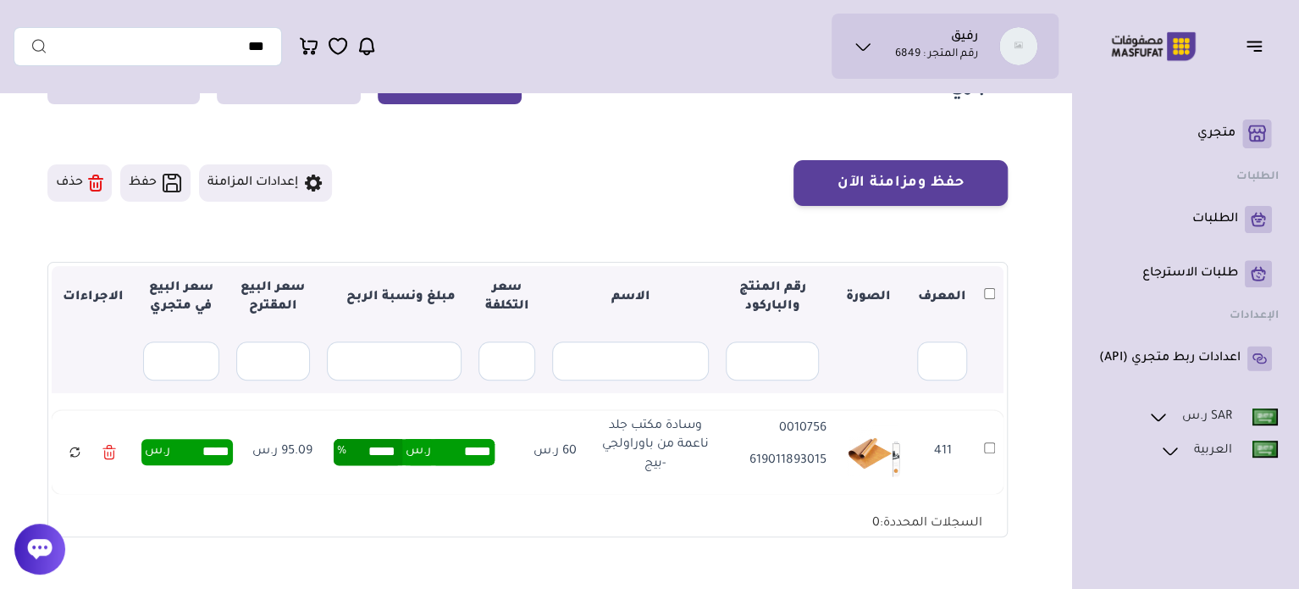
click at [997, 292] on th at bounding box center [990, 298] width 28 height 64
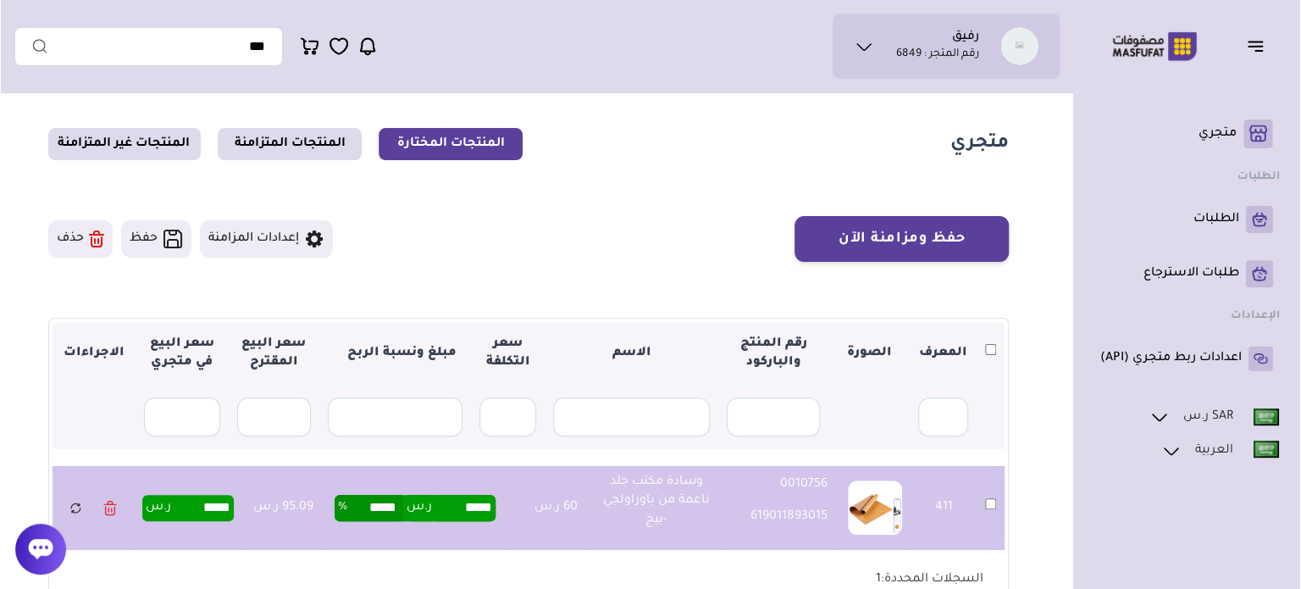
scroll to position [0, 0]
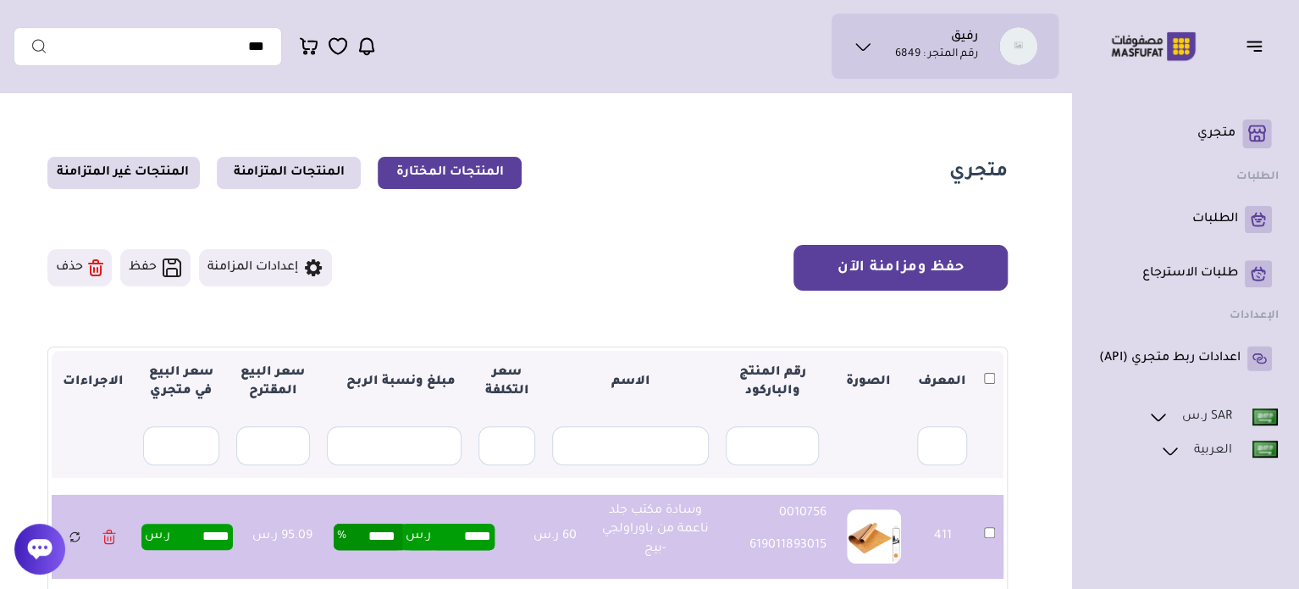
click at [895, 267] on button "حفظ ومزامنة الآن" at bounding box center [901, 268] width 214 height 46
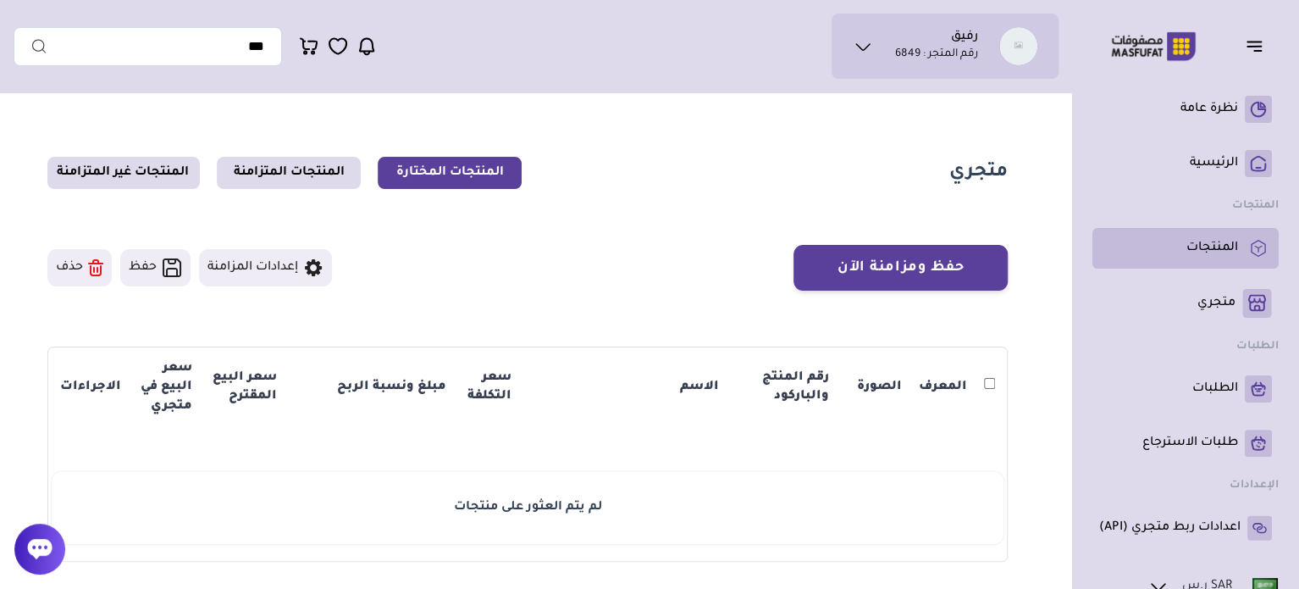
click at [1198, 246] on p "المنتجات" at bounding box center [1213, 248] width 52 height 17
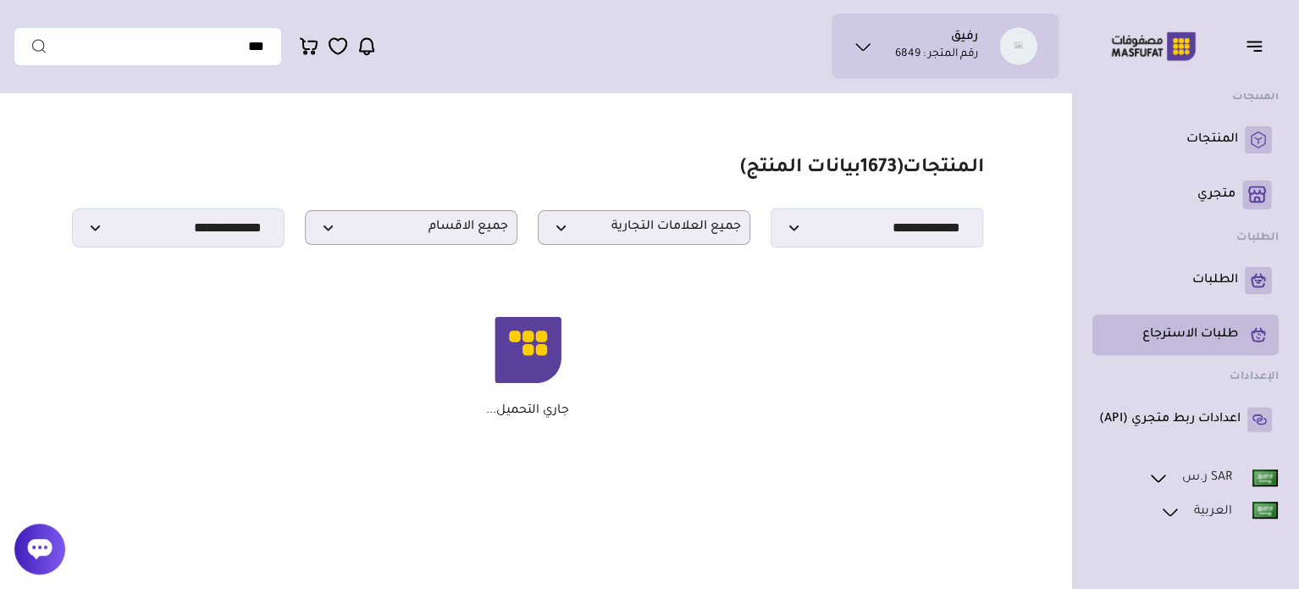
scroll to position [210, 0]
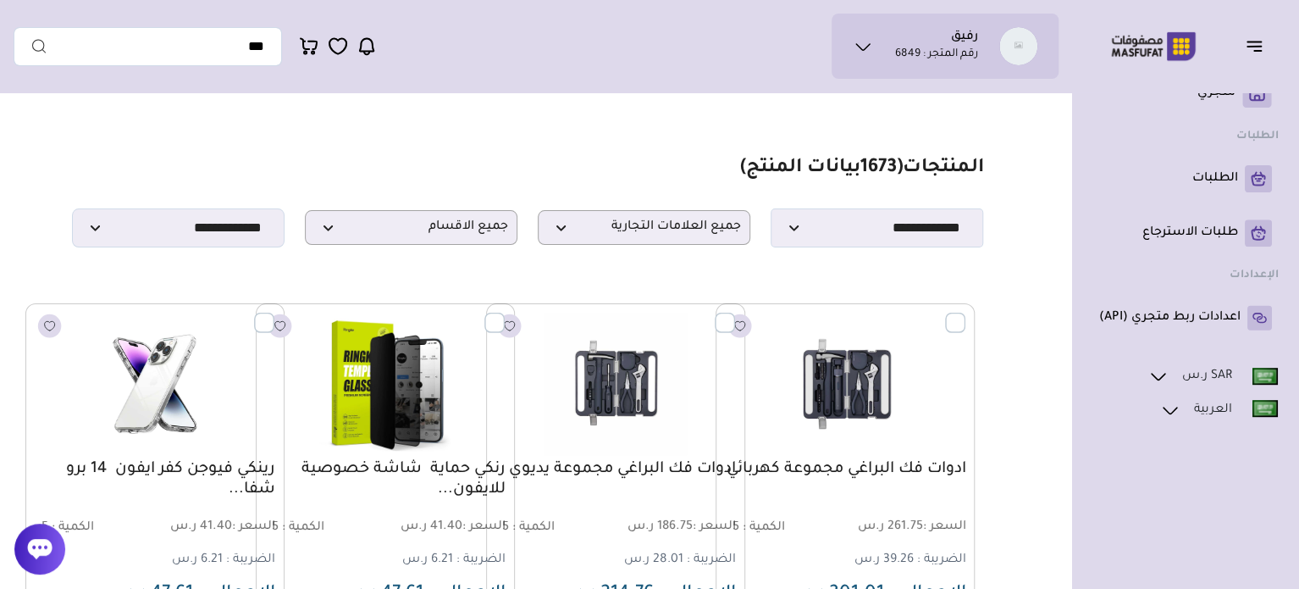
click at [888, 38] on ul "رفيق رقم المتجر : 6849" at bounding box center [945, 46] width 200 height 38
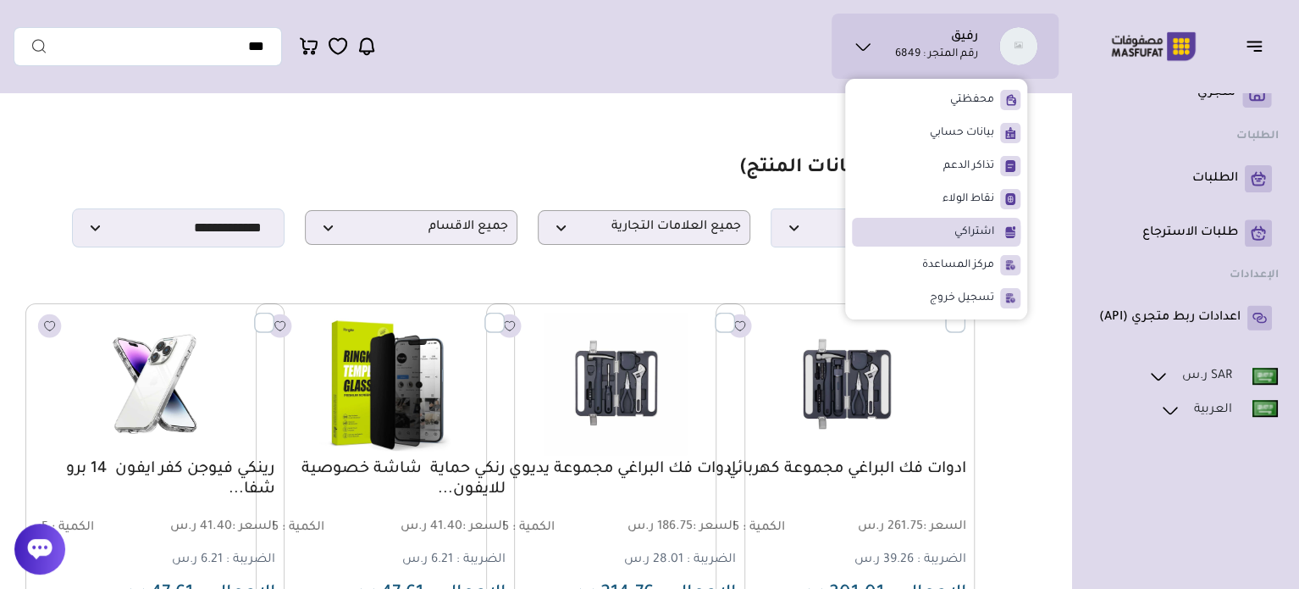
click at [959, 237] on span "اشتراكي" at bounding box center [975, 232] width 40 height 17
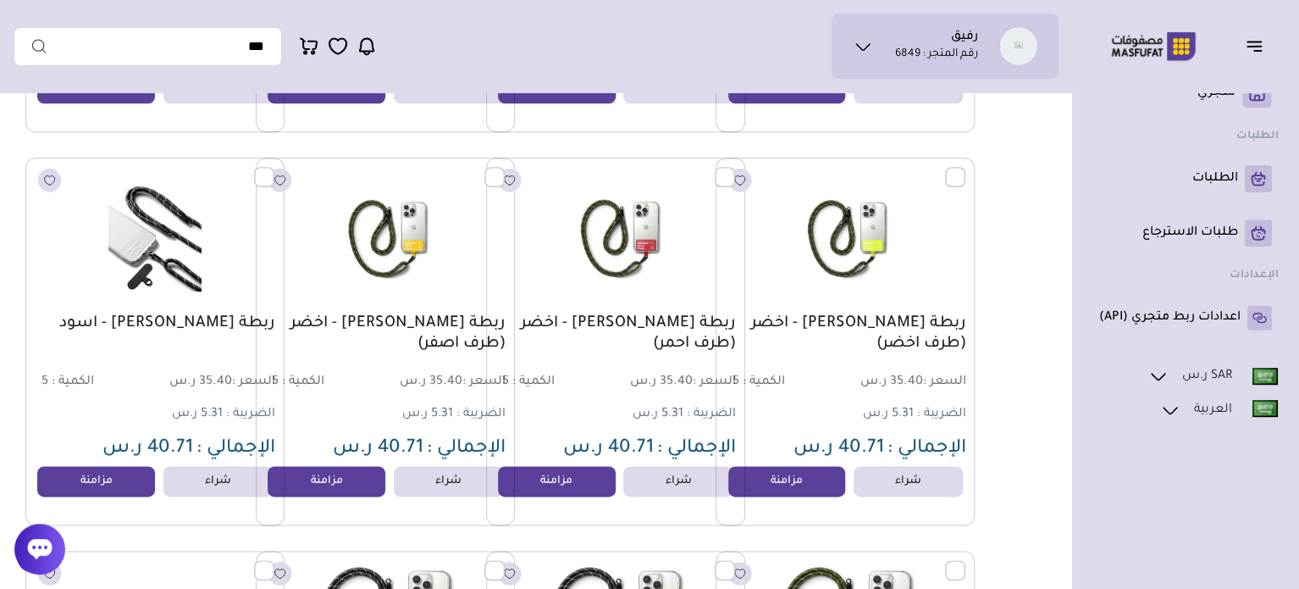
scroll to position [1270, 0]
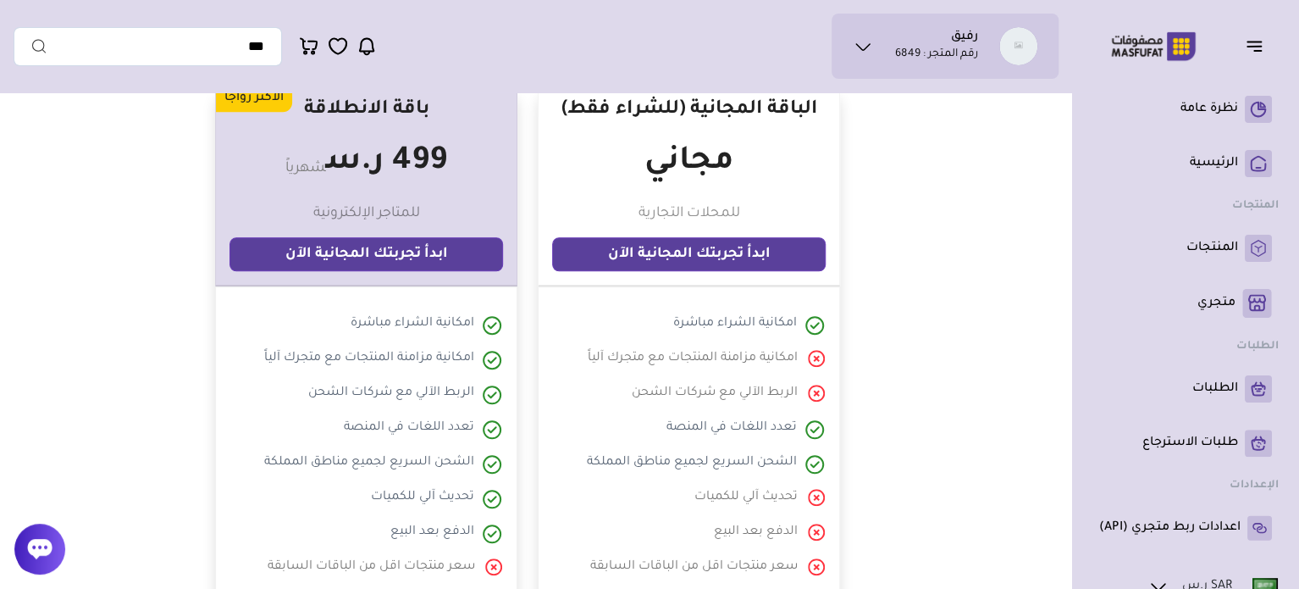
scroll to position [508, 0]
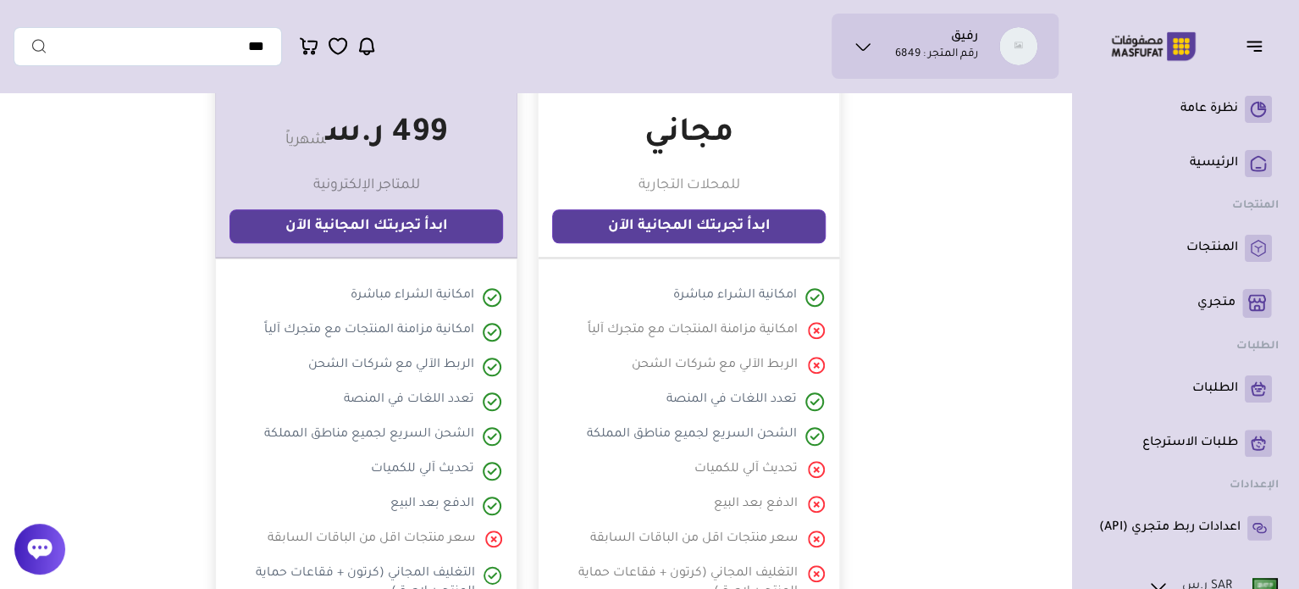
drag, startPoint x: 344, startPoint y: 296, endPoint x: 467, endPoint y: 304, distance: 123.1
click at [467, 304] on li at bounding box center [367, 296] width 274 height 21
drag, startPoint x: 426, startPoint y: 349, endPoint x: 274, endPoint y: 348, distance: 151.6
click at [274, 348] on ul at bounding box center [367, 476] width 274 height 407
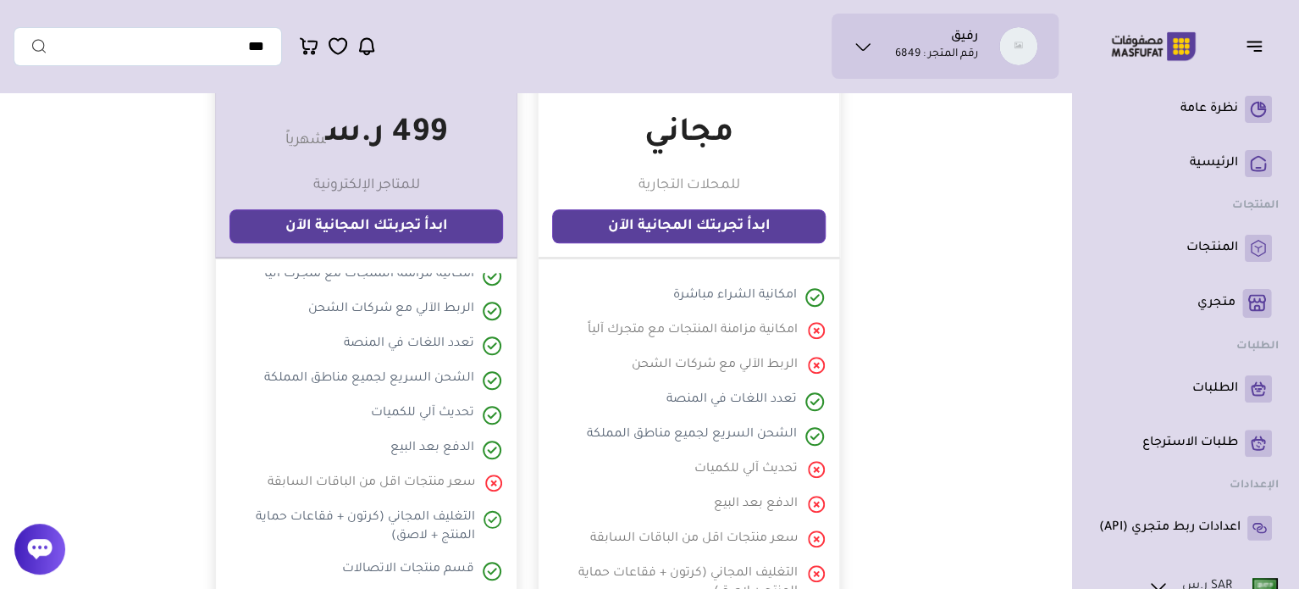
scroll to position [85, 0]
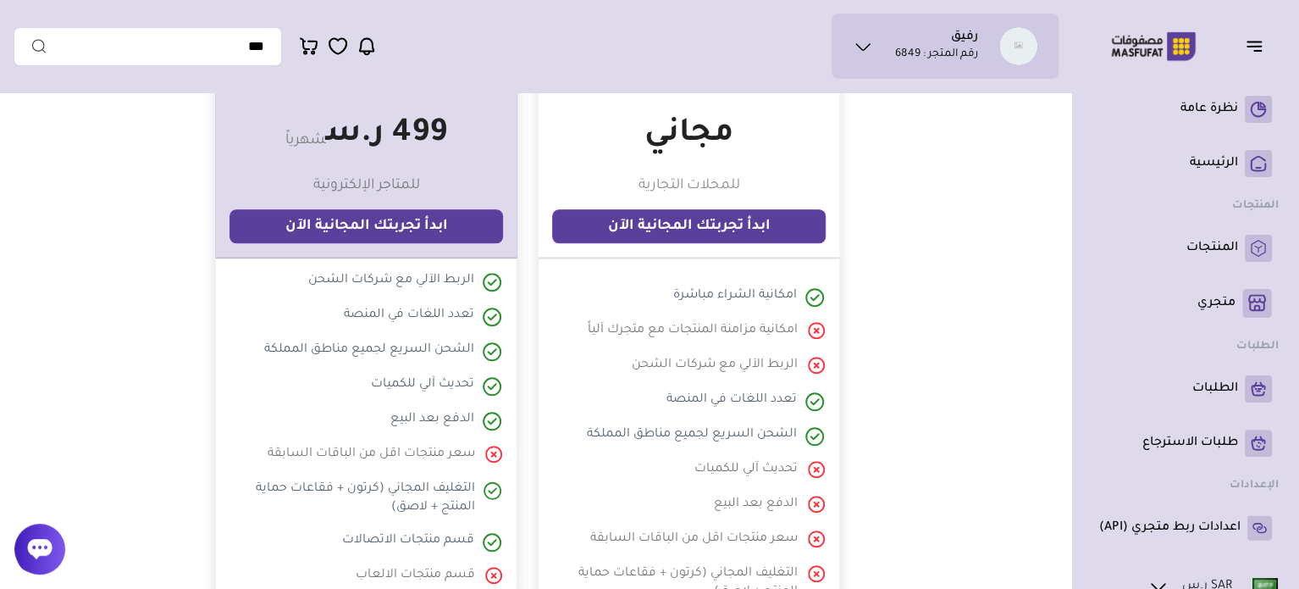
drag, startPoint x: 336, startPoint y: 314, endPoint x: 484, endPoint y: 295, distance: 148.7
click at [484, 295] on ul at bounding box center [367, 476] width 274 height 407
drag, startPoint x: 456, startPoint y: 342, endPoint x: 278, endPoint y: 340, distance: 177.9
click at [279, 340] on div at bounding box center [369, 350] width 210 height 21
drag, startPoint x: 459, startPoint y: 384, endPoint x: 478, endPoint y: 380, distance: 18.9
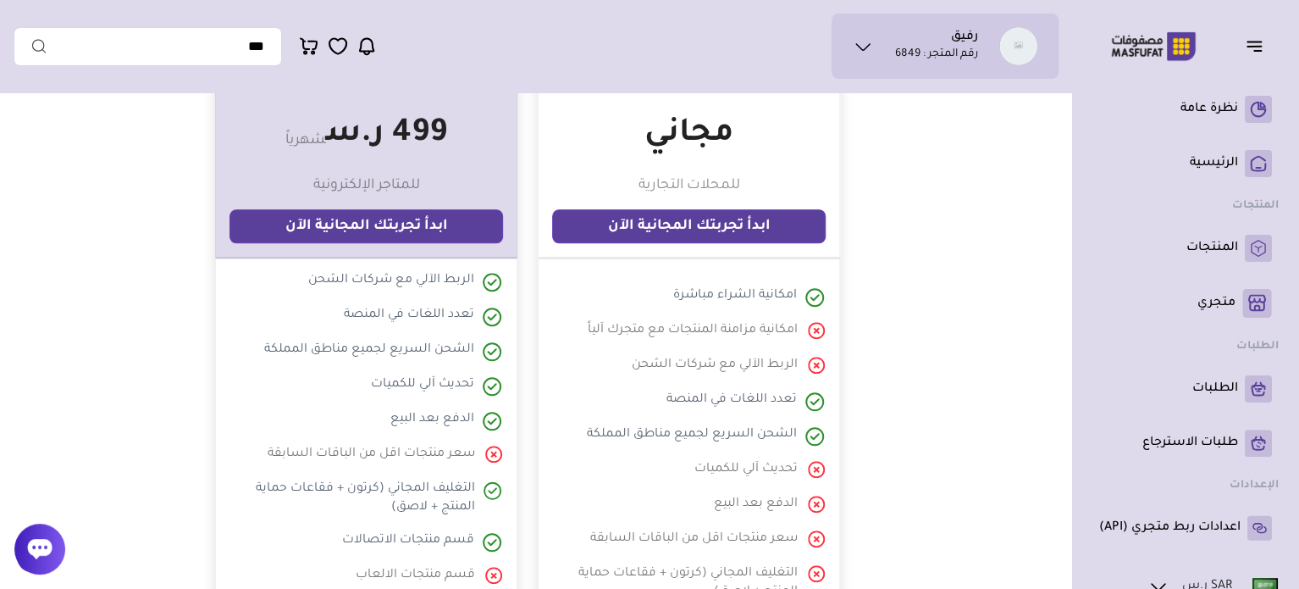
click at [478, 380] on li at bounding box center [367, 385] width 274 height 21
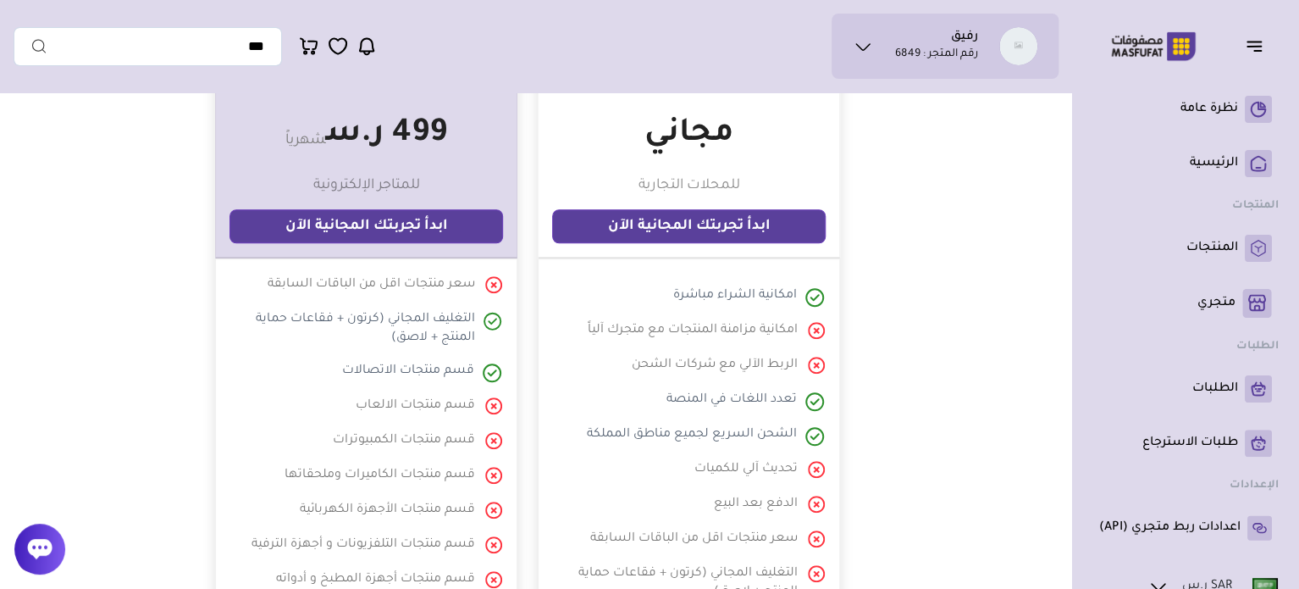
scroll to position [169, 0]
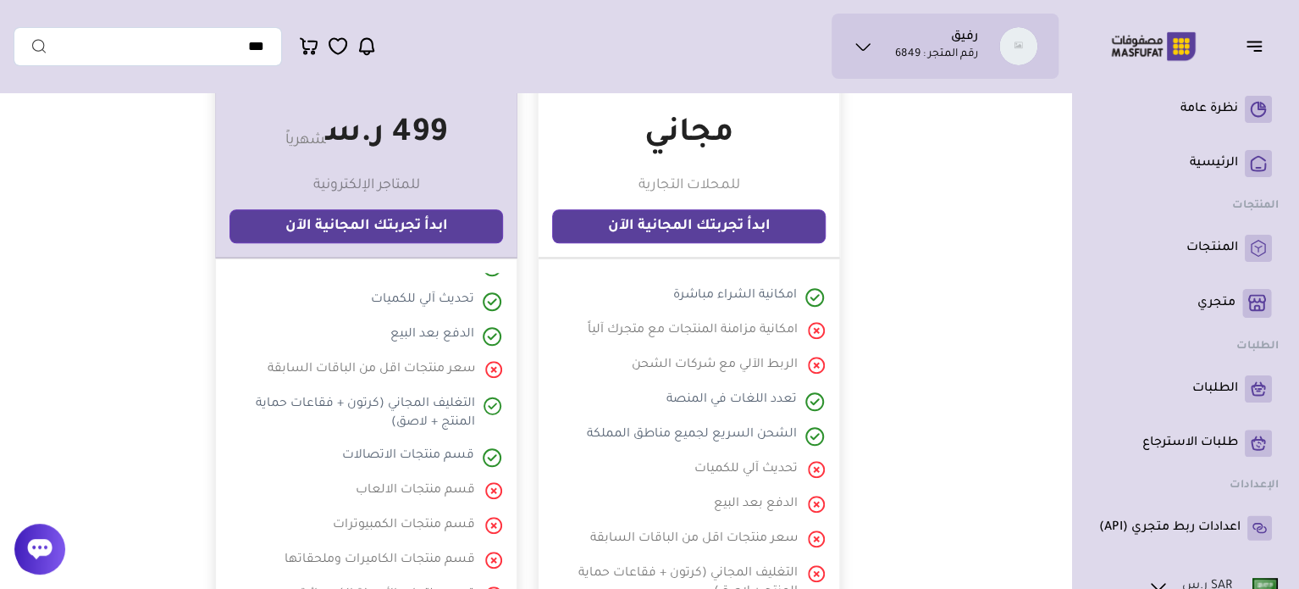
drag, startPoint x: 373, startPoint y: 351, endPoint x: 468, endPoint y: 347, distance: 95.0
click at [468, 347] on ul at bounding box center [367, 476] width 274 height 407
click at [403, 330] on div at bounding box center [432, 335] width 84 height 21
drag, startPoint x: 396, startPoint y: 338, endPoint x: 482, endPoint y: 335, distance: 86.5
click at [482, 335] on li at bounding box center [367, 335] width 274 height 21
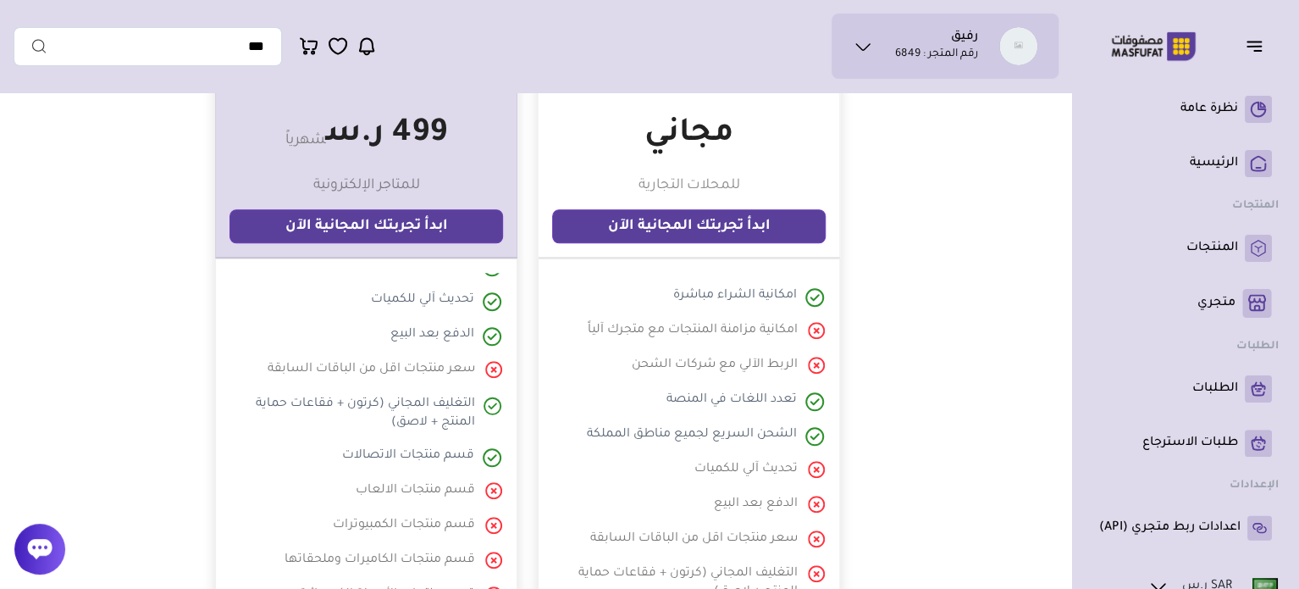
click at [369, 345] on li at bounding box center [367, 335] width 274 height 21
drag, startPoint x: 372, startPoint y: 336, endPoint x: 478, endPoint y: 337, distance: 105.9
click at [478, 337] on li at bounding box center [367, 335] width 274 height 21
drag, startPoint x: 373, startPoint y: 433, endPoint x: 496, endPoint y: 397, distance: 128.7
click at [496, 397] on ul at bounding box center [367, 476] width 274 height 407
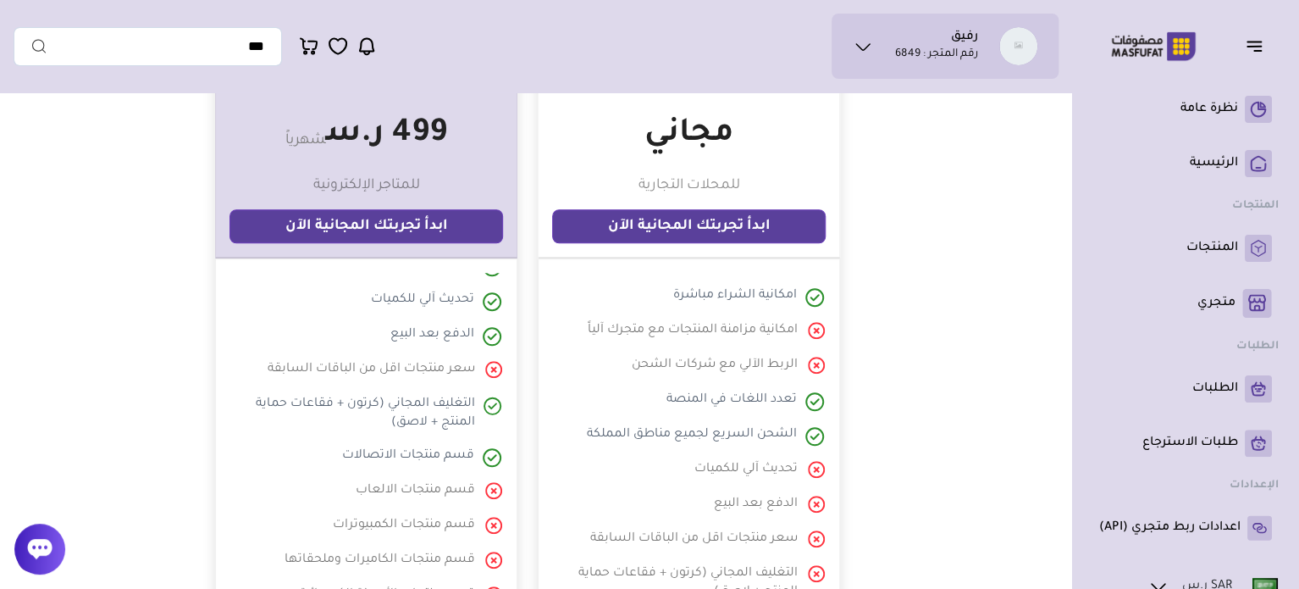
click at [435, 432] on ul at bounding box center [367, 476] width 274 height 407
drag, startPoint x: 358, startPoint y: 460, endPoint x: 448, endPoint y: 450, distance: 90.4
click at [448, 450] on div at bounding box center [408, 456] width 132 height 21
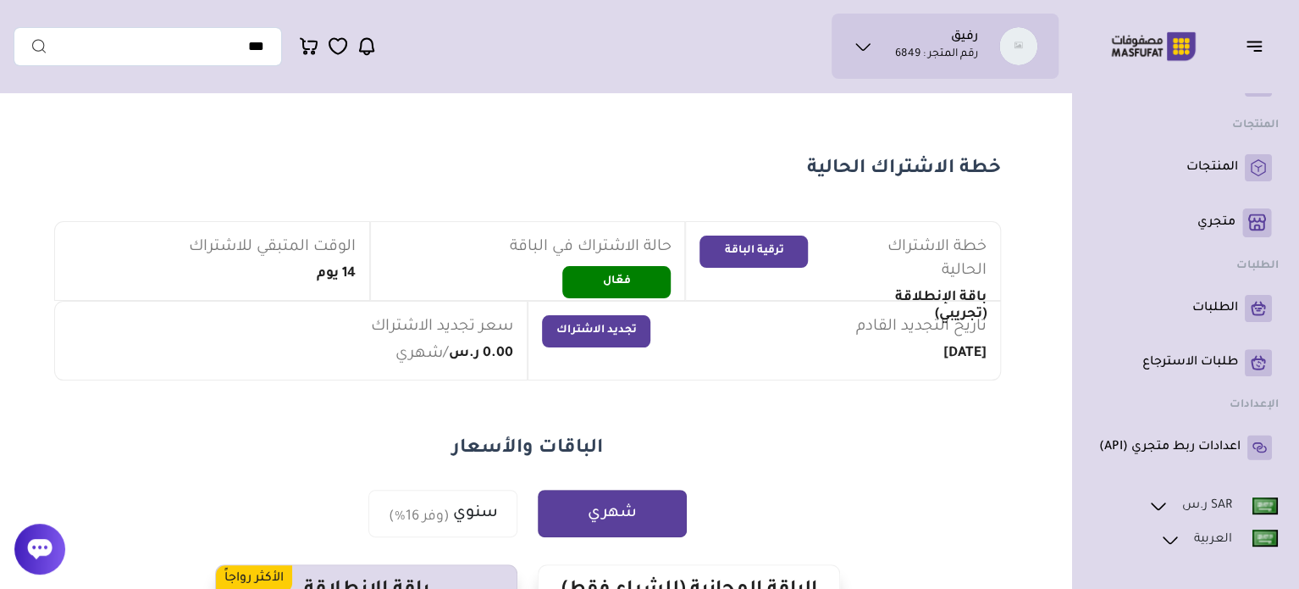
scroll to position [0, 0]
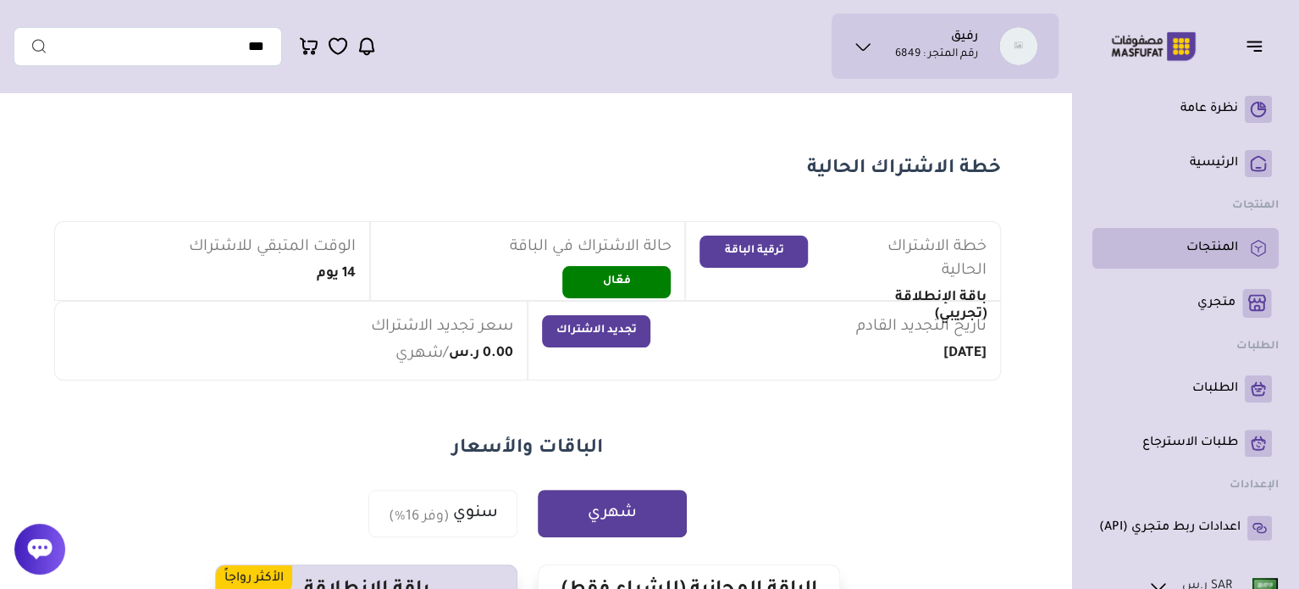
click at [1181, 257] on link "المنتجات" at bounding box center [1185, 248] width 173 height 27
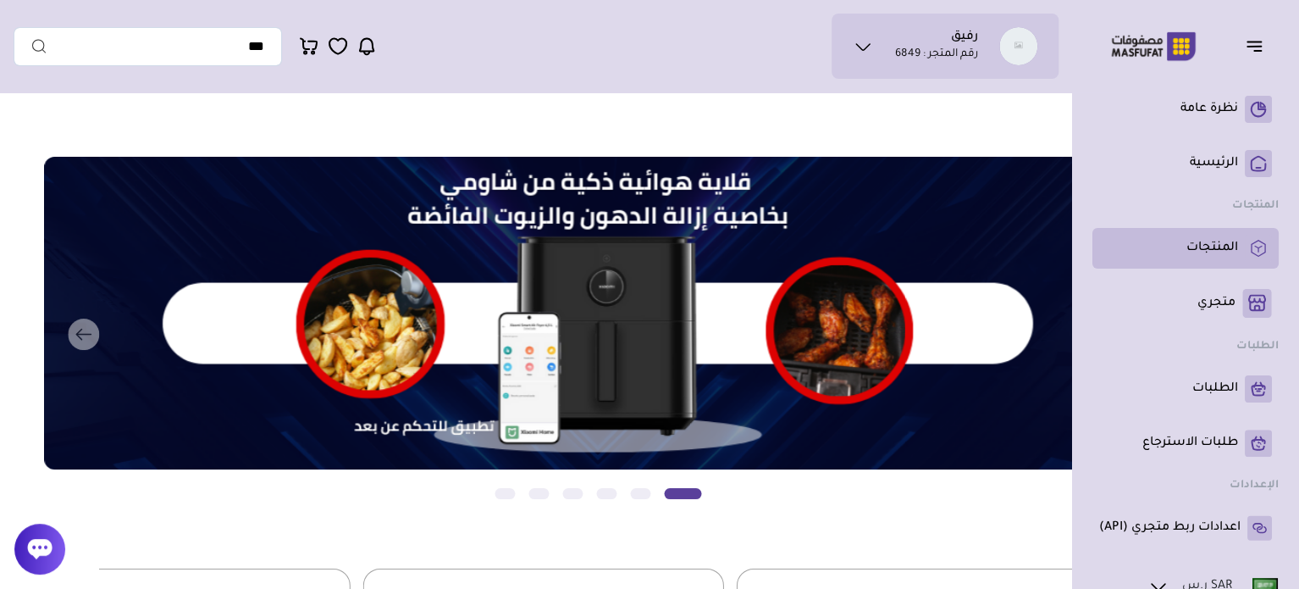
click at [1231, 252] on p "المنتجات" at bounding box center [1213, 248] width 52 height 17
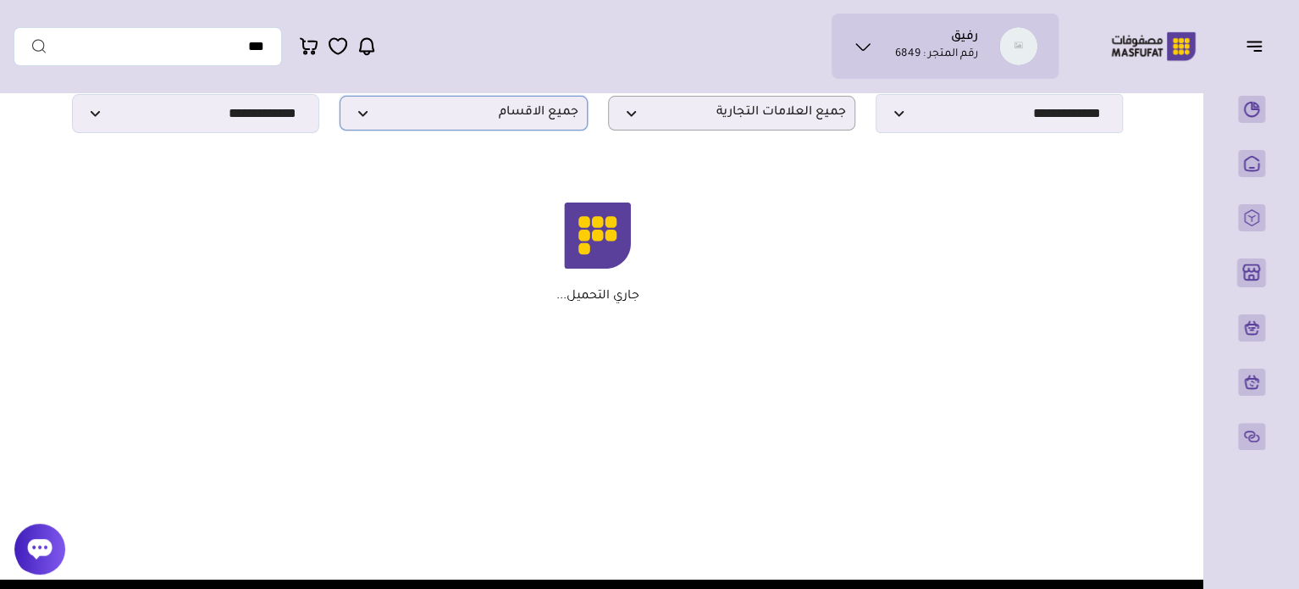
scroll to position [85, 0]
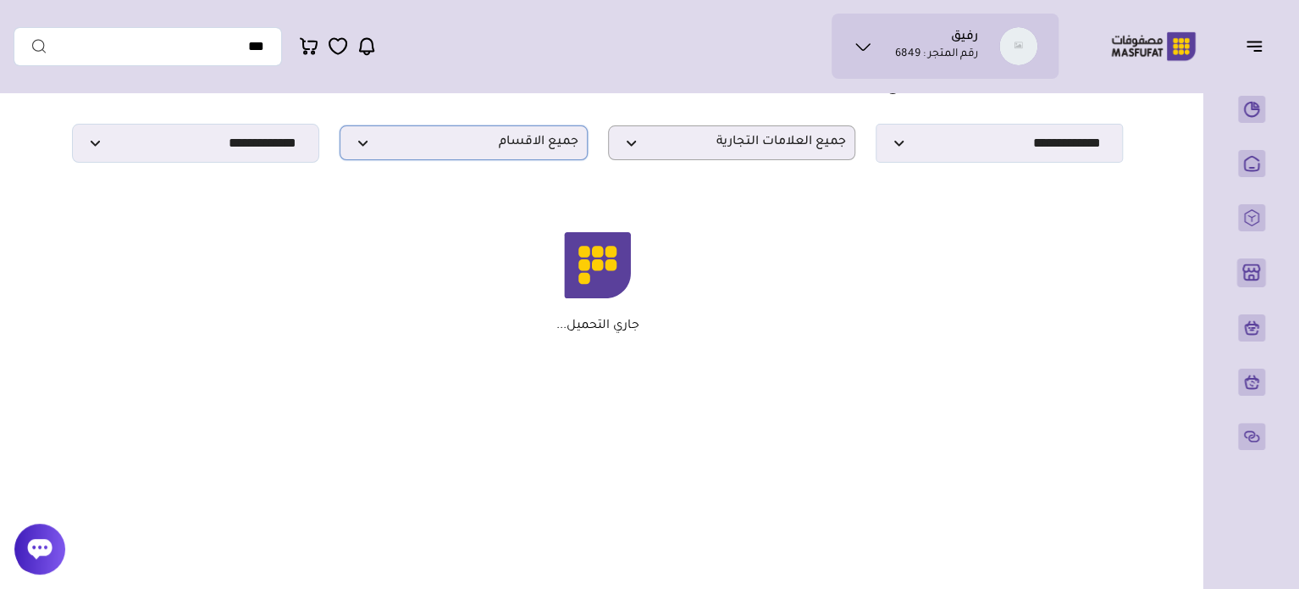
click at [551, 146] on span "جميع الاقسام" at bounding box center [463, 143] width 229 height 16
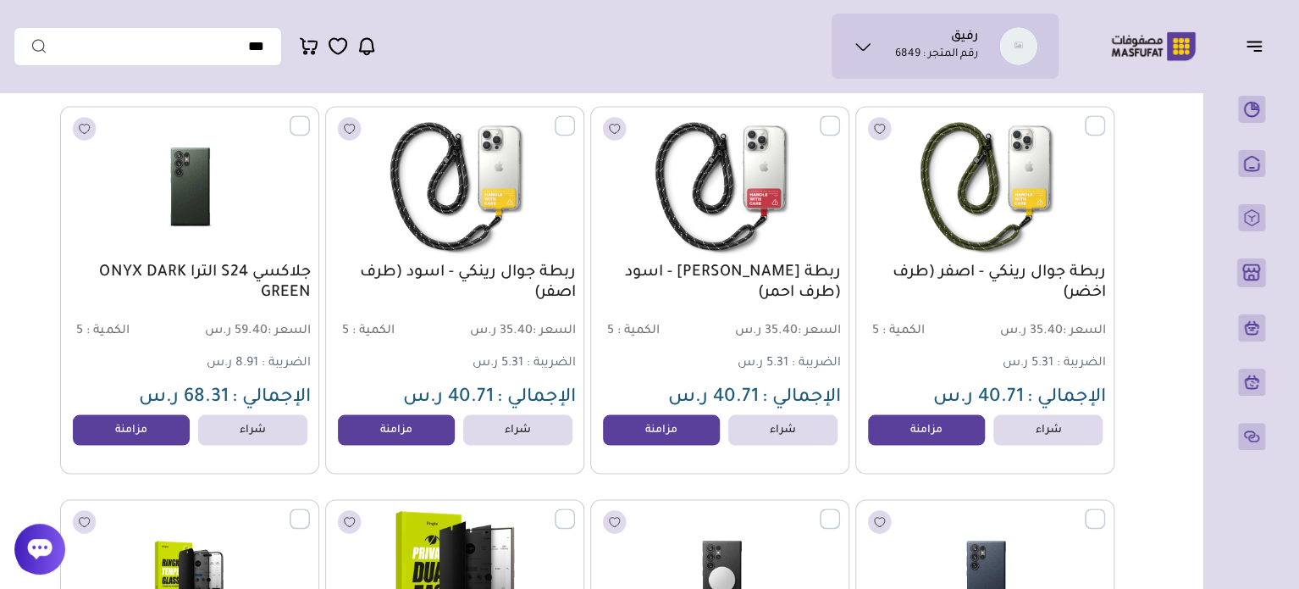
scroll to position [1609, 0]
